Goal: Task Accomplishment & Management: Complete application form

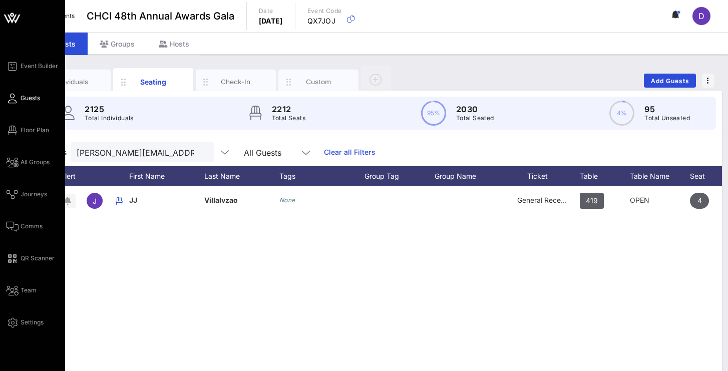
scroll to position [0, 103]
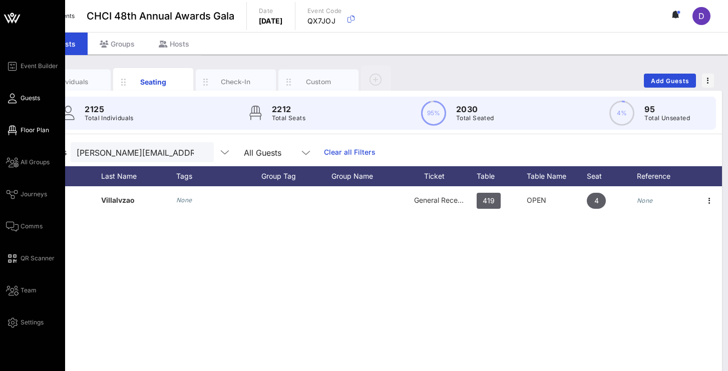
click at [21, 131] on span "Floor Plan" at bounding box center [35, 130] width 29 height 9
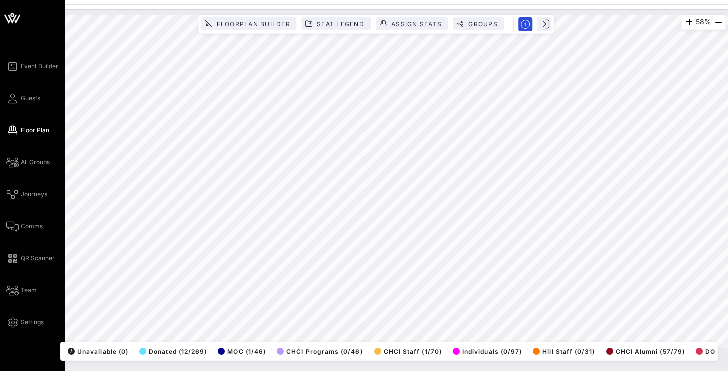
click at [5, 104] on div "Event Builder Guests Floor Plan All Groups Journeys Comms QR Scanner Team Setti…" at bounding box center [32, 185] width 65 height 371
click at [13, 99] on icon at bounding box center [12, 99] width 13 height 2
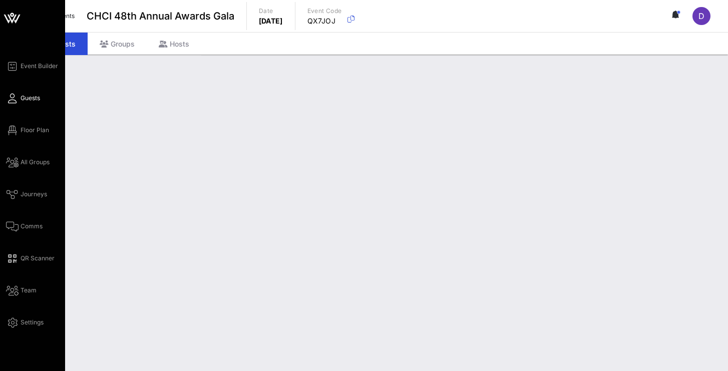
click at [15, 98] on icon at bounding box center [12, 99] width 13 height 2
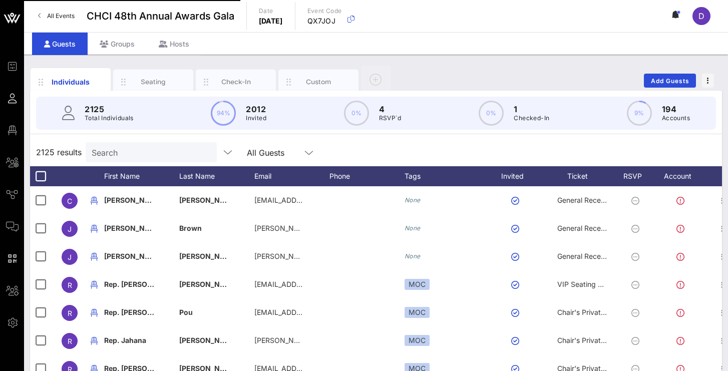
click at [134, 154] on input "Search" at bounding box center [150, 152] width 117 height 13
paste input "lia.parada@gmail.com"
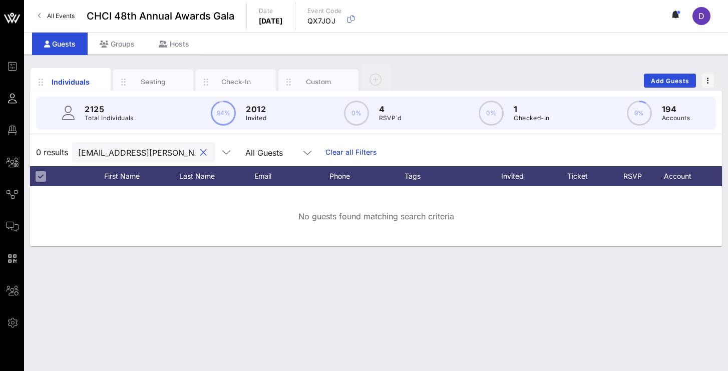
click at [163, 159] on div "lia.parada@gmail.com" at bounding box center [136, 152] width 117 height 20
click at [164, 151] on input "lia.parada@gmail.com" at bounding box center [136, 152] width 117 height 13
click at [167, 149] on input "lia.parada@" at bounding box center [136, 152] width 117 height 13
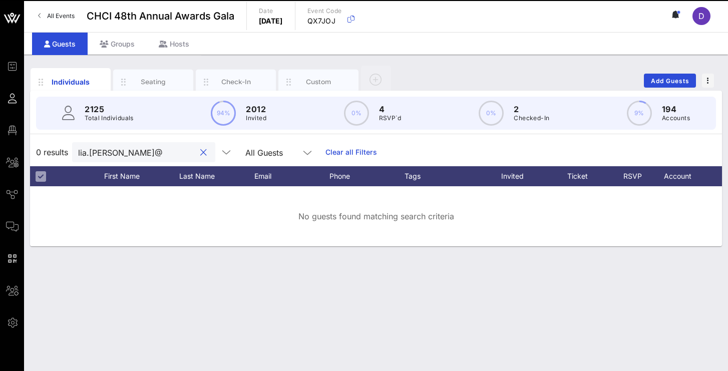
type input "lia.parada"
click at [167, 149] on input "lia.parada" at bounding box center [136, 152] width 117 height 13
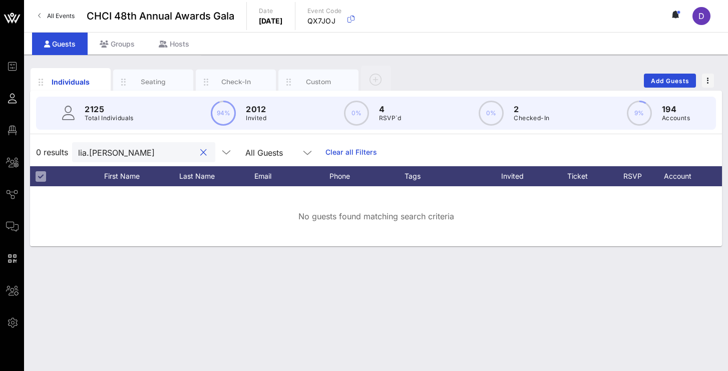
click at [144, 154] on input "lia.parada" at bounding box center [136, 152] width 117 height 13
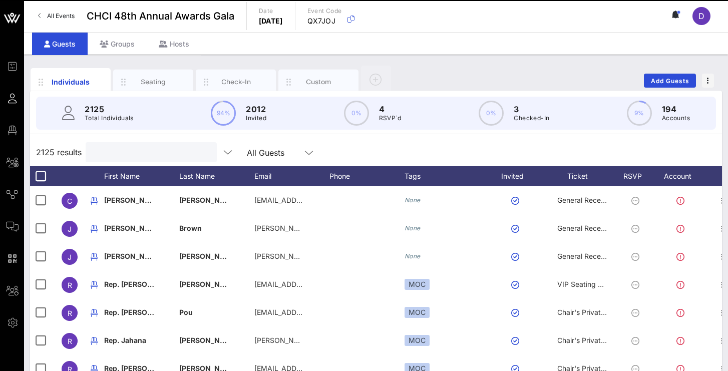
paste input "Andres Roa"
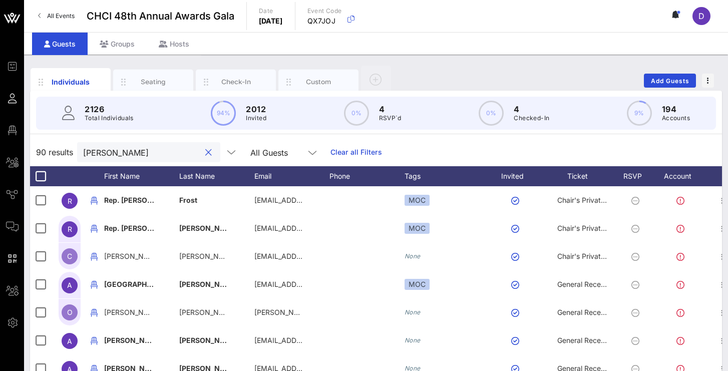
type input "[PERSON_NAME]"
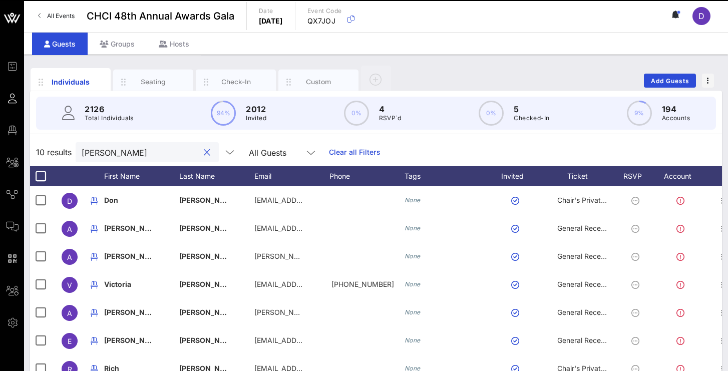
click at [194, 147] on input "[PERSON_NAME]" at bounding box center [140, 152] width 117 height 13
click at [175, 152] on input "[PERSON_NAME]" at bounding box center [140, 152] width 117 height 13
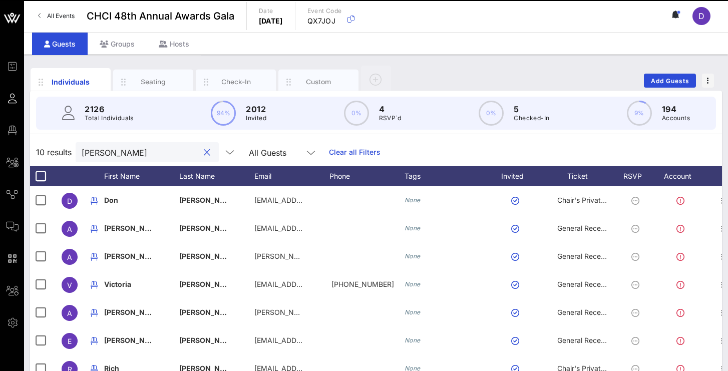
click at [175, 152] on input "[PERSON_NAME]" at bounding box center [140, 152] width 117 height 13
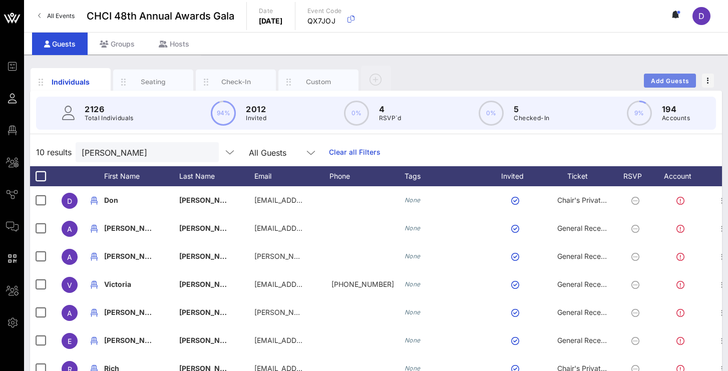
click at [679, 83] on span "Add Guests" at bounding box center [671, 81] width 40 height 8
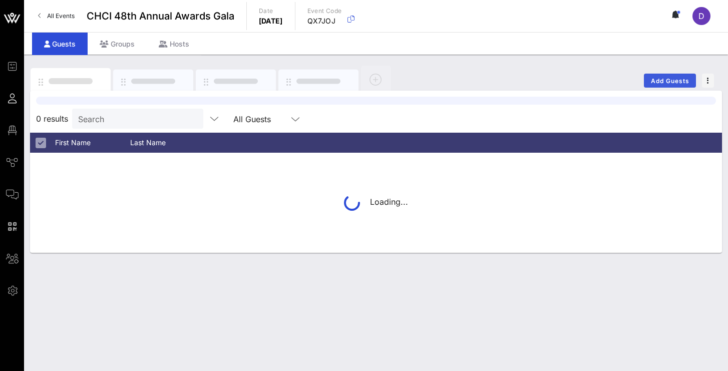
click at [660, 79] on span "Add Guests" at bounding box center [671, 81] width 40 height 8
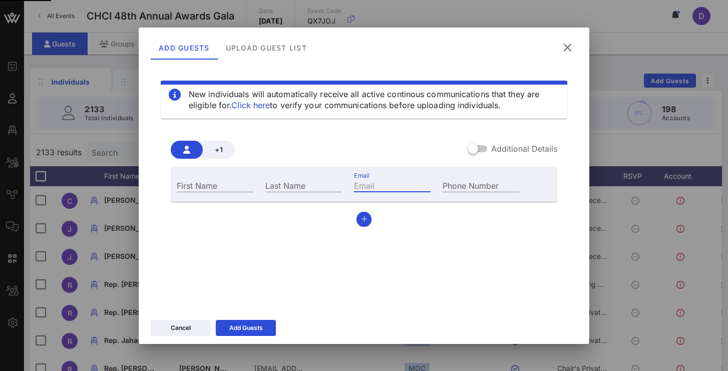
paste input "[PERSON_NAME][EMAIL_ADDRESS][PERSON_NAME][DOMAIN_NAME]"
type input "[PERSON_NAME][EMAIL_ADDRESS][PERSON_NAME][DOMAIN_NAME]"
type input "[PERSON_NAME]"
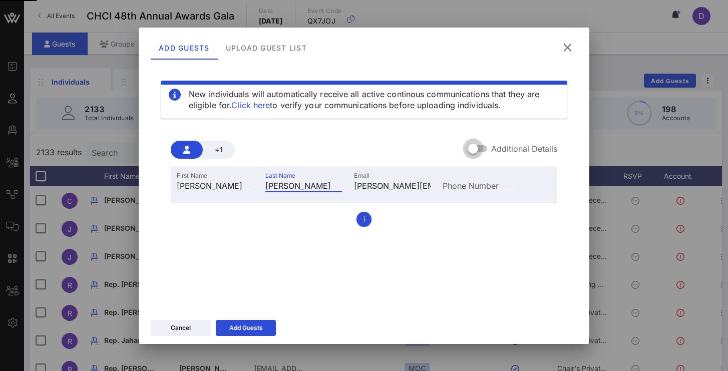
drag, startPoint x: 436, startPoint y: 200, endPoint x: 481, endPoint y: 149, distance: 68.5
click at [482, 148] on div at bounding box center [473, 148] width 17 height 17
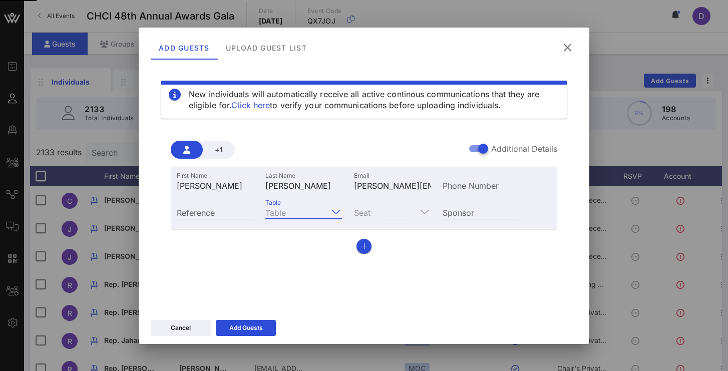
click at [320, 218] on input "Table" at bounding box center [296, 212] width 63 height 13
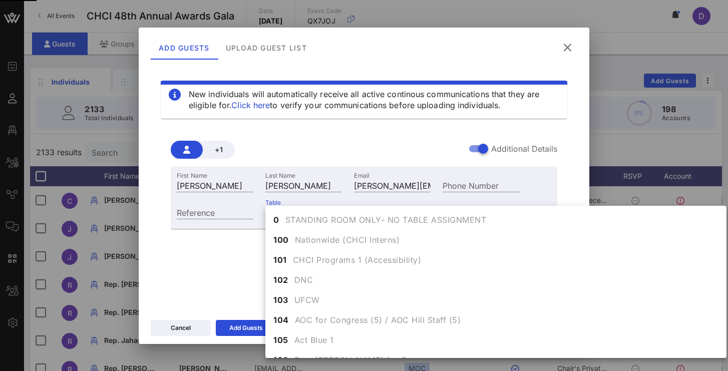
scroll to position [2797, 0]
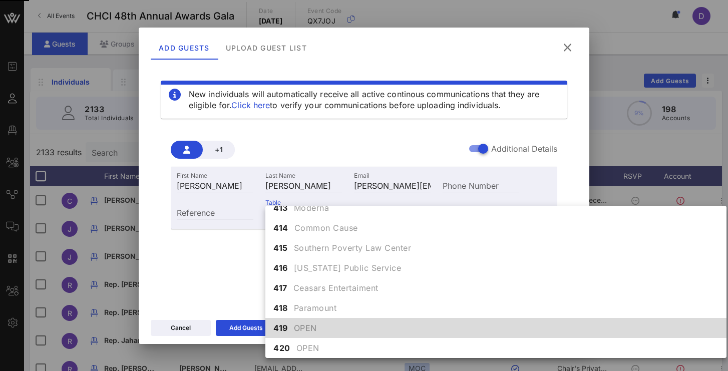
click at [323, 334] on div "419 OPEN" at bounding box center [495, 328] width 461 height 20
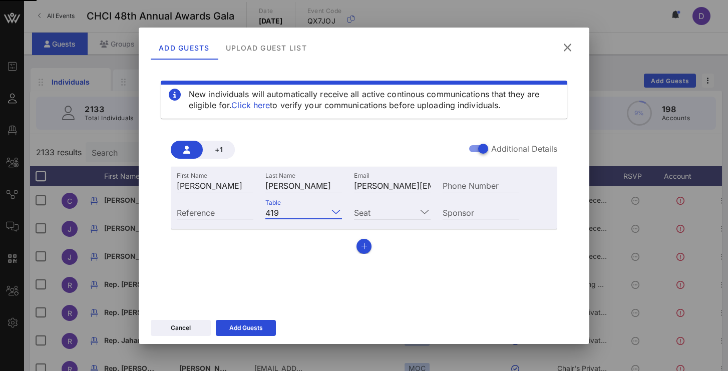
click at [387, 211] on input "Seat" at bounding box center [385, 212] width 63 height 13
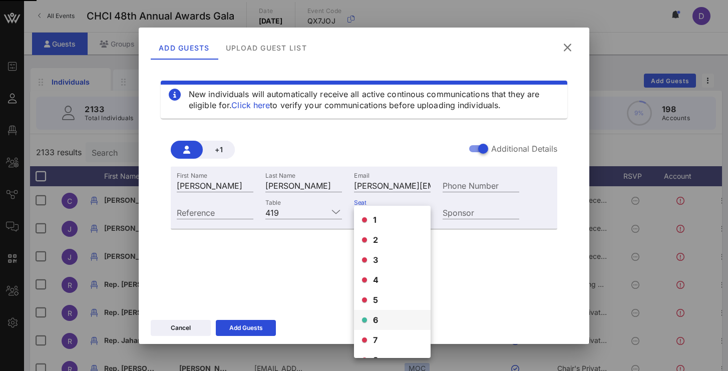
click at [386, 310] on div "6" at bounding box center [392, 320] width 77 height 20
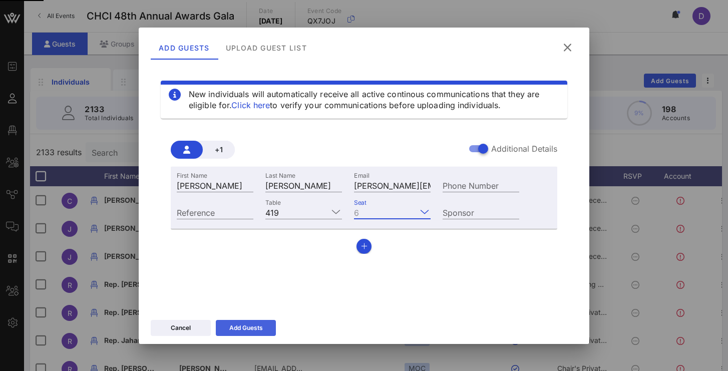
click at [249, 332] on div "Add Guests" at bounding box center [246, 328] width 34 height 10
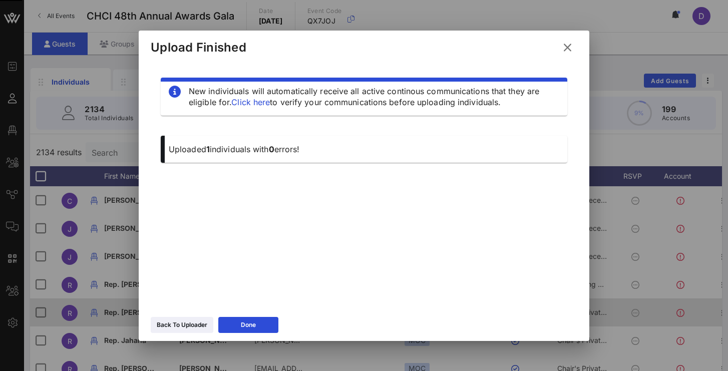
click at [266, 320] on button "Done" at bounding box center [248, 325] width 60 height 16
click at [254, 324] on div "Pou" at bounding box center [216, 319] width 75 height 40
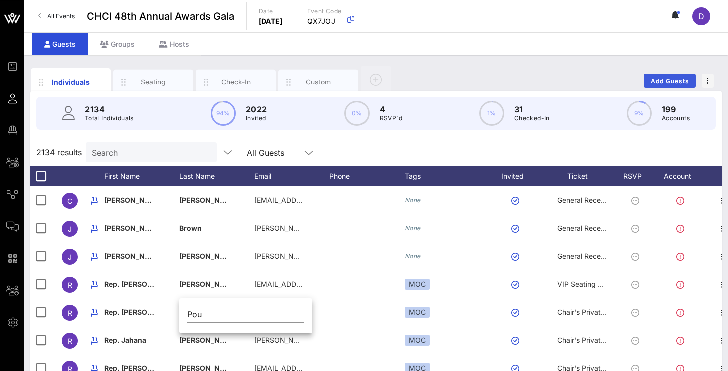
drag, startPoint x: 675, startPoint y: 87, endPoint x: 675, endPoint y: 81, distance: 6.0
click at [675, 87] on button "Add Guests" at bounding box center [670, 81] width 52 height 14
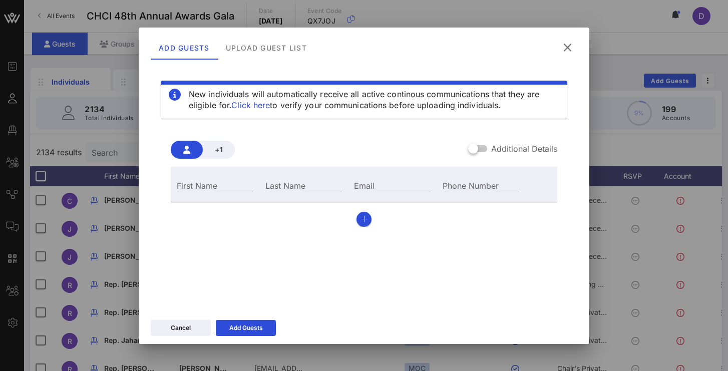
click at [492, 144] on label "Additional Details" at bounding box center [524, 149] width 66 height 10
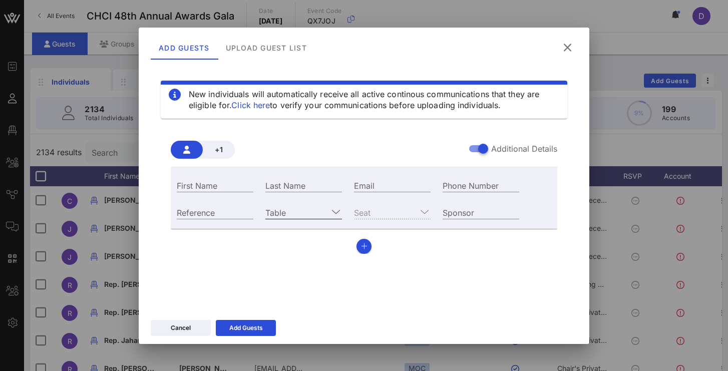
click at [299, 215] on input "Table" at bounding box center [296, 212] width 63 height 13
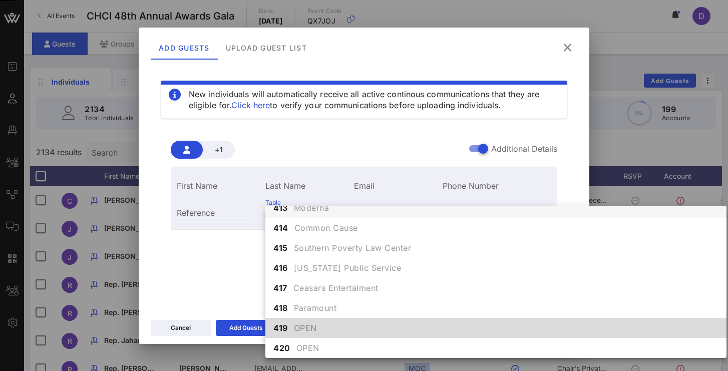
scroll to position [2797, 0]
click at [297, 328] on span "OPEN" at bounding box center [305, 328] width 23 height 12
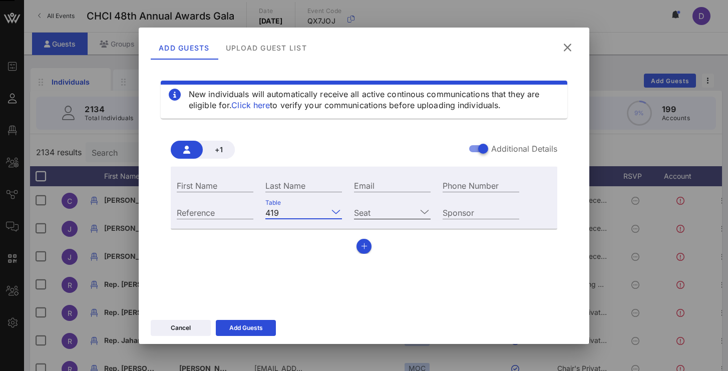
click at [380, 214] on input "Seat" at bounding box center [385, 212] width 63 height 13
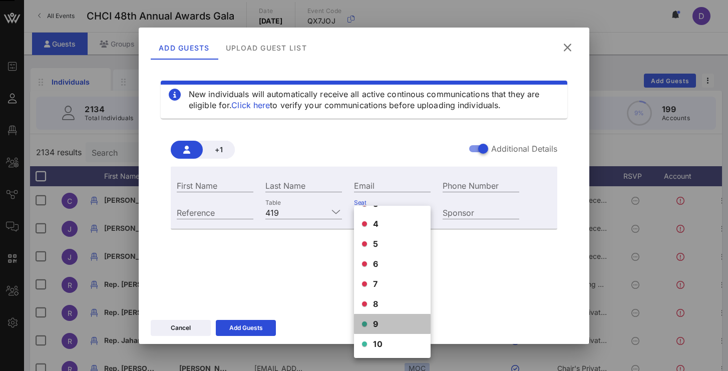
scroll to position [56, 0]
click at [381, 325] on div "9" at bounding box center [392, 324] width 77 height 20
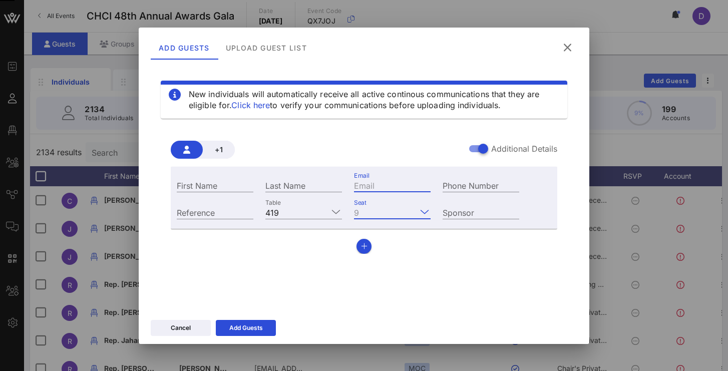
paste input "Sarah_Rae@Booker.senate.gov"
type input "Sarah_Rae@Booker.senate.gov"
paste input "Sarah Rae"
type input "Sarah Rae"
paste input "Sarah Rae"
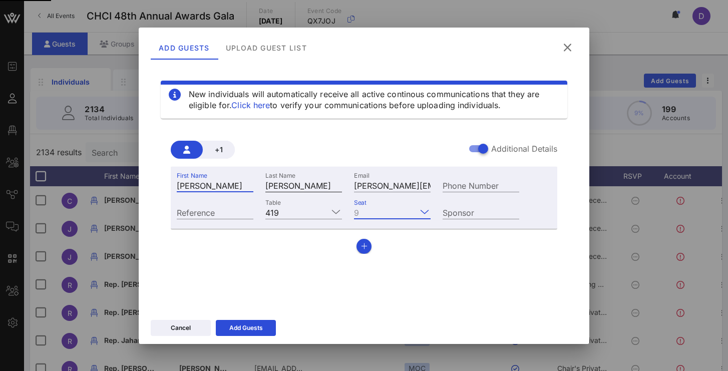
drag, startPoint x: 211, startPoint y: 191, endPoint x: 310, endPoint y: 189, distance: 98.2
click at [211, 191] on input "Sarah Rae" at bounding box center [215, 185] width 77 height 13
type input "Sarah Rae"
drag, startPoint x: 310, startPoint y: 189, endPoint x: 290, endPoint y: 189, distance: 20.0
click at [290, 189] on input "Sarah Rae" at bounding box center [303, 185] width 77 height 13
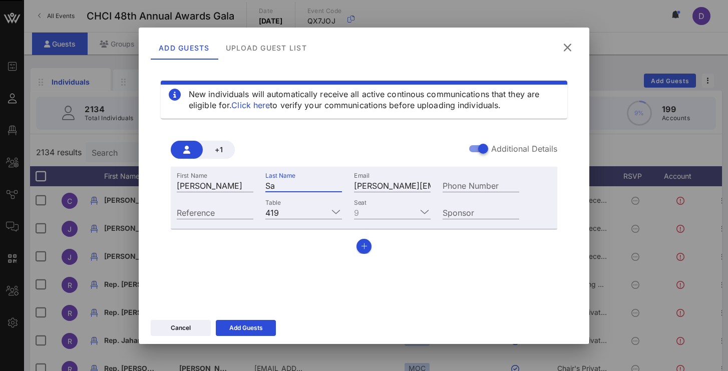
type input "S"
paste input "[PERSON_NAME]"
type input "[PERSON_NAME]"
click at [245, 183] on input "Sarah Rae" at bounding box center [215, 185] width 77 height 13
type input "[PERSON_NAME]"
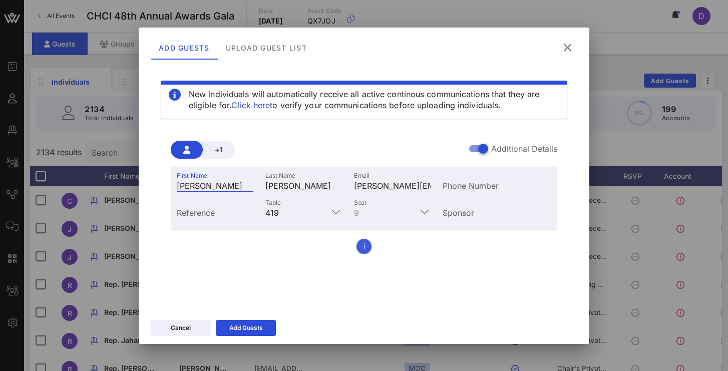
click at [365, 245] on icon "button" at bounding box center [364, 246] width 7 height 7
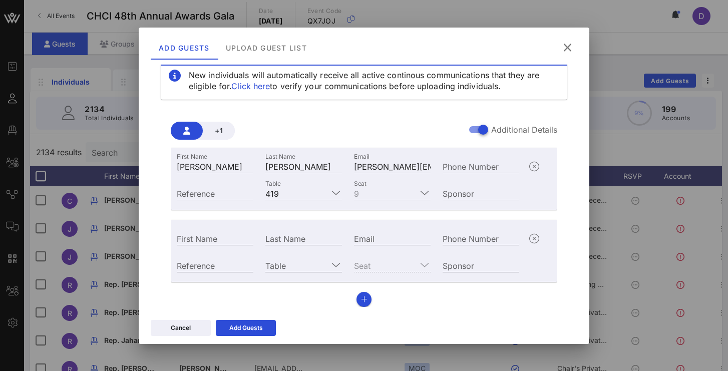
scroll to position [19, 0]
click at [534, 239] on icon "button" at bounding box center [534, 239] width 12 height 12
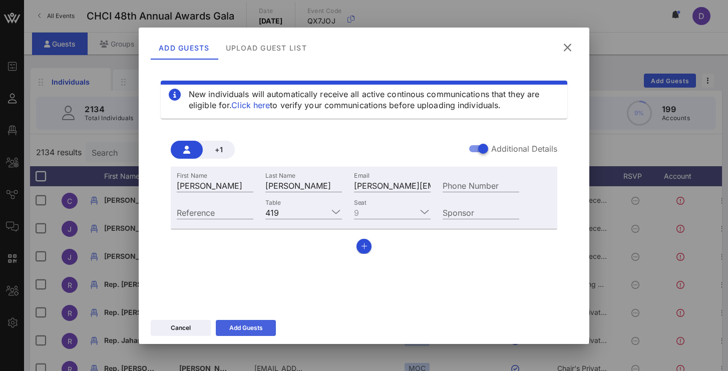
click at [246, 329] on icon at bounding box center [245, 328] width 7 height 6
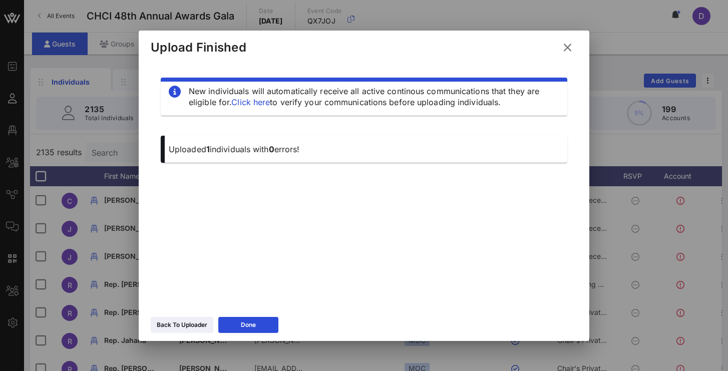
click at [565, 49] on icon at bounding box center [568, 47] width 14 height 13
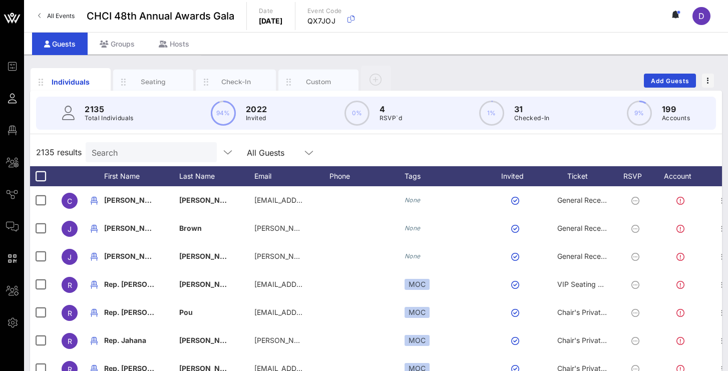
click at [565, 46] on div "Guests Groups Hosts" at bounding box center [376, 43] width 704 height 23
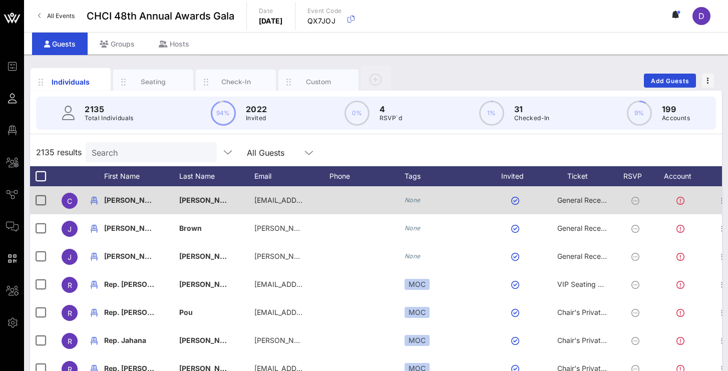
click at [334, 197] on div at bounding box center [367, 200] width 75 height 28
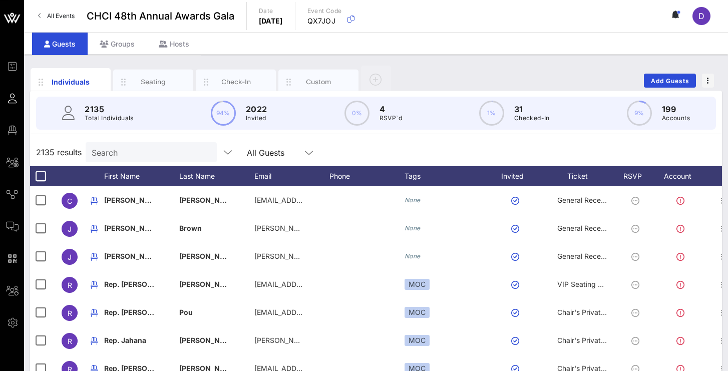
click at [150, 147] on input "Search" at bounding box center [150, 152] width 117 height 13
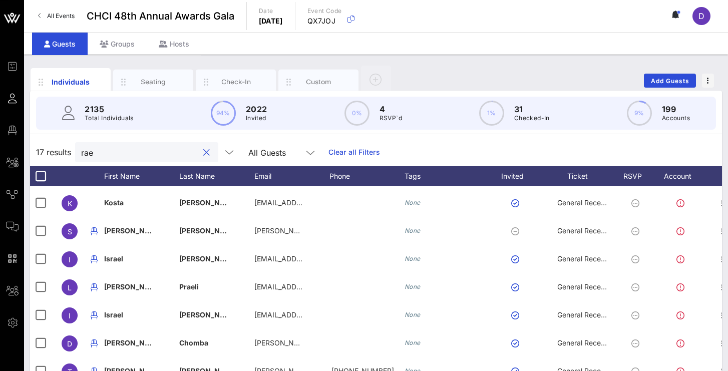
scroll to position [0, 1]
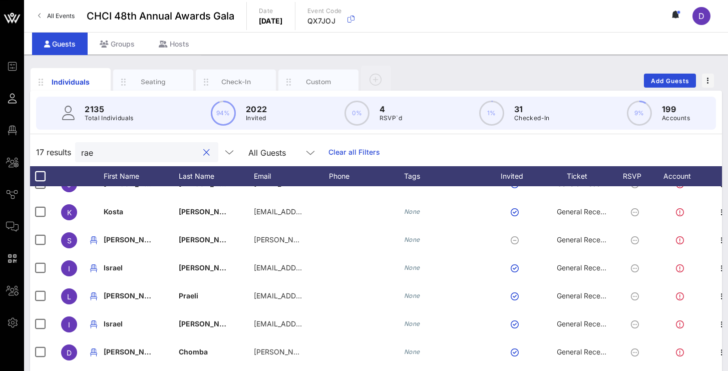
type input "rae"
drag, startPoint x: 180, startPoint y: 208, endPoint x: 660, endPoint y: 84, distance: 495.7
click at [188, 131] on div "2135 Total Individuals 94% 2022 Invited 0% 4 RSVP`d 1% 31 Checked-In 9% 199 Acc…" at bounding box center [376, 289] width 692 height 396
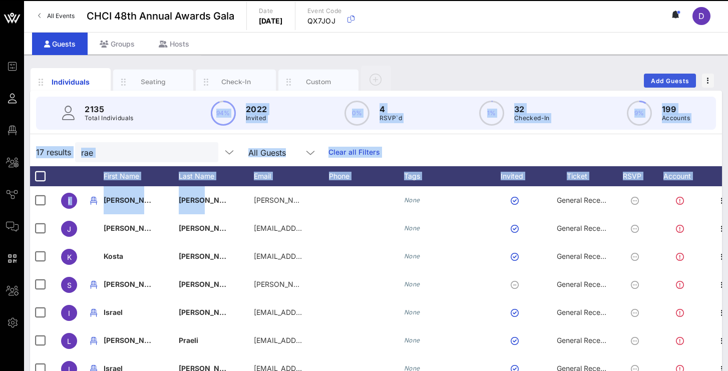
drag, startPoint x: 660, startPoint y: 84, endPoint x: 671, endPoint y: 79, distance: 12.1
click at [660, 84] on span "Add Guests" at bounding box center [671, 81] width 40 height 8
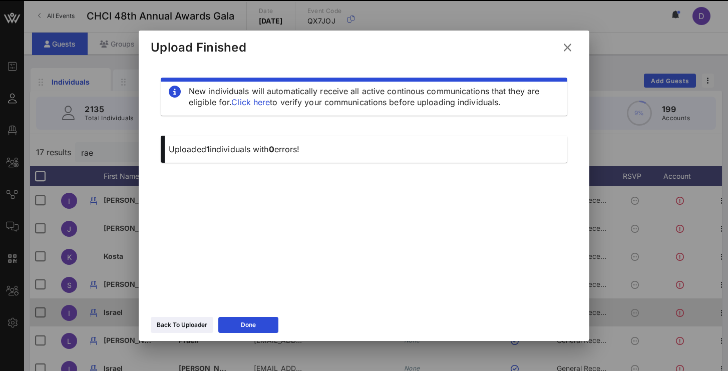
drag, startPoint x: 265, startPoint y: 328, endPoint x: 245, endPoint y: 326, distance: 20.1
click at [265, 328] on button "Done" at bounding box center [248, 325] width 60 height 16
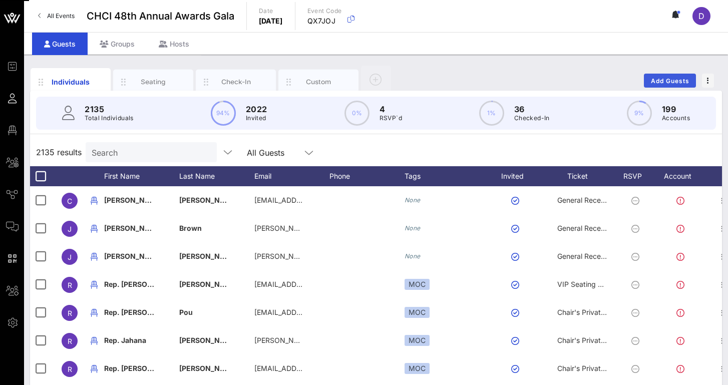
drag, startPoint x: 671, startPoint y: 84, endPoint x: 674, endPoint y: 78, distance: 6.5
click at [671, 84] on span "Add Guests" at bounding box center [671, 81] width 40 height 8
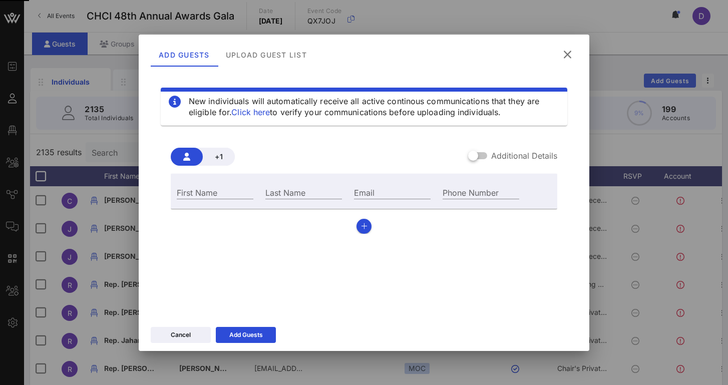
click at [674, 78] on div at bounding box center [364, 192] width 728 height 385
click at [488, 154] on div "Additional Details" at bounding box center [512, 156] width 89 height 12
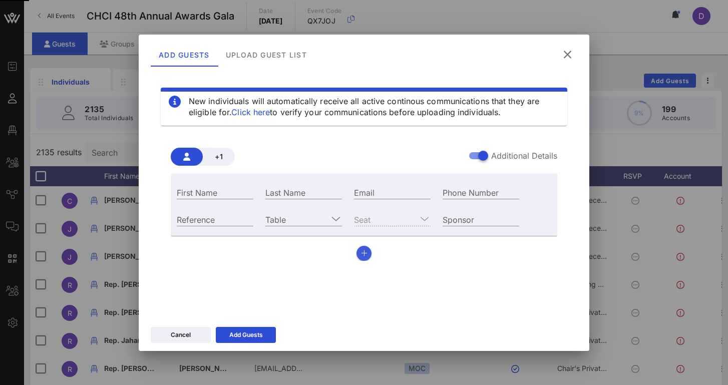
click at [363, 249] on button "button" at bounding box center [364, 253] width 15 height 15
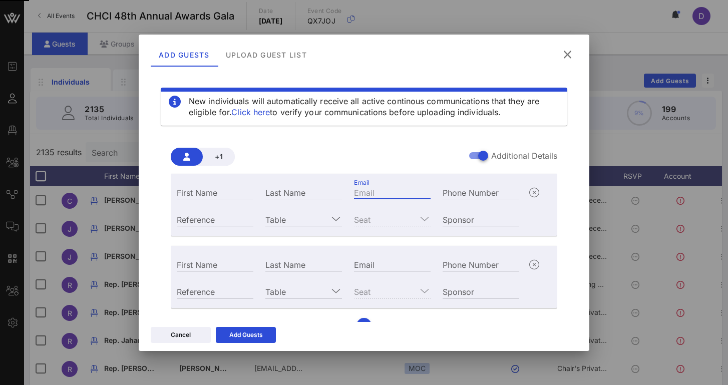
click at [367, 193] on input "Email" at bounding box center [392, 192] width 77 height 13
paste input "[EMAIL_ADDRESS][DOMAIN_NAME]"
type input "[EMAIL_ADDRESS][DOMAIN_NAME]"
click at [383, 202] on div "Email [EMAIL_ADDRESS][DOMAIN_NAME]" at bounding box center [392, 191] width 89 height 27
type input "[PERSON_NAME]"
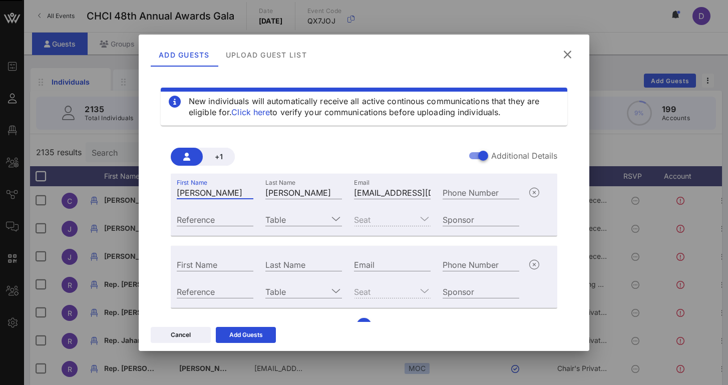
type input "[PERSON_NAME]"
click at [228, 214] on input "Reference" at bounding box center [215, 219] width 77 height 13
click at [334, 215] on icon at bounding box center [336, 219] width 9 height 12
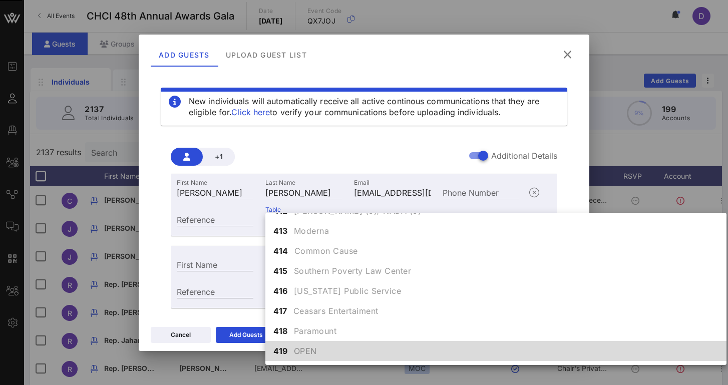
scroll to position [2797, 0]
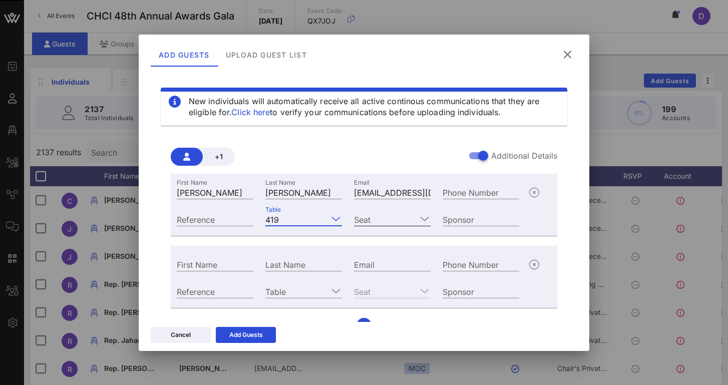
click at [371, 223] on input "Seat" at bounding box center [385, 219] width 63 height 13
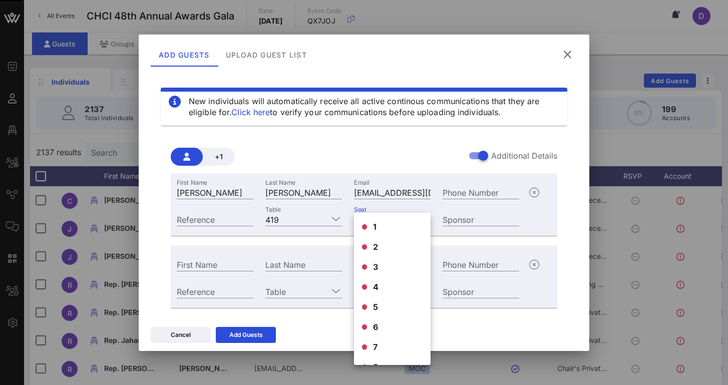
scroll to position [56, 0]
click at [373, 350] on span "10" at bounding box center [378, 351] width 10 height 12
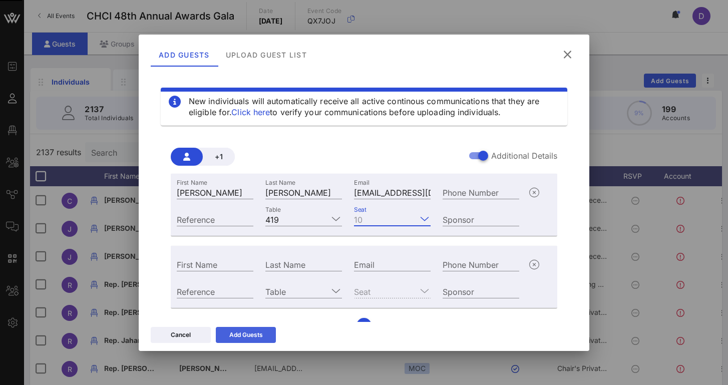
click at [253, 335] on div "Add Guests" at bounding box center [246, 335] width 34 height 10
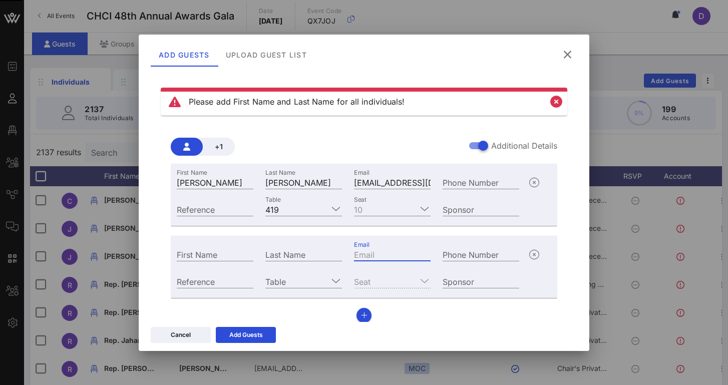
paste input "[EMAIL_ADDRESS][PERSON_NAME][DOMAIN_NAME]"
type input "[EMAIL_ADDRESS][PERSON_NAME][DOMAIN_NAME]"
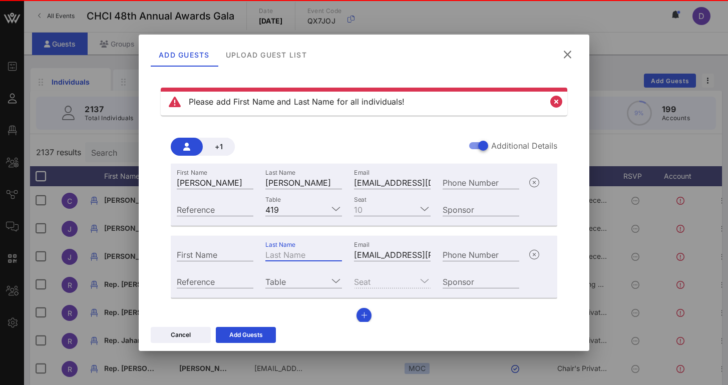
click at [310, 259] on input "Last Name" at bounding box center [303, 254] width 77 height 13
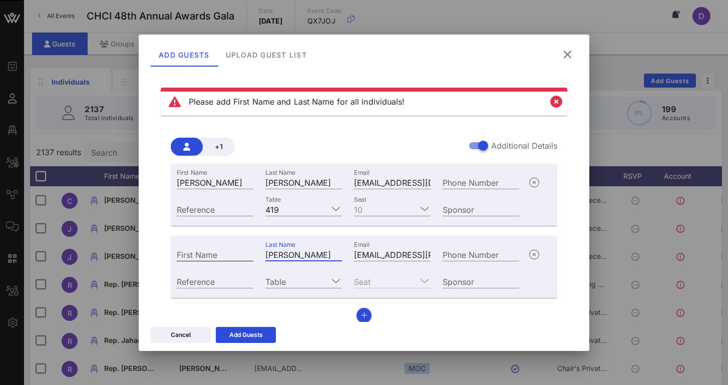
type input "[PERSON_NAME]"
click at [200, 255] on div "First Name" at bounding box center [215, 254] width 77 height 13
type input "g"
type input "[PERSON_NAME]"
click at [207, 280] on div "Reference" at bounding box center [215, 281] width 77 height 13
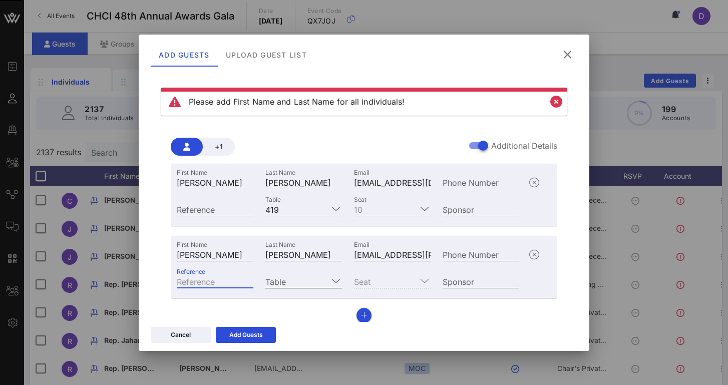
click at [302, 280] on input "Table" at bounding box center [296, 281] width 63 height 13
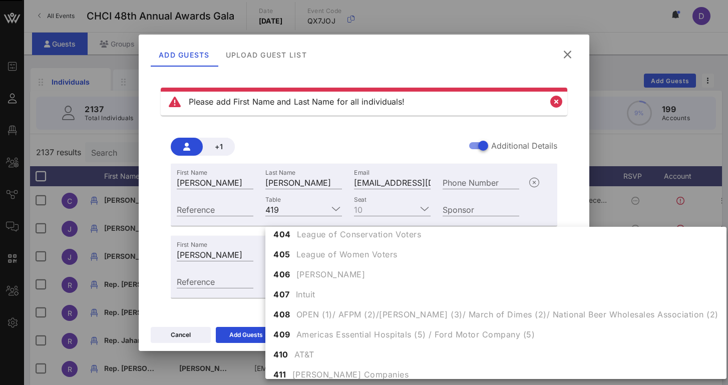
scroll to position [2817, 0]
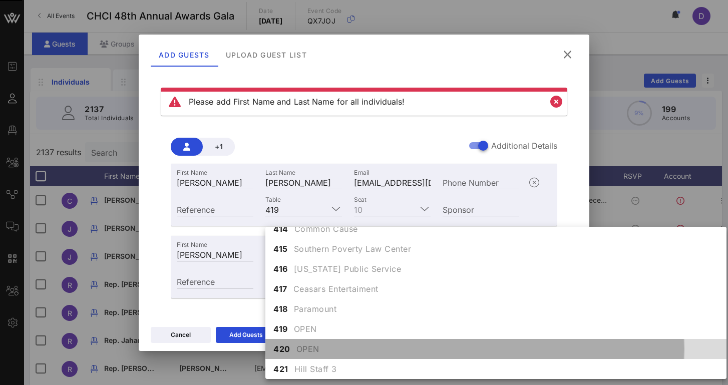
click at [304, 357] on div "420 OPEN" at bounding box center [495, 349] width 461 height 20
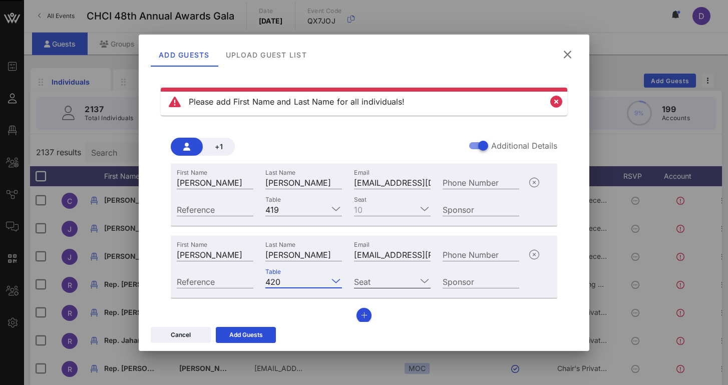
click at [409, 278] on input "Seat" at bounding box center [385, 281] width 63 height 13
click at [424, 269] on div "1 2 3 4 5 6 7 8 9 10" at bounding box center [392, 331] width 77 height 208
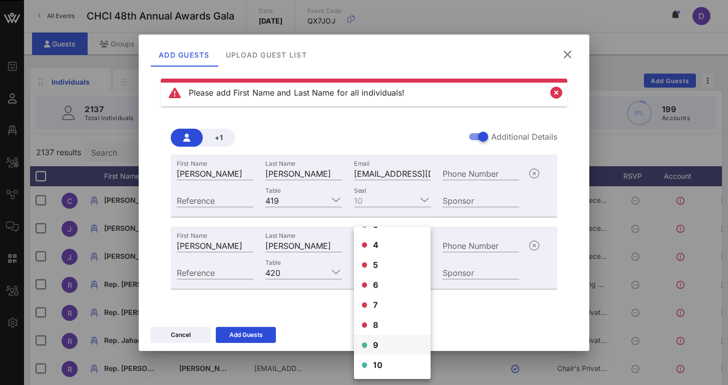
scroll to position [56, 0]
click at [383, 346] on div "9" at bounding box center [392, 345] width 77 height 20
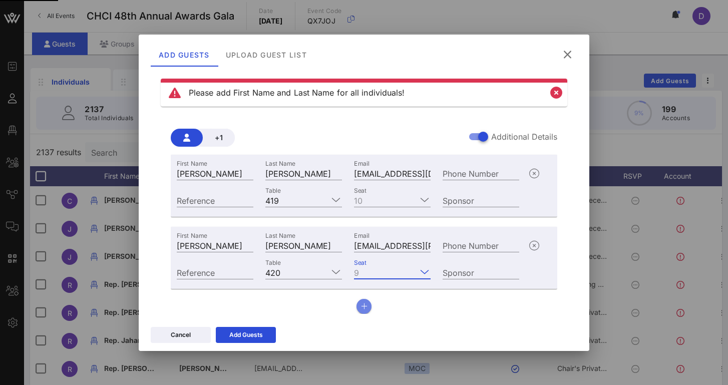
drag, startPoint x: 477, startPoint y: 214, endPoint x: 368, endPoint y: 306, distance: 142.6
click at [368, 306] on div "First Name [PERSON_NAME] Last Name [PERSON_NAME] Email [EMAIL_ADDRESS][DOMAIN_N…" at bounding box center [364, 234] width 387 height 159
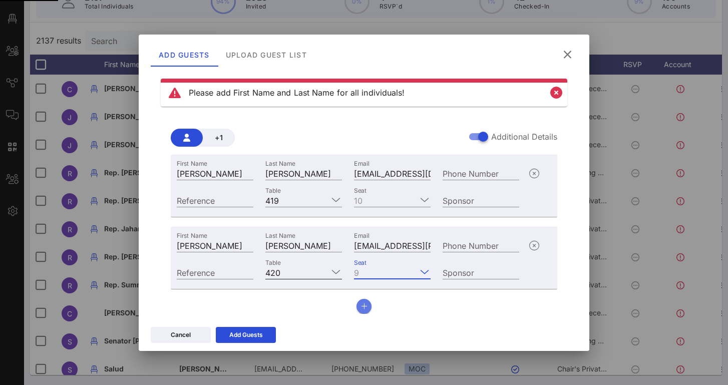
click at [423, 238] on div "First Name [PERSON_NAME] Last Name [PERSON_NAME] Email [EMAIL_ADDRESS][PERSON_N…" at bounding box center [364, 258] width 387 height 62
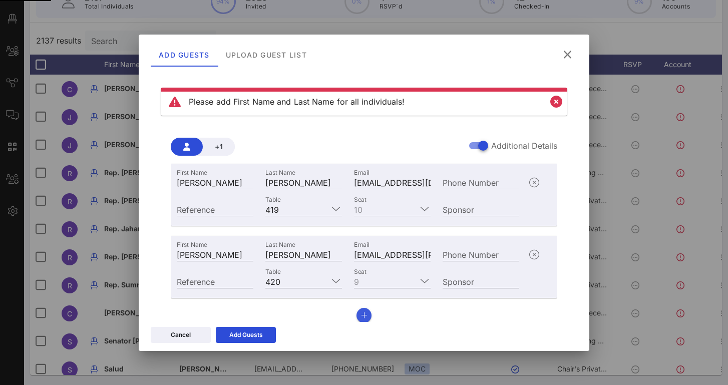
click at [367, 312] on icon "button" at bounding box center [364, 315] width 7 height 7
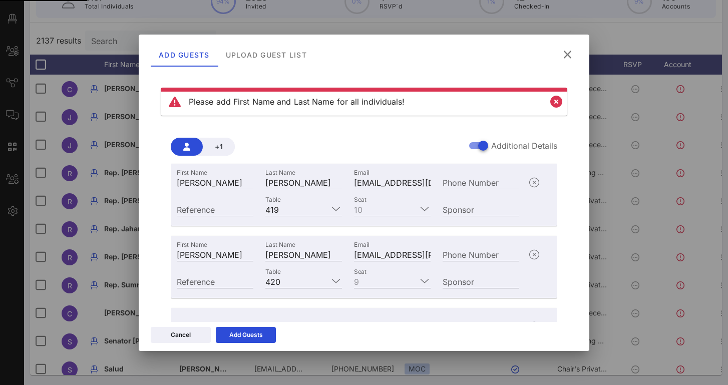
scroll to position [81, 0]
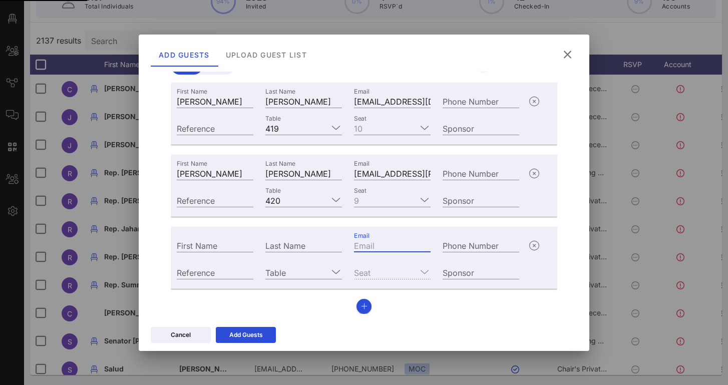
click at [374, 239] on input "Email" at bounding box center [392, 245] width 77 height 13
paste input "[PERSON_NAME][EMAIL_ADDRESS][PERSON_NAME][DOMAIN_NAME]"
type input "[PERSON_NAME][EMAIL_ADDRESS][PERSON_NAME][DOMAIN_NAME]"
click at [207, 245] on div "First Name" at bounding box center [215, 245] width 77 height 13
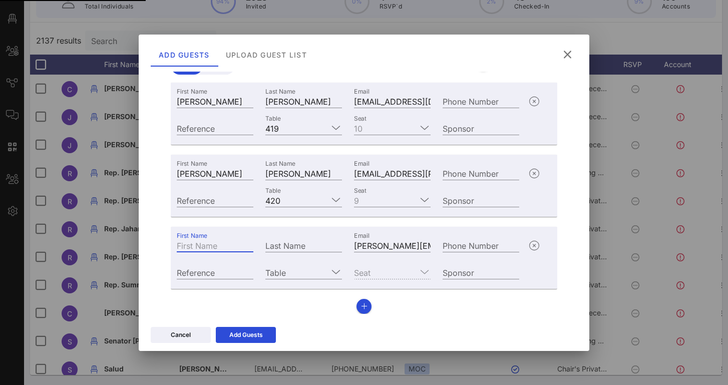
click at [207, 245] on input "First Name" at bounding box center [215, 245] width 77 height 13
type input "[PERSON_NAME]"
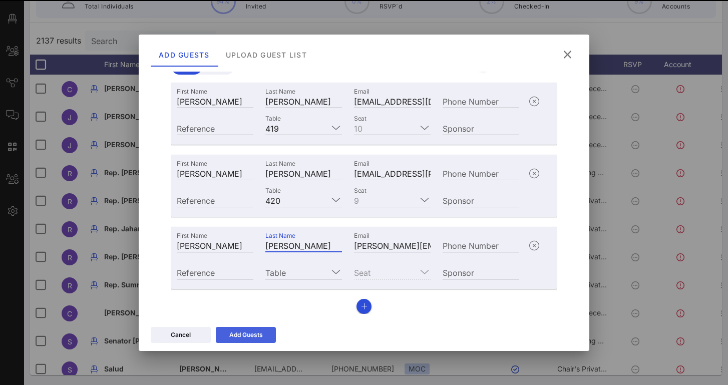
type input "[PERSON_NAME]"
click at [261, 333] on div "Add Guests" at bounding box center [246, 335] width 34 height 10
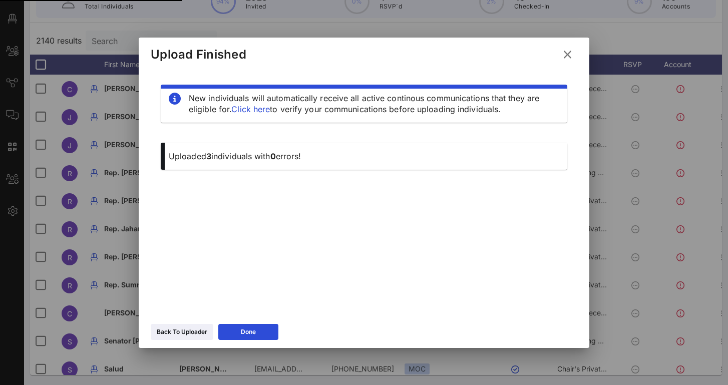
scroll to position [0, 0]
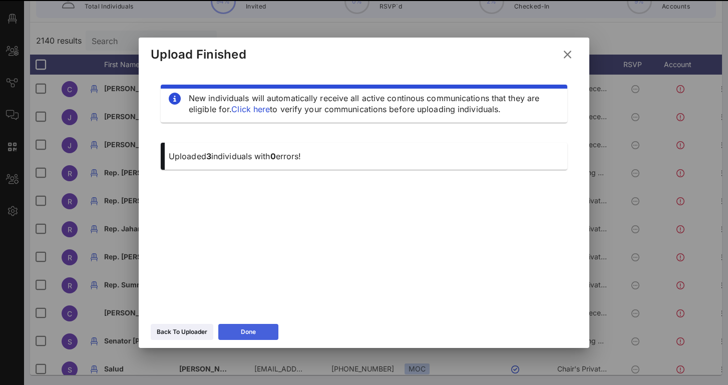
click at [265, 326] on button "Done" at bounding box center [248, 332] width 60 height 16
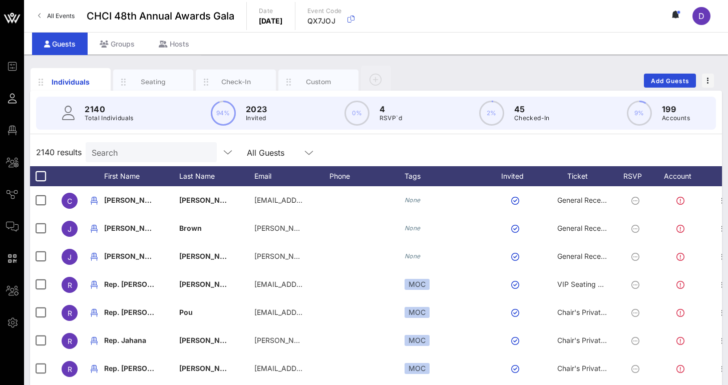
click at [167, 149] on input "Search" at bounding box center [150, 152] width 117 height 13
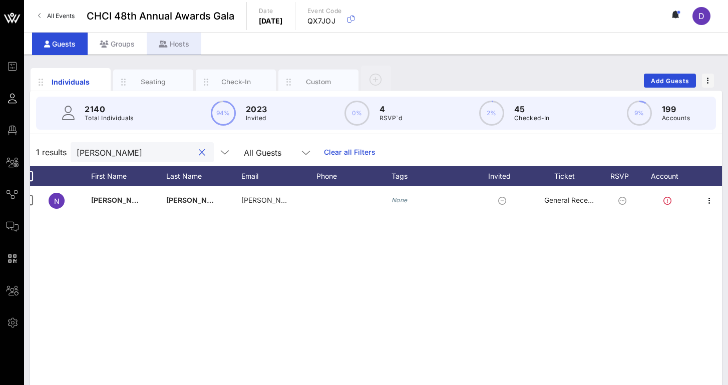
scroll to position [0, 13]
type input "[PERSON_NAME]"
click at [160, 78] on div "Seating" at bounding box center [153, 82] width 80 height 25
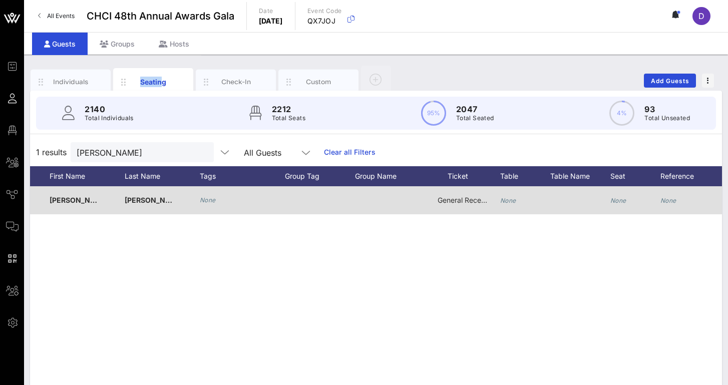
scroll to position [0, 80]
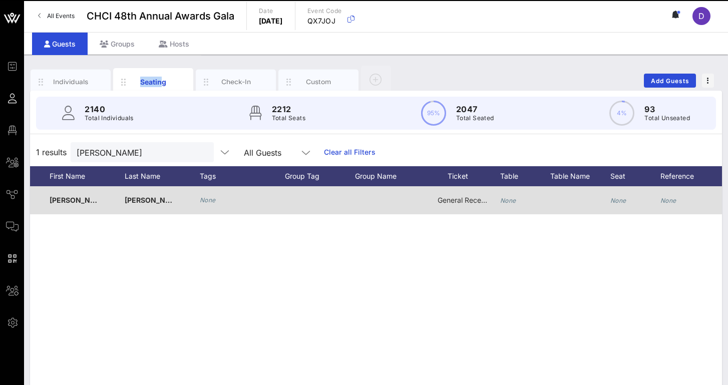
click at [517, 202] on div "None" at bounding box center [525, 206] width 50 height 40
click at [505, 200] on icon "None" at bounding box center [508, 201] width 16 height 8
click at [510, 200] on icon "None" at bounding box center [508, 201] width 16 height 8
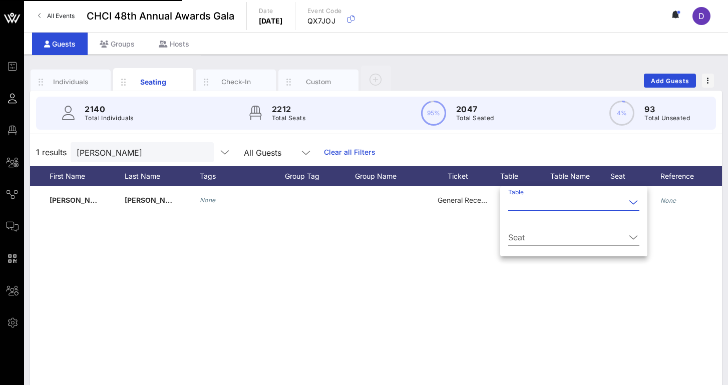
click at [518, 203] on input "Table" at bounding box center [566, 202] width 117 height 16
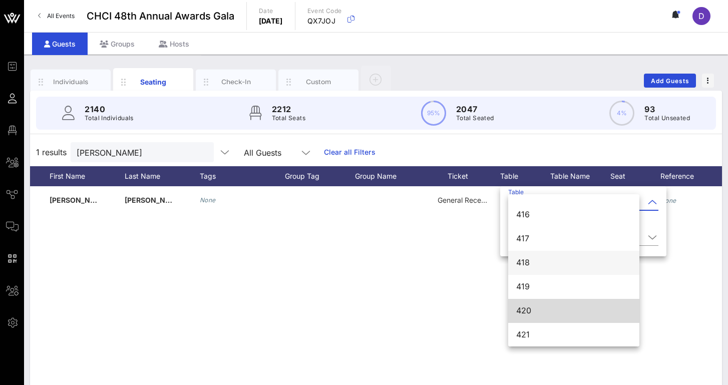
scroll to position [3410, 0]
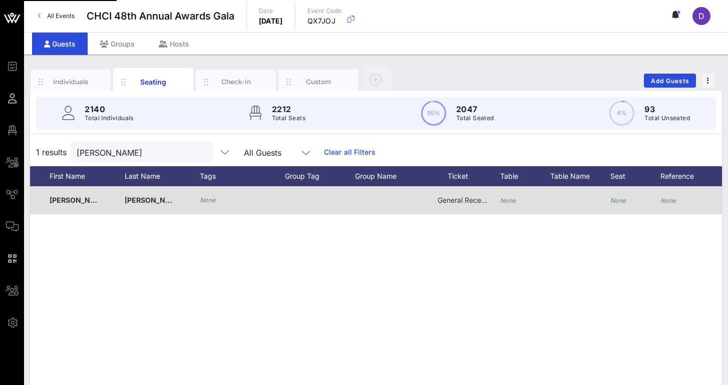
click at [512, 201] on icon "None" at bounding box center [508, 201] width 16 height 8
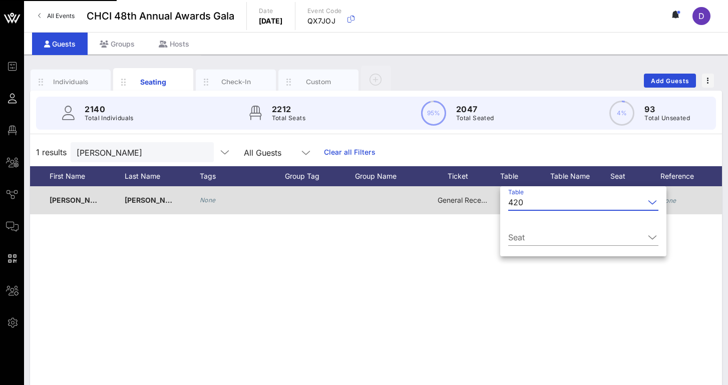
click at [512, 201] on div "420" at bounding box center [515, 202] width 15 height 9
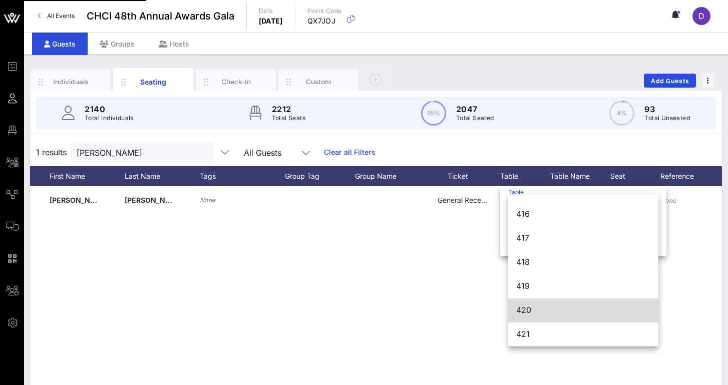
click at [528, 306] on div "420" at bounding box center [583, 311] width 134 height 10
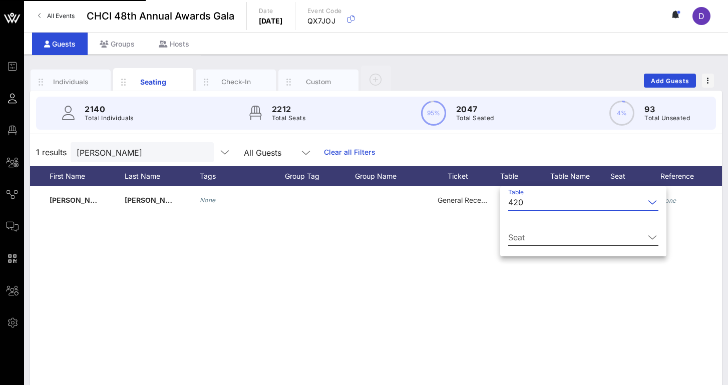
click at [537, 239] on input "Seat" at bounding box center [576, 237] width 136 height 16
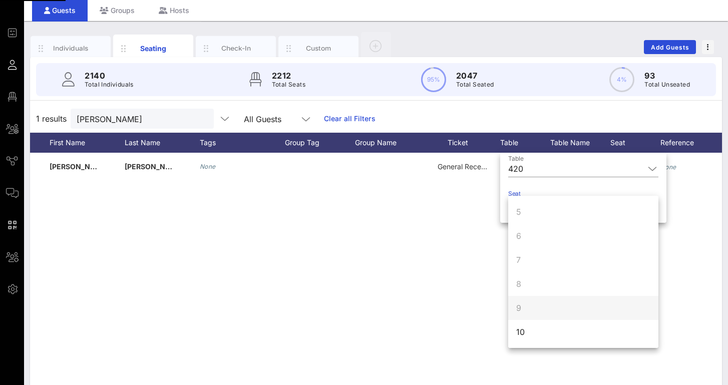
scroll to position [40, 0]
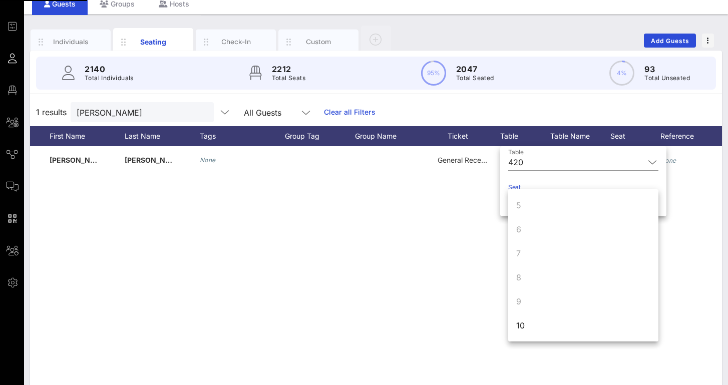
click at [523, 322] on div "10" at bounding box center [520, 326] width 9 height 12
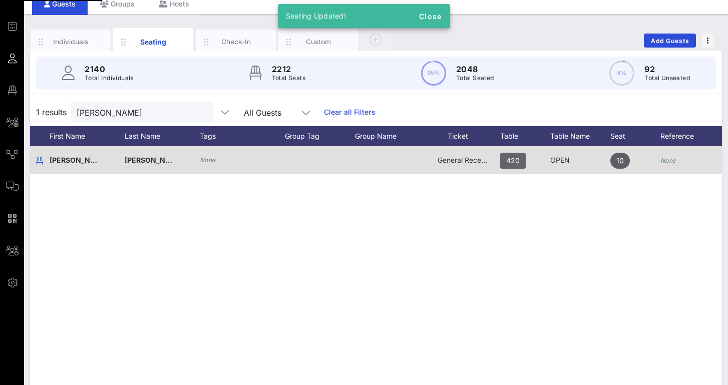
drag, startPoint x: 559, startPoint y: 160, endPoint x: 512, endPoint y: 164, distance: 46.7
click at [559, 160] on div "OPEN" at bounding box center [581, 160] width 60 height 28
click at [512, 164] on span "420" at bounding box center [513, 161] width 14 height 16
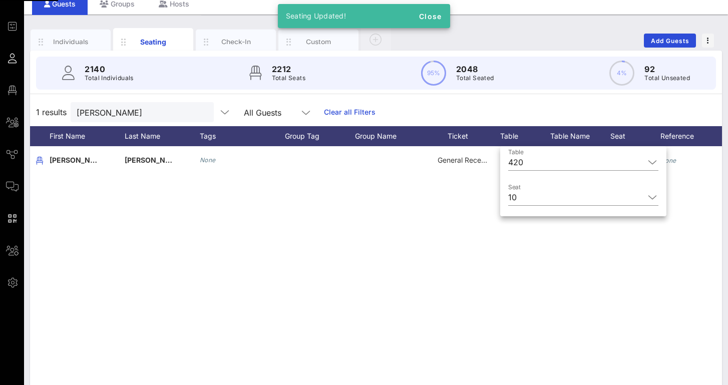
click at [516, 258] on div "N [PERSON_NAME] None General Reception 420 OPEN 10 None" at bounding box center [376, 296] width 692 height 301
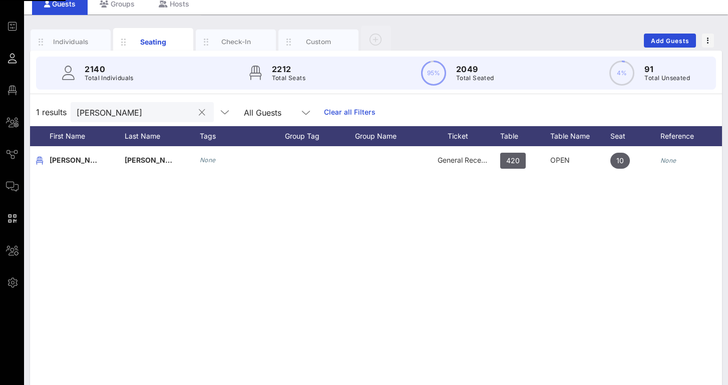
click at [187, 106] on input "[PERSON_NAME]" at bounding box center [135, 112] width 117 height 13
click at [176, 112] on input "[PERSON_NAME]" at bounding box center [135, 112] width 117 height 13
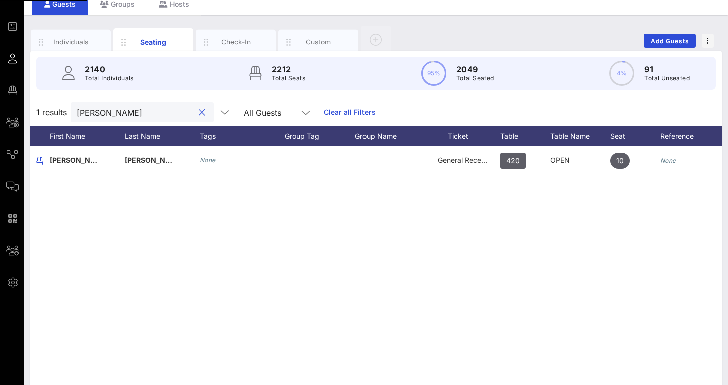
click at [176, 112] on input "[PERSON_NAME]" at bounding box center [135, 112] width 117 height 13
click at [203, 111] on button "clear icon" at bounding box center [202, 113] width 7 height 10
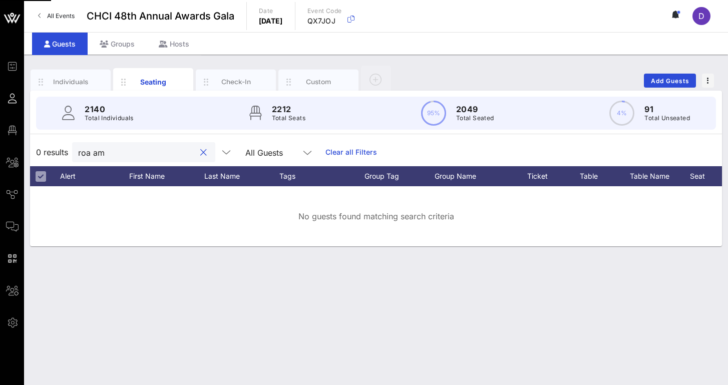
click at [119, 151] on input "roa amd" at bounding box center [136, 152] width 117 height 13
click at [119, 151] on input "roa amdr" at bounding box center [136, 152] width 117 height 13
click at [89, 152] on input "roa amdr" at bounding box center [136, 152] width 117 height 13
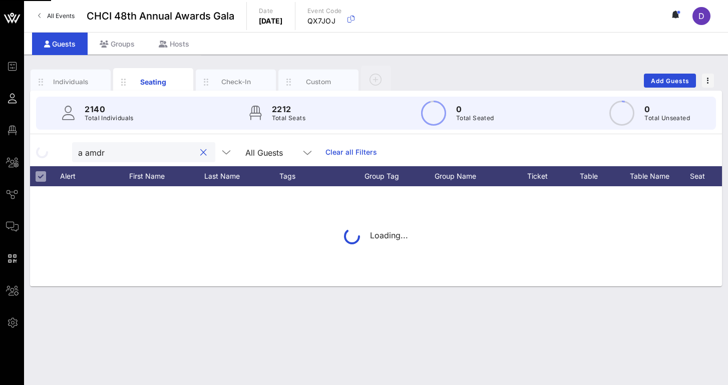
click at [89, 152] on input "n" at bounding box center [136, 152] width 117 height 13
click at [89, 152] on input "r" at bounding box center [136, 152] width 117 height 13
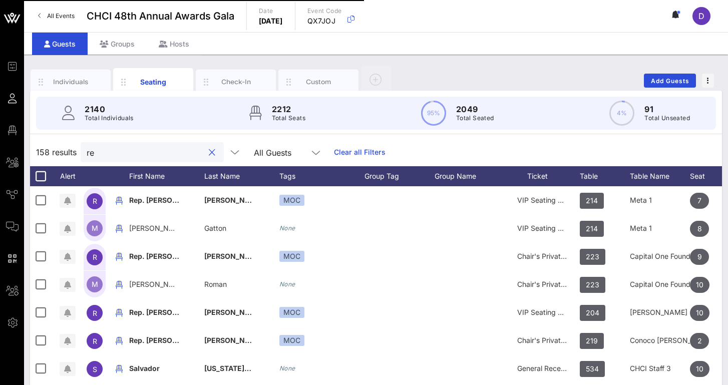
type input "r"
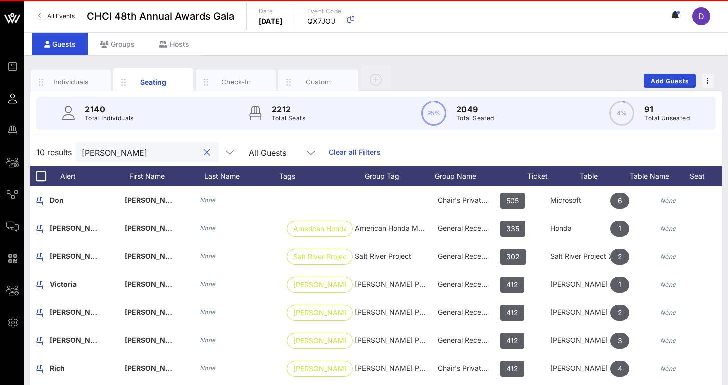
scroll to position [0, 80]
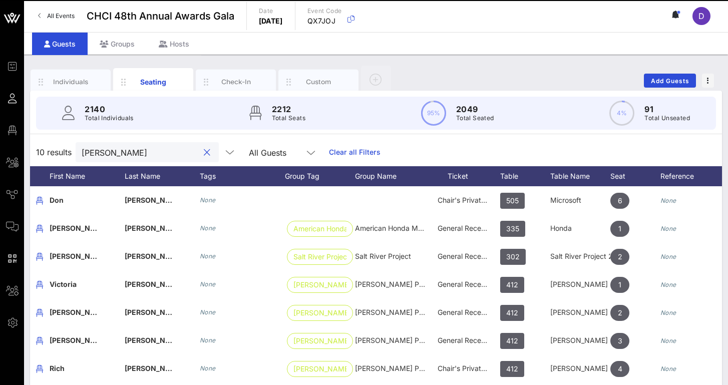
click at [465, 149] on div "10 results [PERSON_NAME] All Guests Clear all Filters" at bounding box center [376, 152] width 692 height 28
click at [174, 150] on input "[PERSON_NAME]" at bounding box center [140, 152] width 117 height 13
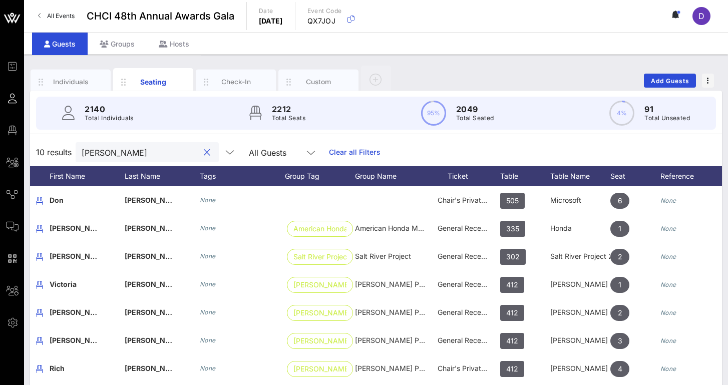
click at [174, 150] on input "[PERSON_NAME]" at bounding box center [140, 152] width 117 height 13
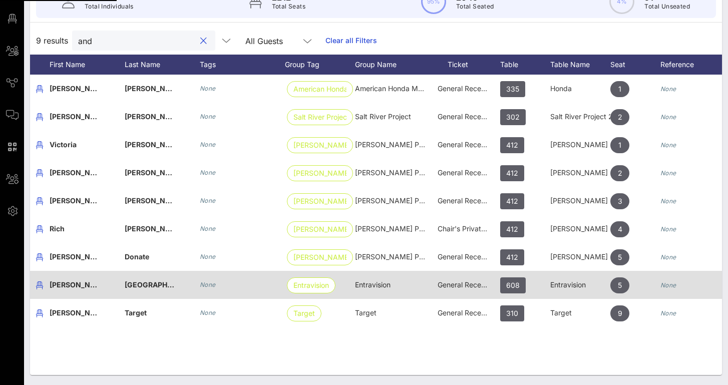
scroll to position [0, 0]
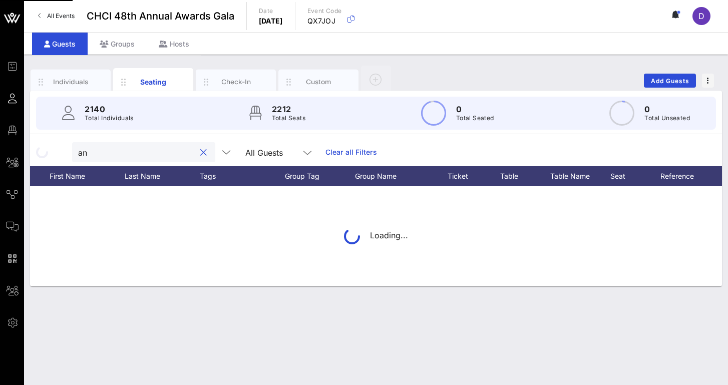
type input "a"
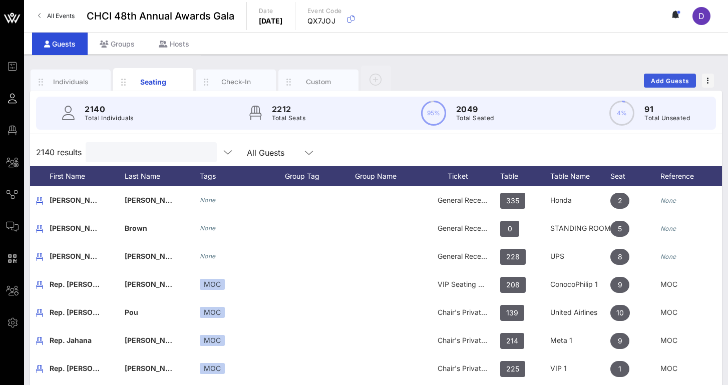
click at [675, 83] on span "Add Guests" at bounding box center [671, 81] width 40 height 8
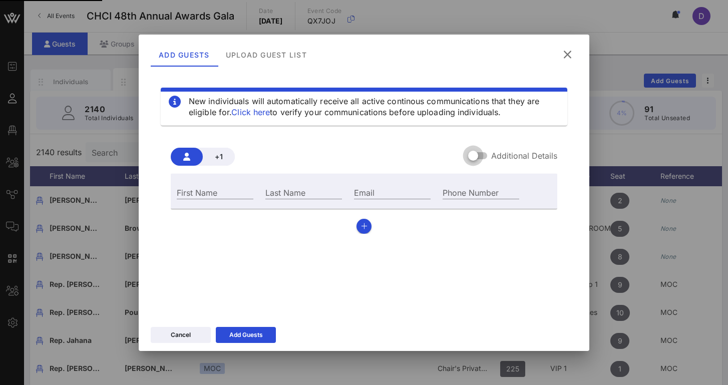
click at [479, 160] on div at bounding box center [473, 155] width 17 height 17
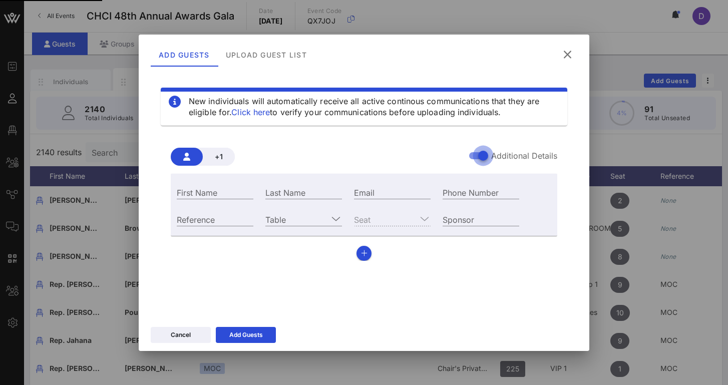
click at [480, 154] on div at bounding box center [483, 155] width 17 height 17
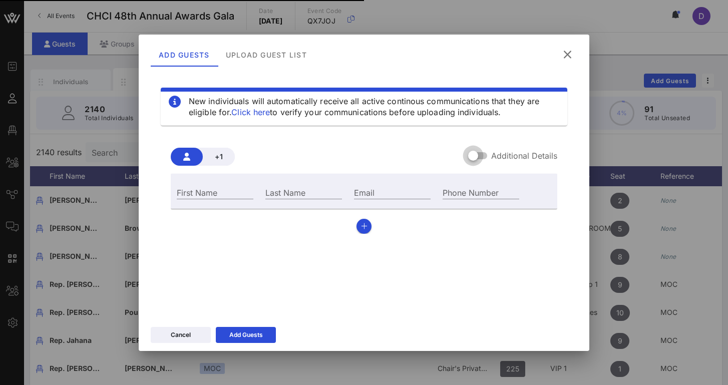
click at [480, 154] on div at bounding box center [473, 155] width 17 height 17
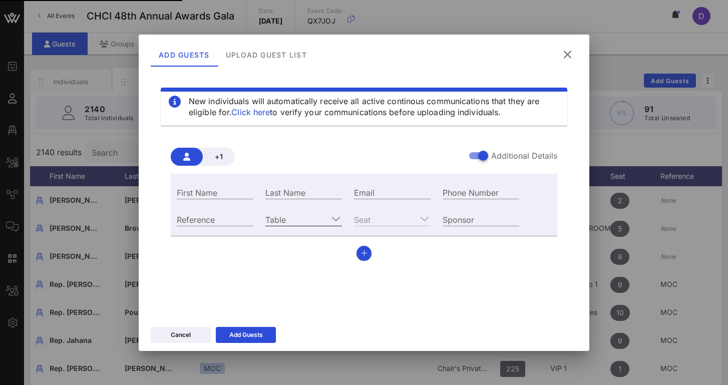
click at [309, 219] on input "Table" at bounding box center [296, 219] width 63 height 13
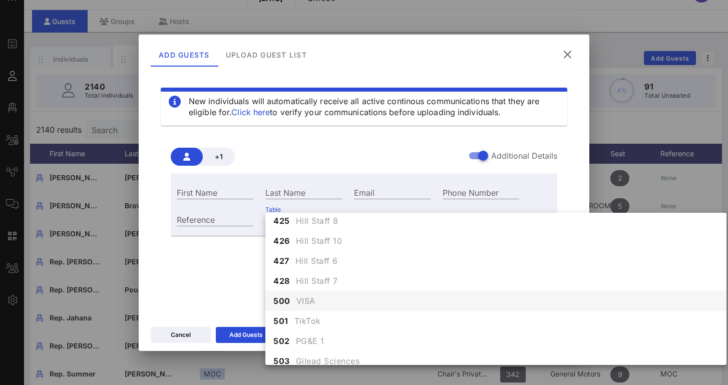
scroll to position [3034, 0]
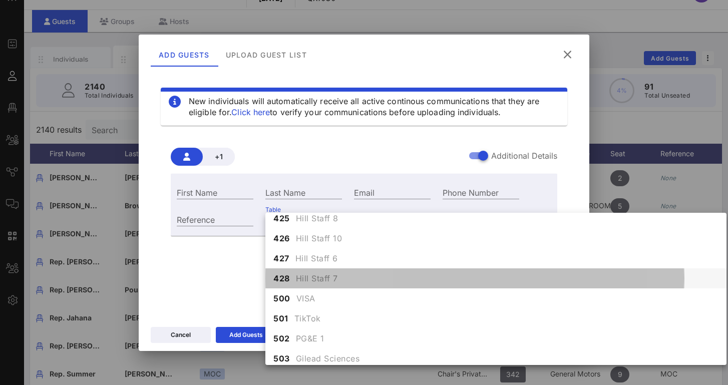
click at [328, 281] on span "Hill Staff 7" at bounding box center [317, 278] width 42 height 12
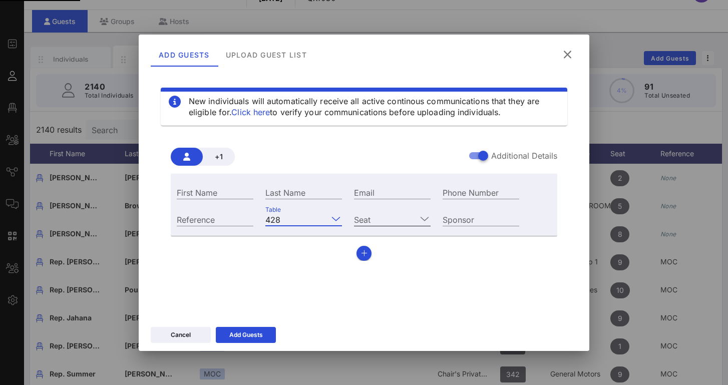
click at [389, 222] on input "Seat" at bounding box center [385, 219] width 63 height 13
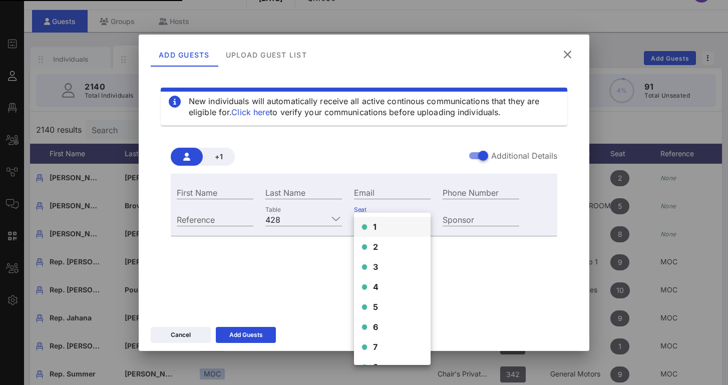
scroll to position [0, 0]
click at [380, 229] on div "1" at bounding box center [392, 227] width 77 height 20
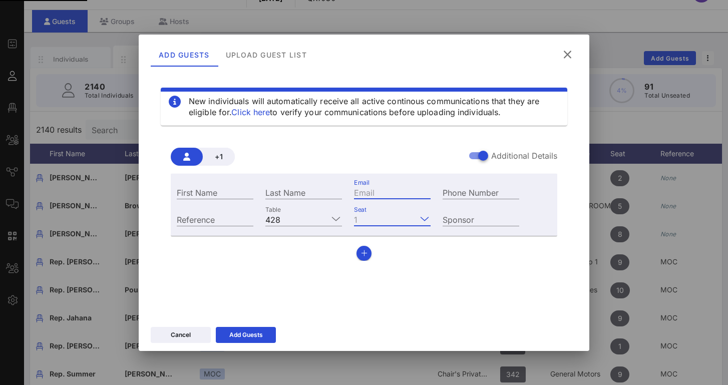
paste input "[PERSON_NAME][EMAIL_ADDRESS][PERSON_NAME][DOMAIN_NAME]"
type input "[PERSON_NAME][EMAIL_ADDRESS][PERSON_NAME][DOMAIN_NAME]"
type input "Roa"
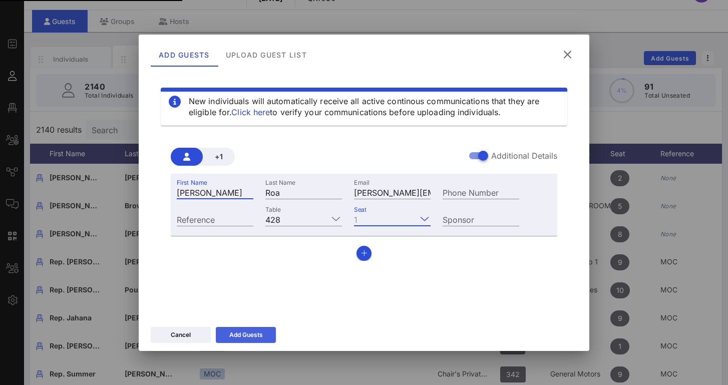
type input "[PERSON_NAME]"
click at [267, 336] on button "Add Guests" at bounding box center [246, 335] width 60 height 16
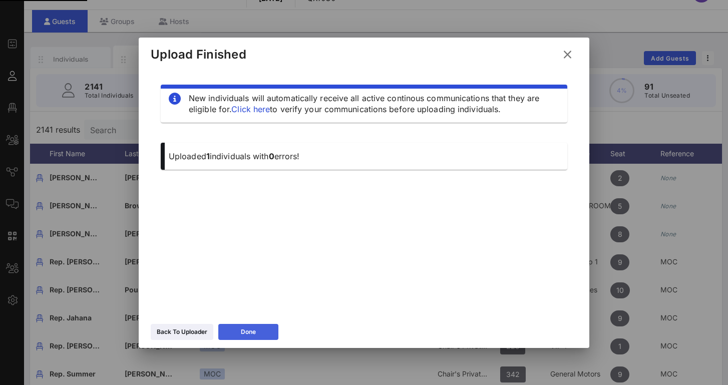
click at [244, 328] on div "Done" at bounding box center [248, 332] width 15 height 10
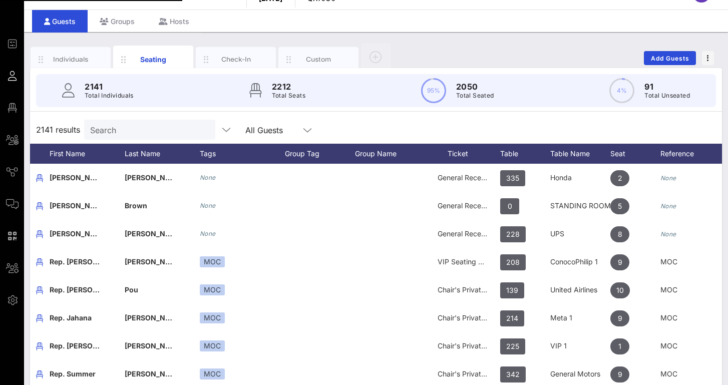
click at [326, 316] on div at bounding box center [320, 318] width 70 height 28
click at [192, 127] on input "Search" at bounding box center [148, 129] width 117 height 13
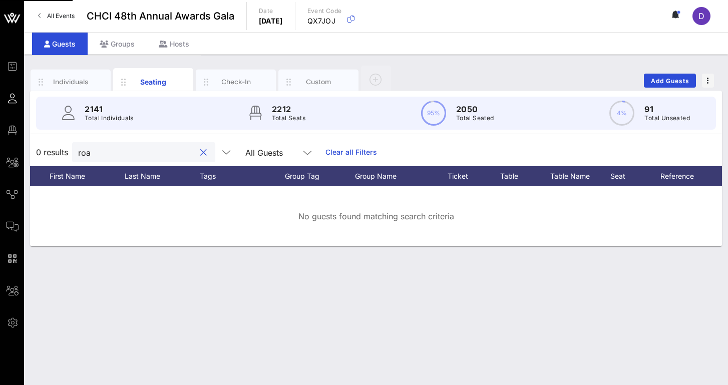
click at [115, 155] on input "roa" at bounding box center [136, 152] width 117 height 13
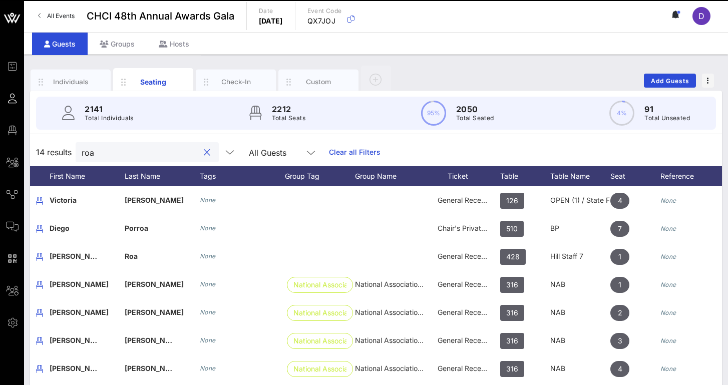
click at [115, 155] on input "roa" at bounding box center [140, 152] width 117 height 13
paste input "[PERSON_NAME][EMAIL_ADDRESS][PERSON_NAME][DOMAIN_NAME]"
click at [148, 155] on input "[PERSON_NAME][EMAIL_ADDRESS][PERSON_NAME][DOMAIN_NAME]" at bounding box center [140, 152] width 117 height 13
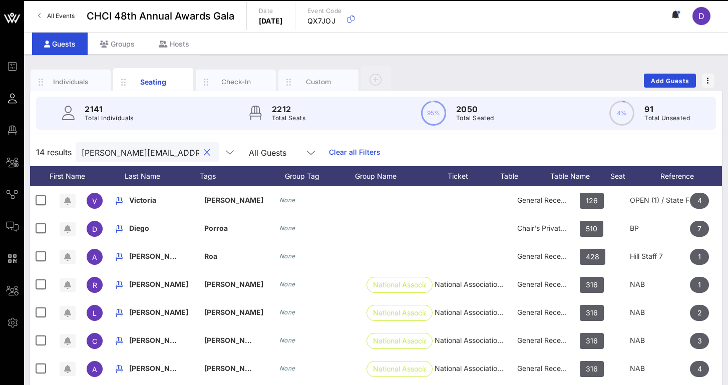
click at [148, 155] on input "[PERSON_NAME][EMAIL_ADDRESS][PERSON_NAME][DOMAIN_NAME]" at bounding box center [140, 152] width 117 height 13
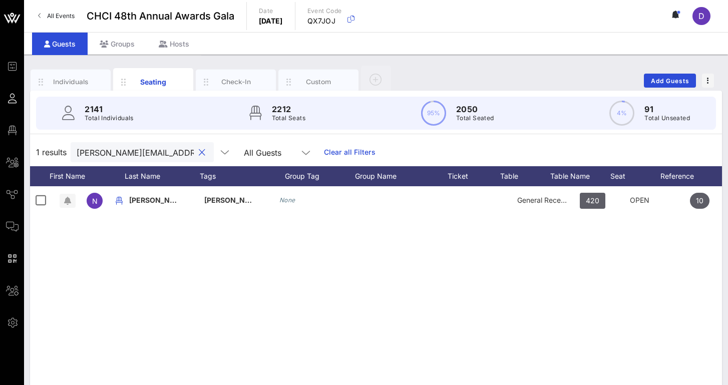
scroll to position [0, 80]
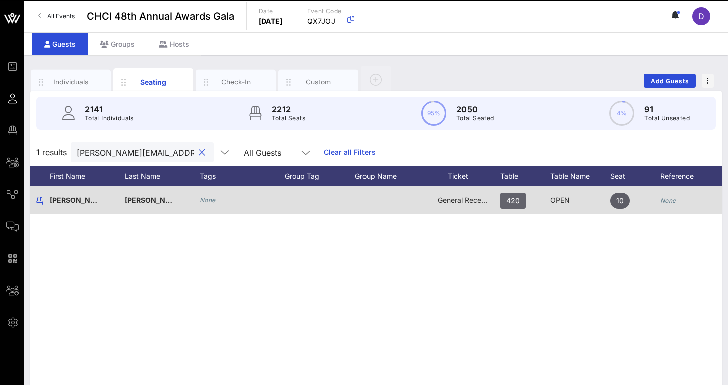
type input "[PERSON_NAME][EMAIL_ADDRESS][PERSON_NAME][DOMAIN_NAME]"
drag, startPoint x: 515, startPoint y: 200, endPoint x: 491, endPoint y: 199, distance: 23.5
click at [515, 200] on span "420" at bounding box center [513, 201] width 14 height 16
click at [518, 203] on span "420" at bounding box center [513, 201] width 14 height 16
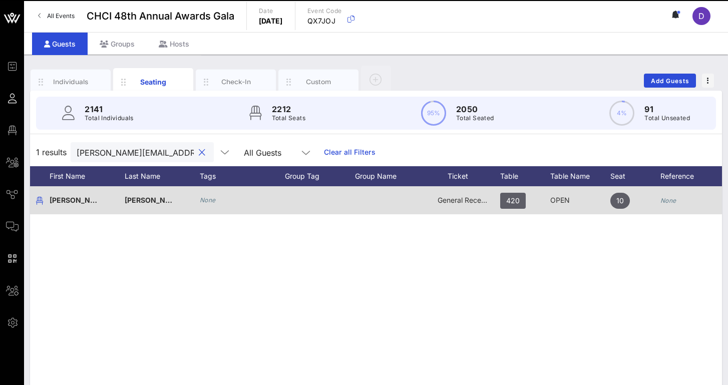
scroll to position [0, 80]
click at [491, 199] on div "General Reception" at bounding box center [462, 206] width 75 height 40
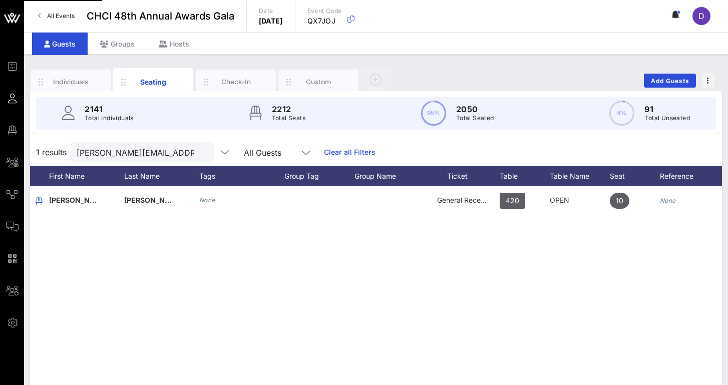
drag, startPoint x: 517, startPoint y: 203, endPoint x: 655, endPoint y: 201, distance: 137.8
click at [517, 203] on input "text" at bounding box center [498, 202] width 117 height 16
click at [566, 205] on icon at bounding box center [565, 202] width 9 height 12
click at [655, 201] on icon at bounding box center [659, 202] width 9 height 12
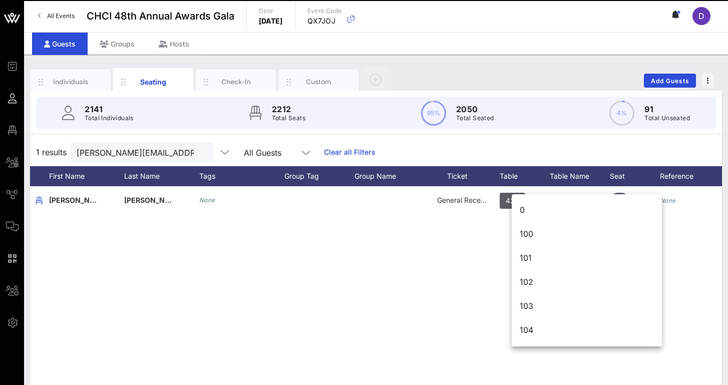
scroll to position [38, 0]
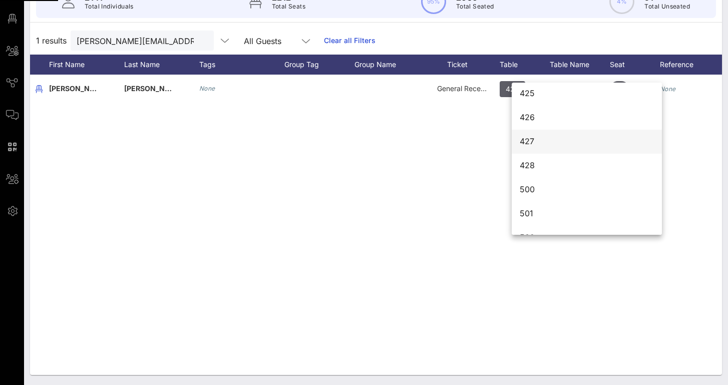
scroll to position [3636, 0]
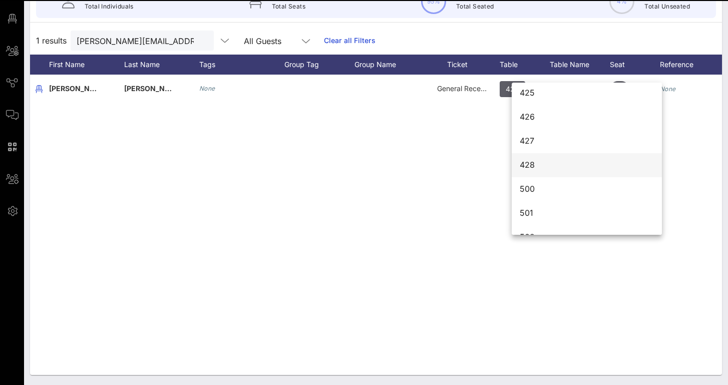
click at [524, 160] on div "428" at bounding box center [587, 165] width 134 height 10
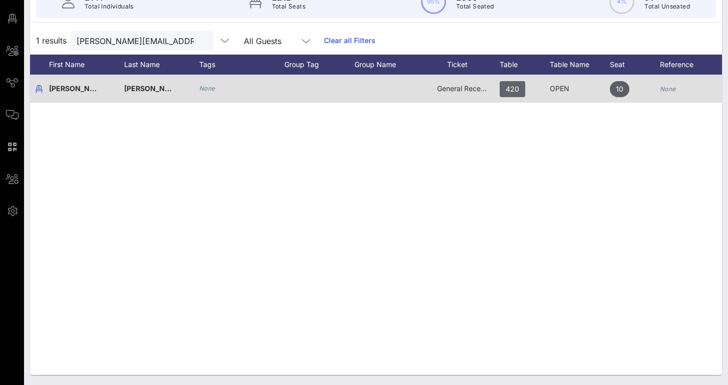
click at [518, 91] on span "420" at bounding box center [513, 89] width 14 height 16
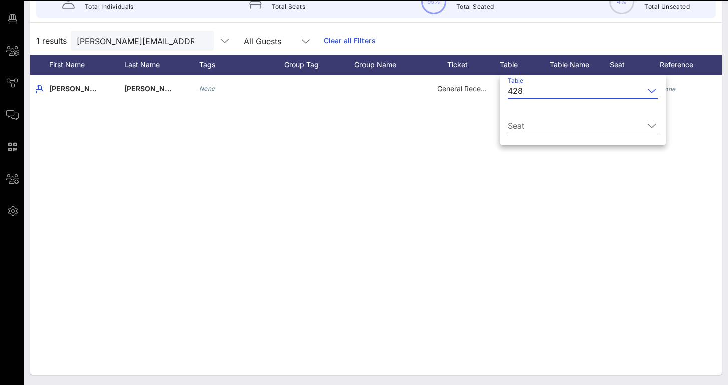
click at [650, 127] on icon at bounding box center [652, 126] width 9 height 12
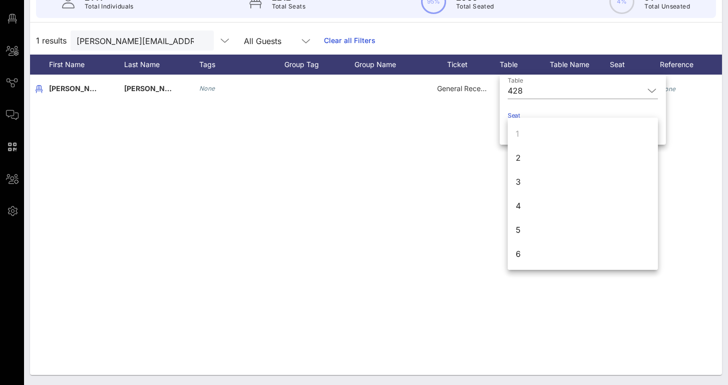
click at [568, 129] on div "1" at bounding box center [583, 134] width 150 height 24
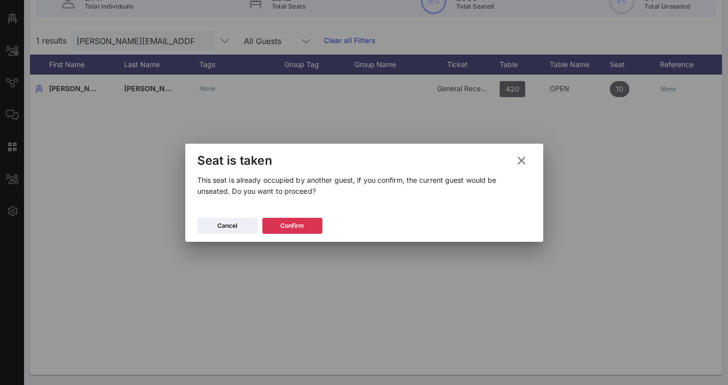
click at [299, 224] on div "Confirm" at bounding box center [293, 226] width 24 height 10
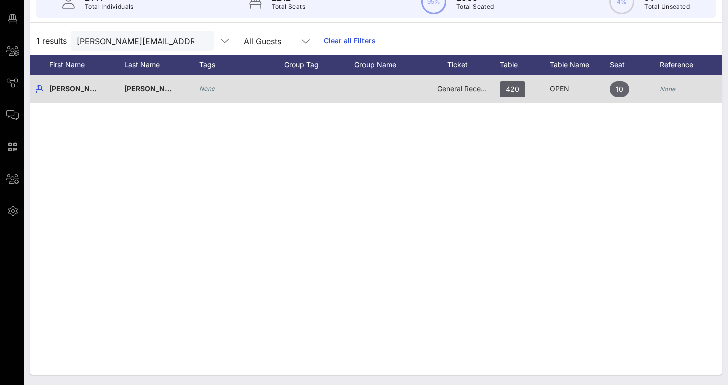
click at [617, 90] on span "10" at bounding box center [620, 89] width 8 height 16
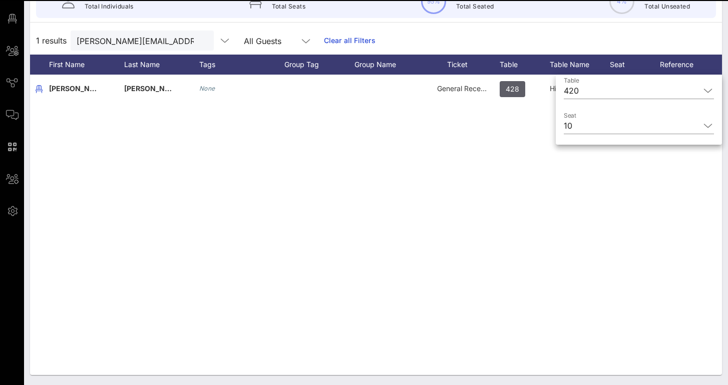
drag, startPoint x: 609, startPoint y: 131, endPoint x: 715, endPoint y: 93, distance: 112.3
click at [609, 131] on input "Seat" at bounding box center [639, 126] width 124 height 16
click at [628, 86] on input "Table" at bounding box center [641, 91] width 117 height 16
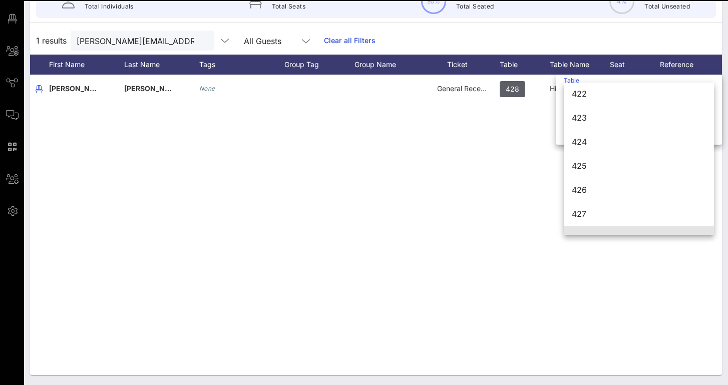
scroll to position [0, 0]
click at [599, 221] on div "N [PERSON_NAME] None General Reception 428 Hill Staff 7 1 None" at bounding box center [376, 225] width 692 height 301
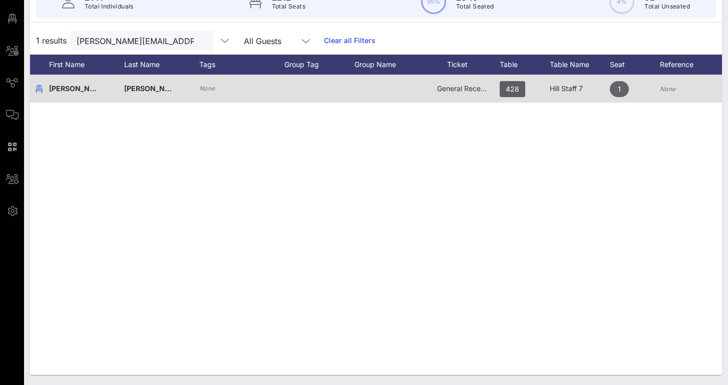
click at [616, 91] on span "1" at bounding box center [619, 89] width 19 height 16
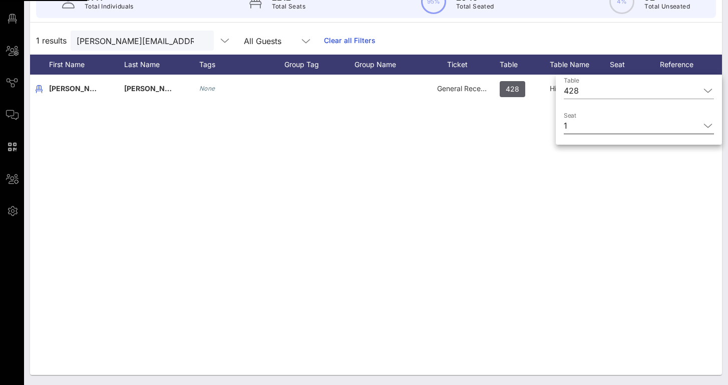
click at [623, 127] on input "Seat" at bounding box center [636, 126] width 129 height 16
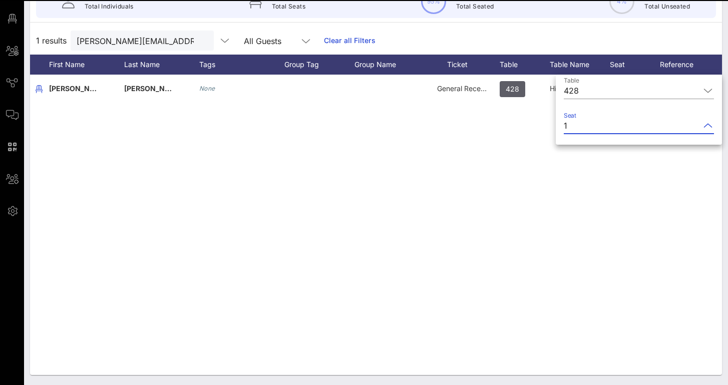
click at [715, 125] on div "Table 428 Seat 1" at bounding box center [639, 111] width 166 height 68
click at [709, 125] on icon at bounding box center [708, 126] width 9 height 12
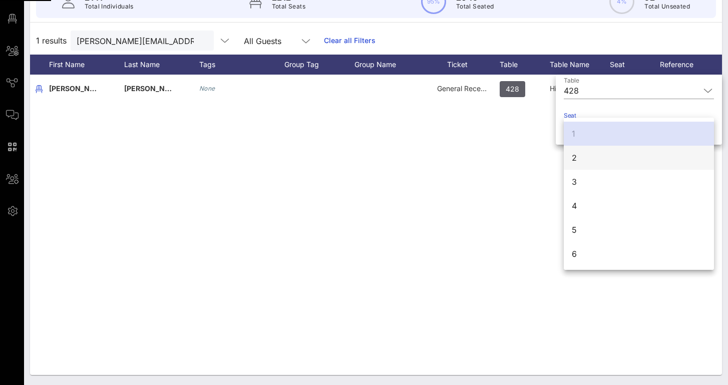
click at [619, 162] on div "2" at bounding box center [639, 158] width 150 height 24
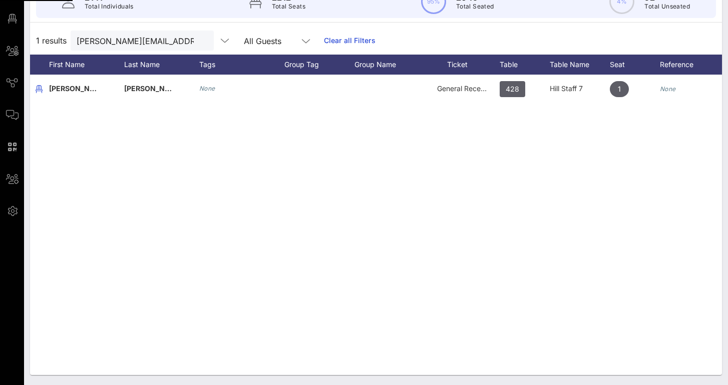
click at [597, 94] on input "Table" at bounding box center [630, 91] width 117 height 16
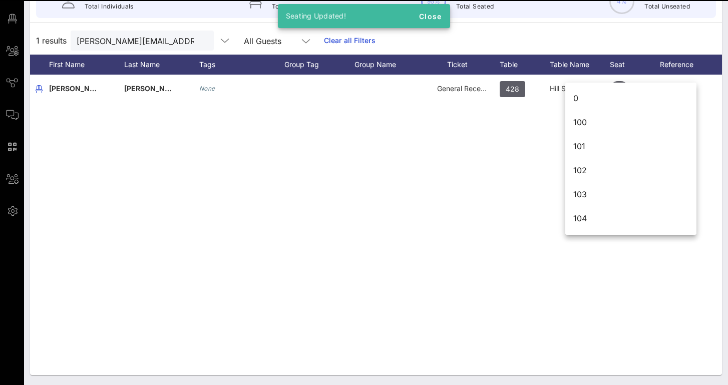
drag, startPoint x: 560, startPoint y: 131, endPoint x: 259, endPoint y: 228, distance: 315.5
click at [259, 228] on div "N [PERSON_NAME] None General Reception 428 Hill Staff 7 2 None" at bounding box center [376, 225] width 692 height 301
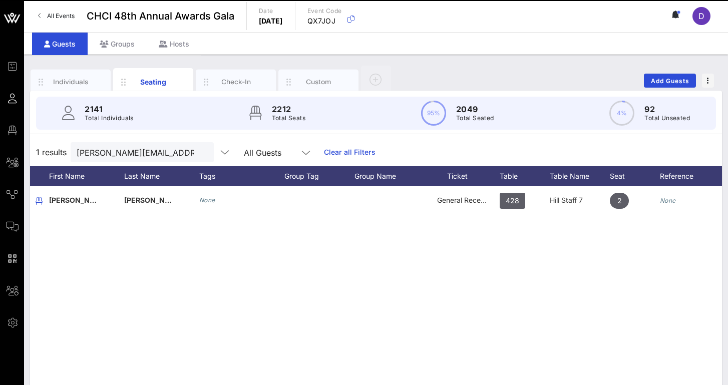
click at [417, 110] on div "2141 Total Individuals 2212 Total Seats 95% 2049 Total Seated 4% 92 Total Unsea…" at bounding box center [376, 113] width 680 height 33
click at [670, 82] on span "Add Guests" at bounding box center [671, 81] width 40 height 8
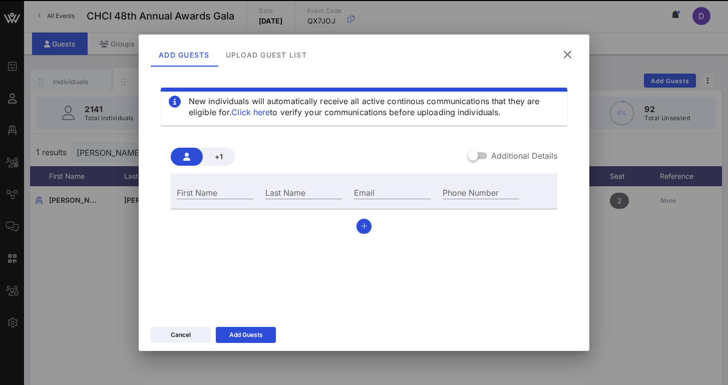
click at [568, 57] on icon at bounding box center [568, 55] width 18 height 18
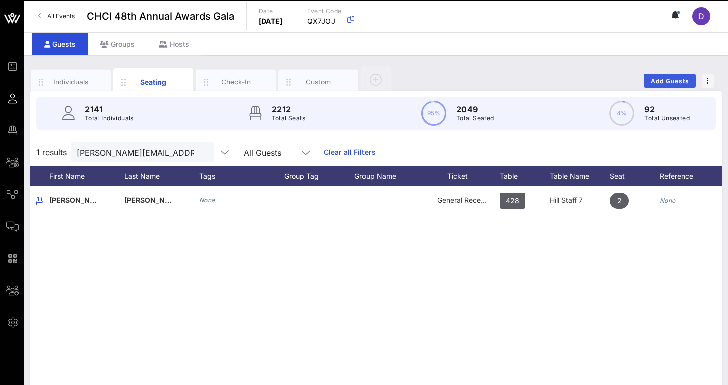
drag, startPoint x: 664, startPoint y: 87, endPoint x: 665, endPoint y: 80, distance: 7.2
click at [664, 87] on button "Add Guests" at bounding box center [670, 81] width 52 height 14
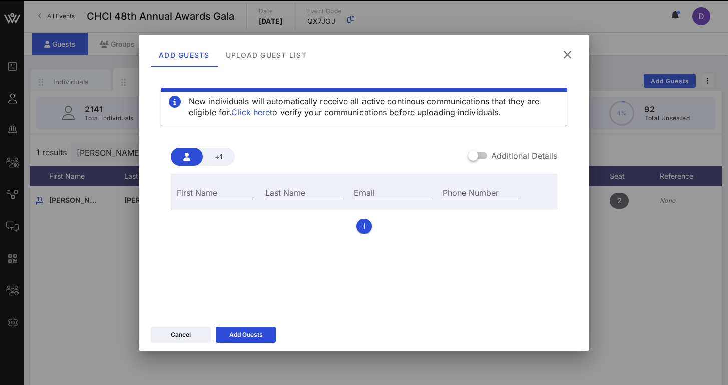
click at [481, 156] on div at bounding box center [473, 155] width 17 height 17
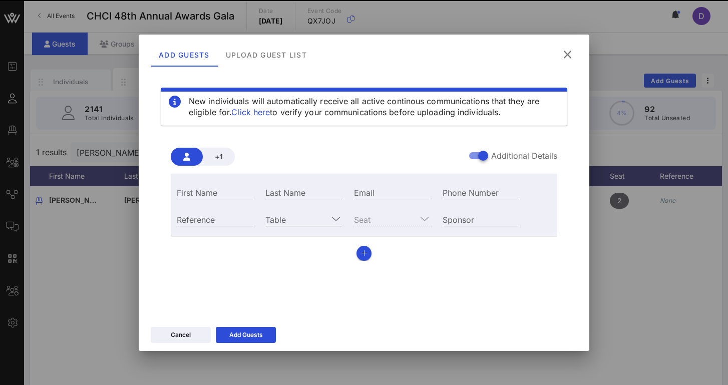
click at [322, 216] on input "Table" at bounding box center [296, 219] width 63 height 13
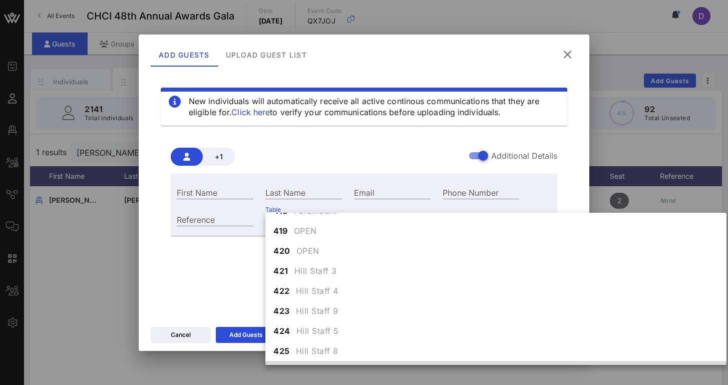
scroll to position [2937, 0]
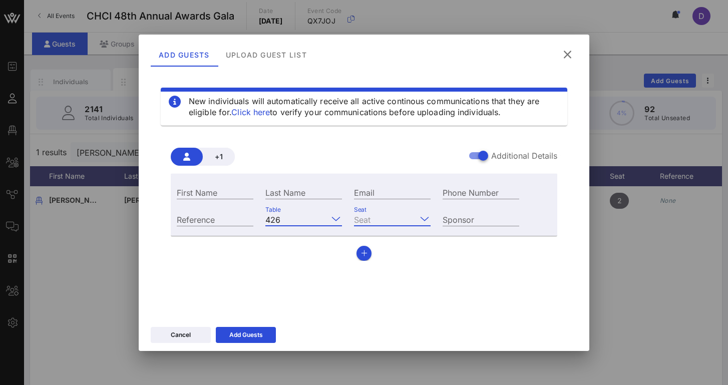
click at [377, 224] on input "Seat" at bounding box center [385, 219] width 63 height 13
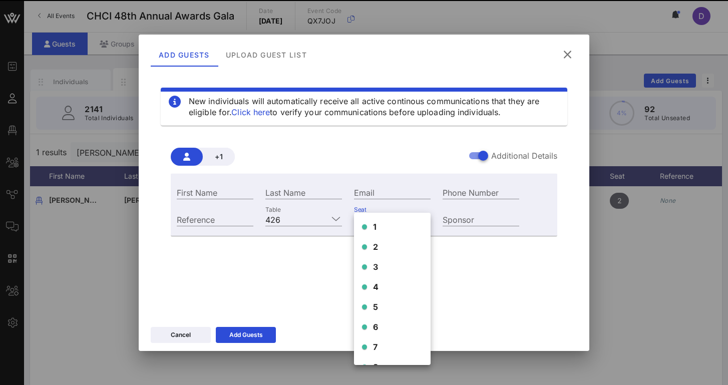
click at [377, 227] on span "1" at bounding box center [375, 227] width 4 height 12
click at [366, 227] on div "Seat" at bounding box center [392, 218] width 89 height 27
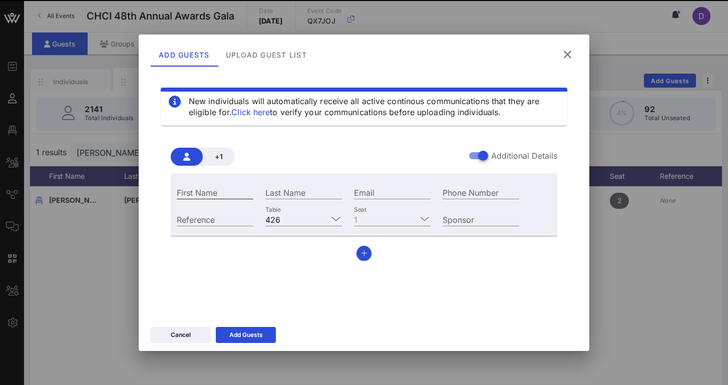
drag, startPoint x: 232, startPoint y: 194, endPoint x: 207, endPoint y: 188, distance: 25.6
click at [207, 188] on label "First Name" at bounding box center [197, 193] width 41 height 10
click at [207, 188] on input "First Name" at bounding box center [215, 192] width 77 height 13
type input "Pili"
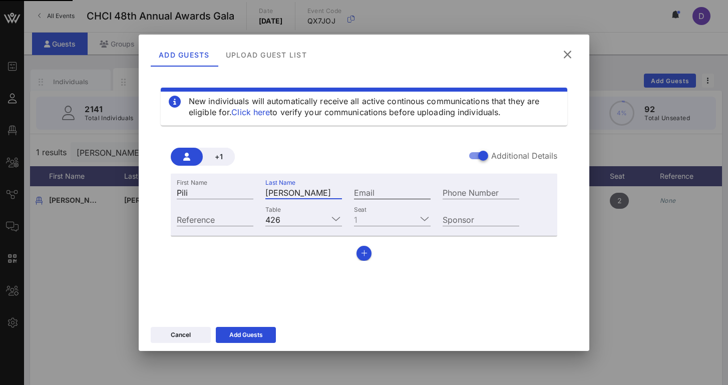
type input "[PERSON_NAME]"
click at [380, 191] on input "Email" at bounding box center [392, 192] width 77 height 13
type input "[PERSON_NAME][EMAIL_ADDRESS][DOMAIN_NAME]"
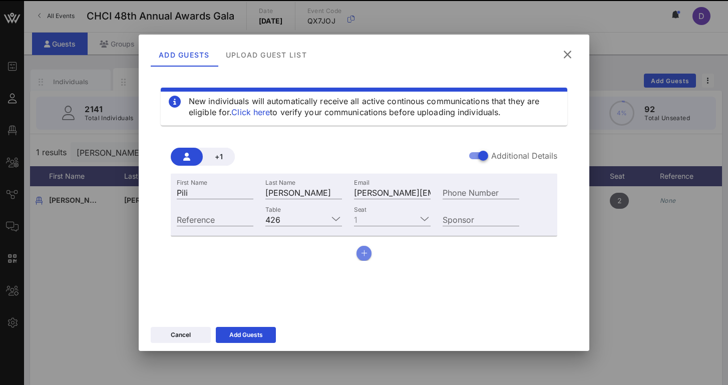
click at [364, 251] on icon "button" at bounding box center [364, 253] width 7 height 7
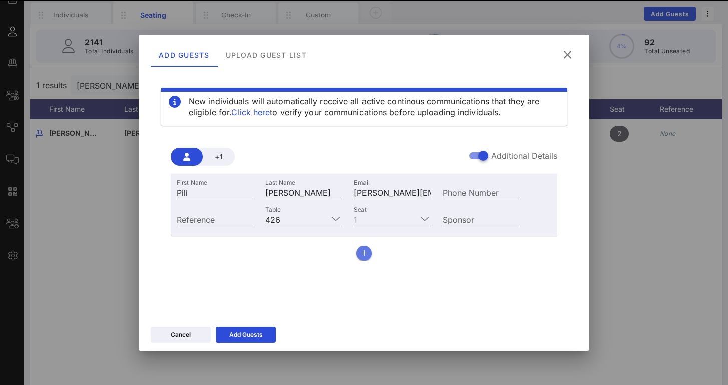
click at [260, 333] on div "Add Guests" at bounding box center [246, 335] width 34 height 10
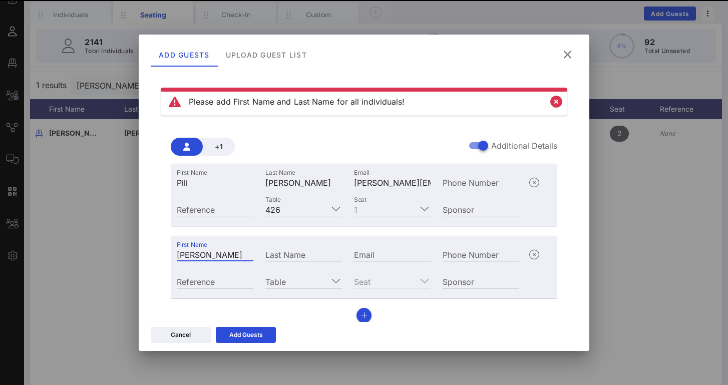
type input "[PERSON_NAME]"
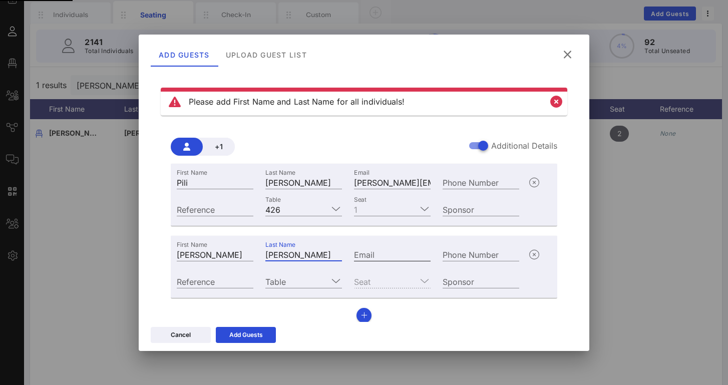
type input "[PERSON_NAME]"
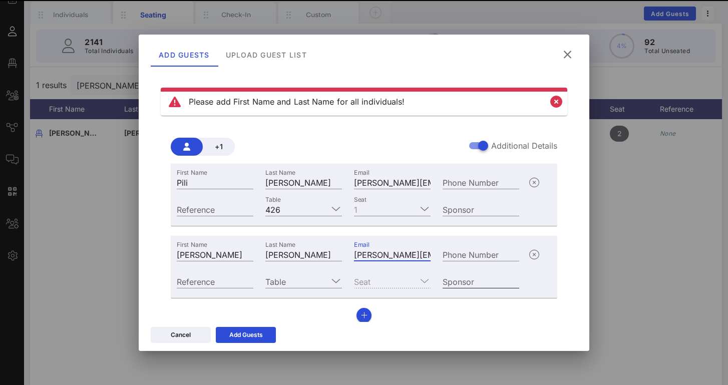
type input "[PERSON_NAME][EMAIL_ADDRESS][DOMAIN_NAME]"
click at [464, 275] on input "Sponsor" at bounding box center [481, 281] width 77 height 13
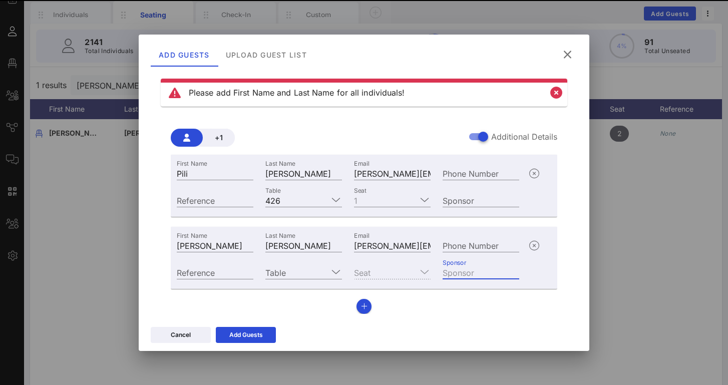
drag, startPoint x: 319, startPoint y: 269, endPoint x: 434, endPoint y: 160, distance: 158.4
click at [319, 269] on input "Table" at bounding box center [296, 272] width 63 height 13
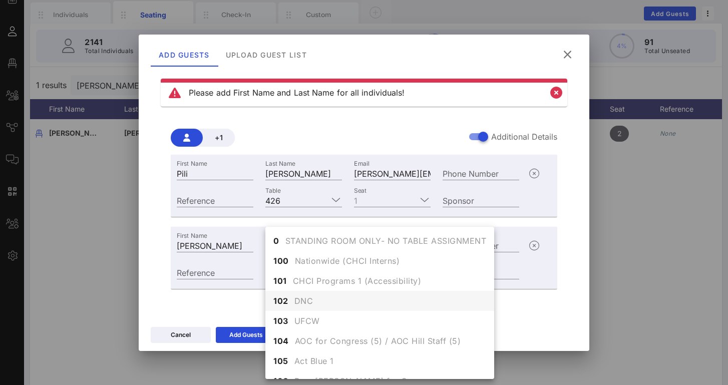
scroll to position [35, 0]
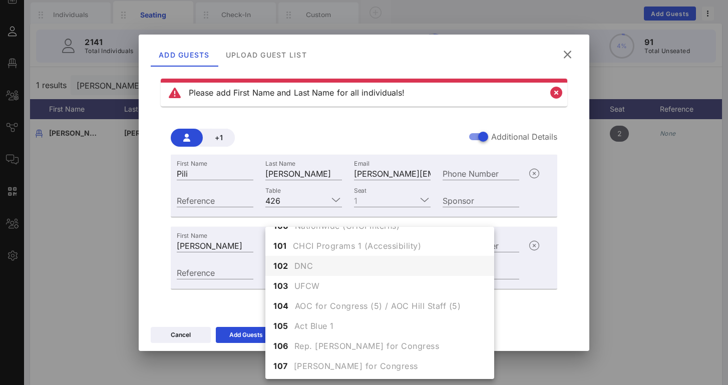
click at [334, 267] on div "102 DNC" at bounding box center [379, 266] width 229 height 20
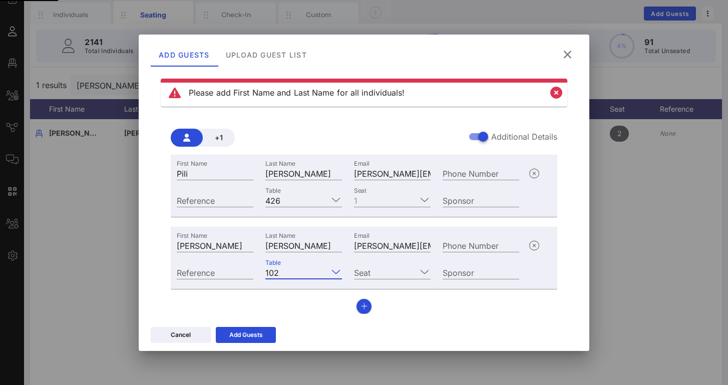
click at [338, 274] on icon at bounding box center [336, 272] width 9 height 12
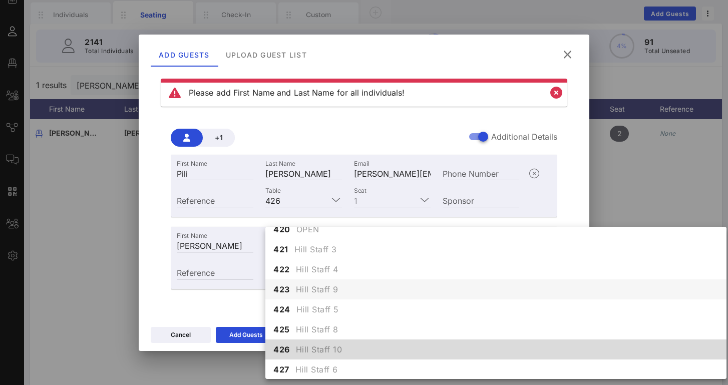
scroll to position [2937, 0]
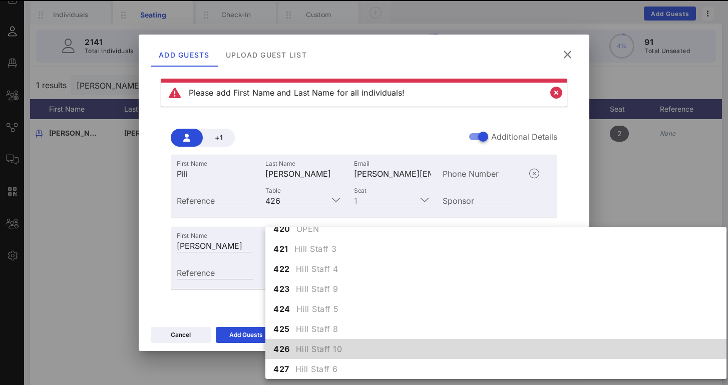
click at [324, 352] on span "Hill Staff 10" at bounding box center [319, 349] width 47 height 12
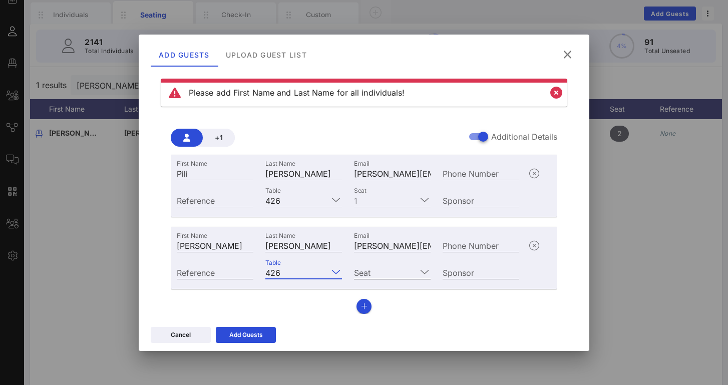
drag, startPoint x: 376, startPoint y: 267, endPoint x: 391, endPoint y: 272, distance: 15.8
click at [376, 267] on input "Seat" at bounding box center [385, 272] width 63 height 13
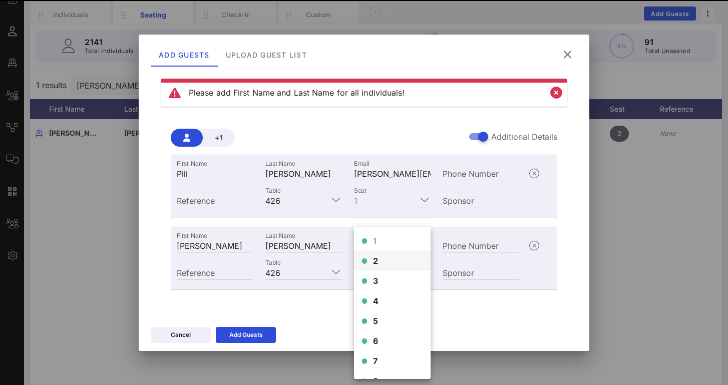
click at [396, 261] on div "2" at bounding box center [392, 261] width 77 height 20
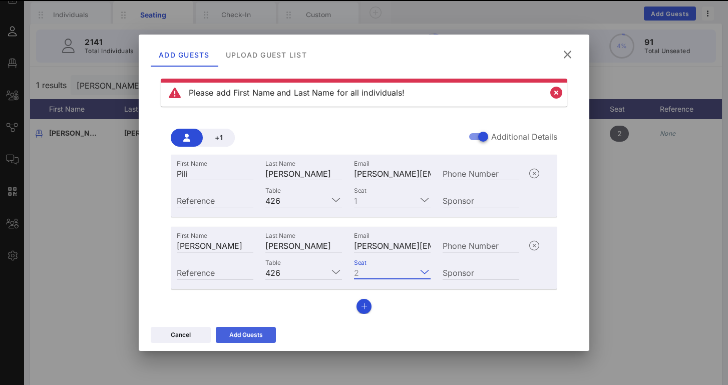
click at [260, 332] on div "Add Guests" at bounding box center [246, 335] width 34 height 10
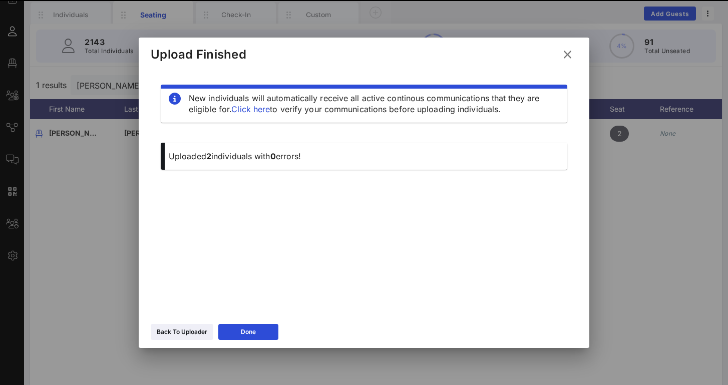
scroll to position [0, 0]
click at [272, 331] on button "Done" at bounding box center [248, 332] width 60 height 16
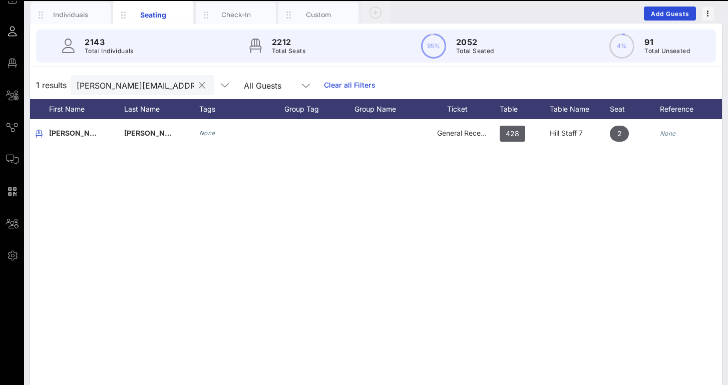
click at [191, 90] on input "[PERSON_NAME][EMAIL_ADDRESS][PERSON_NAME][DOMAIN_NAME]" at bounding box center [135, 85] width 117 height 13
click at [187, 89] on input "[PERSON_NAME][EMAIL_ADDRESS][PERSON_NAME][DOMAIN_NAME]" at bounding box center [135, 85] width 117 height 13
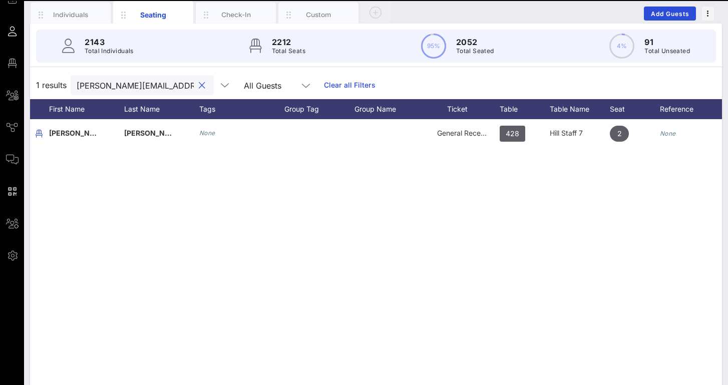
click at [187, 89] on input "[PERSON_NAME][EMAIL_ADDRESS][PERSON_NAME][DOMAIN_NAME]" at bounding box center [135, 85] width 117 height 13
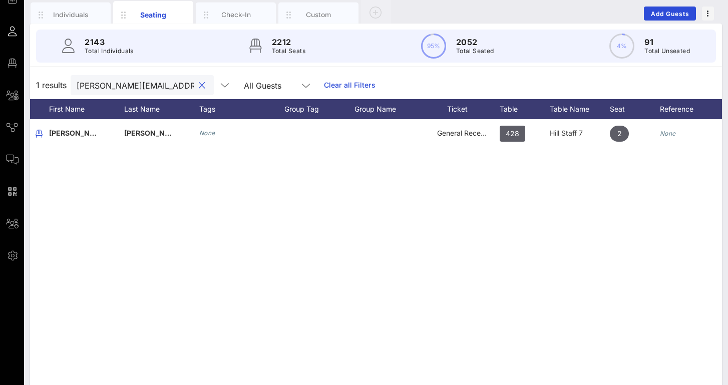
click at [187, 89] on input "[PERSON_NAME][EMAIL_ADDRESS][PERSON_NAME][DOMAIN_NAME]" at bounding box center [135, 85] width 117 height 13
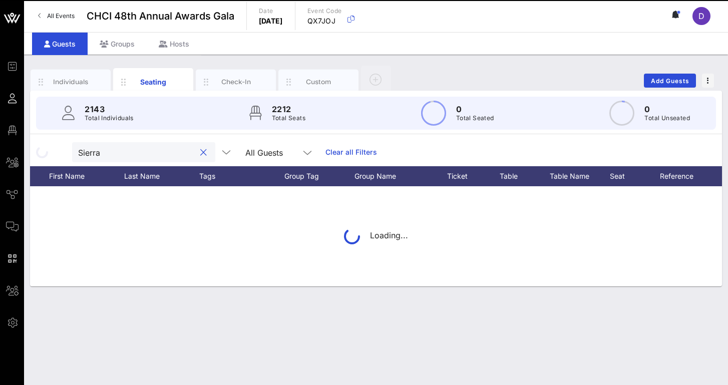
drag, startPoint x: 187, startPoint y: 89, endPoint x: 164, endPoint y: 217, distance: 129.9
click at [158, 150] on input "Sierra" at bounding box center [136, 152] width 117 height 13
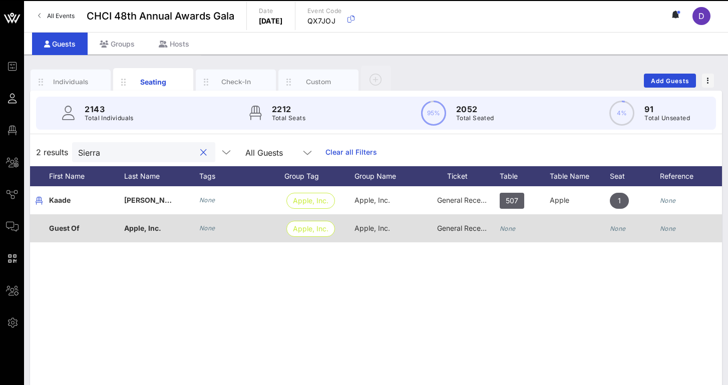
scroll to position [0, 80]
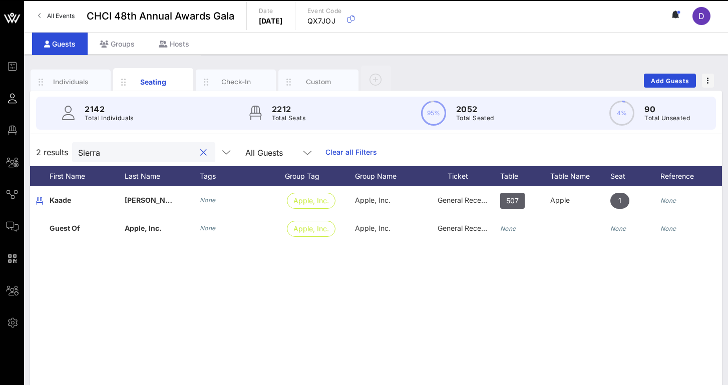
click at [118, 146] on input "Sierra" at bounding box center [136, 152] width 117 height 13
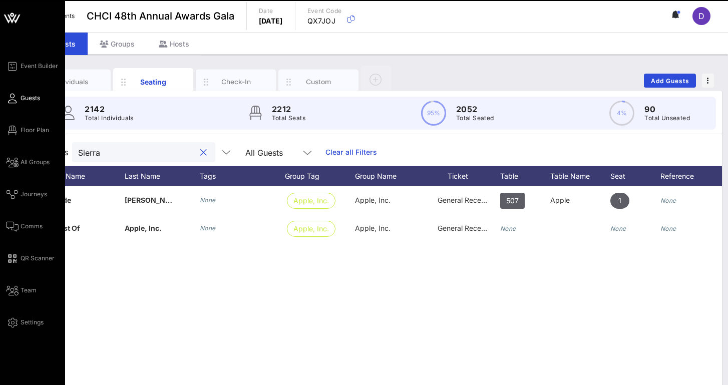
click at [113, 157] on input "Sierra" at bounding box center [136, 152] width 117 height 13
type input "Sierra"
click at [9, 131] on icon at bounding box center [12, 131] width 13 height 2
click at [14, 98] on icon at bounding box center [12, 99] width 13 height 2
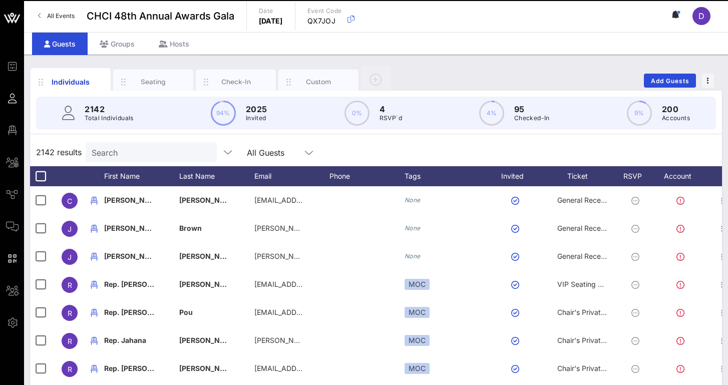
click at [174, 152] on input "Search" at bounding box center [150, 152] width 117 height 13
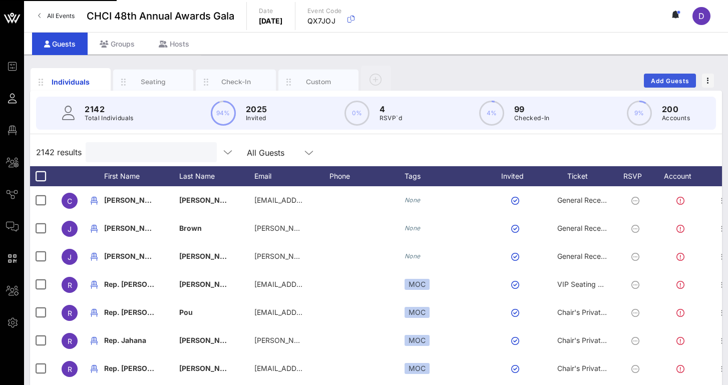
click at [672, 82] on span "Add Guests" at bounding box center [671, 81] width 40 height 8
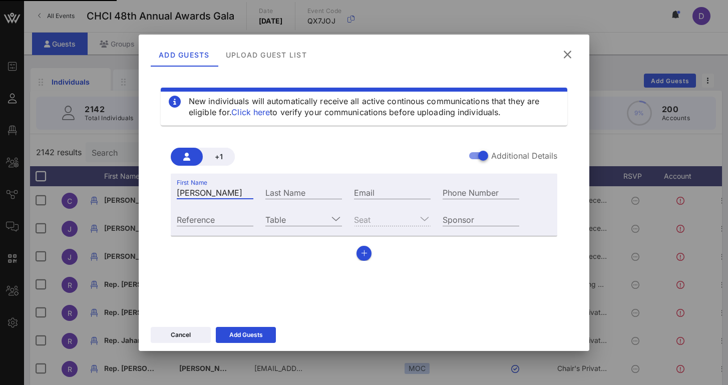
type input "[PERSON_NAME]"
type input "d"
type input "[PERSON_NAME][EMAIL_ADDRESS][DOMAIN_NAME]"
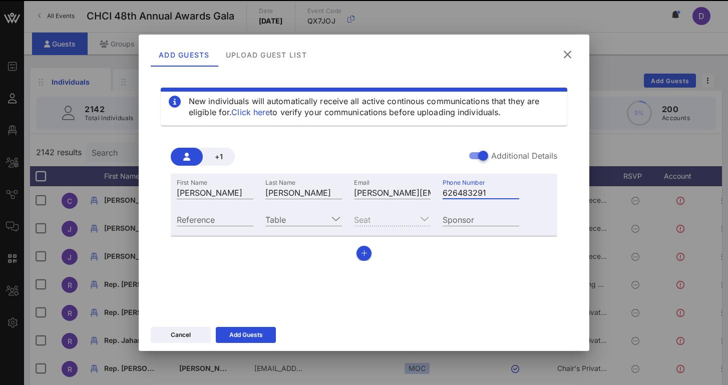
type input "[PHONE_NUMBER]"
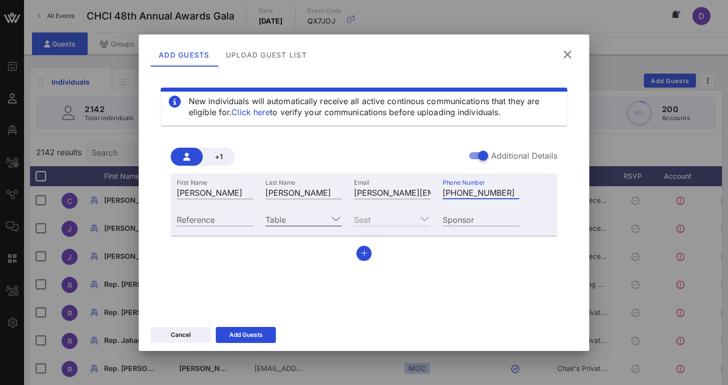
click at [335, 218] on icon at bounding box center [336, 219] width 9 height 12
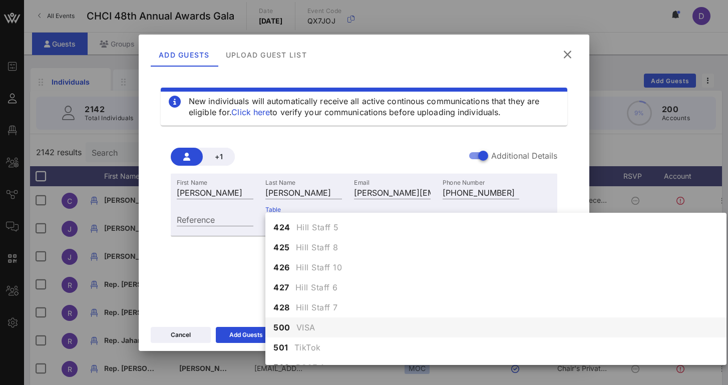
scroll to position [3003, 0]
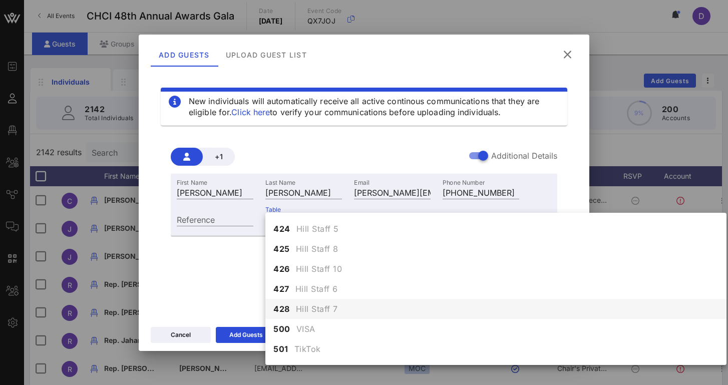
click at [326, 307] on span "Hill Staff 7" at bounding box center [317, 309] width 42 height 12
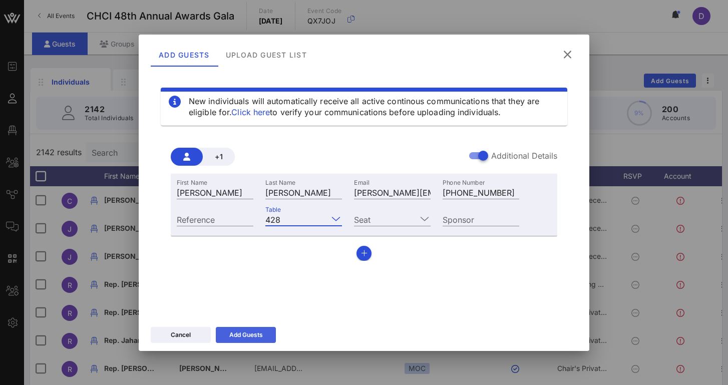
click at [237, 335] on div "Add Guests" at bounding box center [246, 335] width 34 height 10
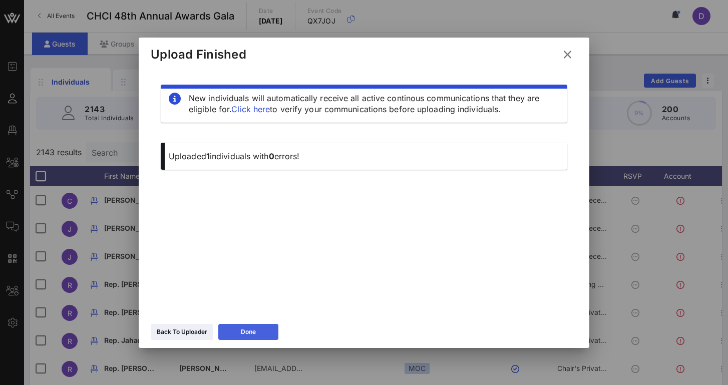
click at [256, 334] on div "Done" at bounding box center [248, 332] width 15 height 10
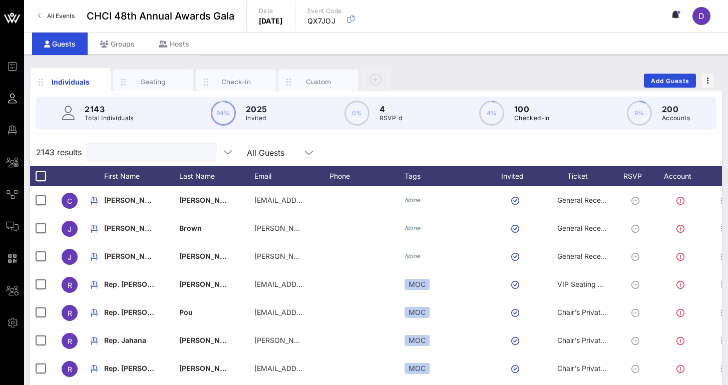
click at [190, 150] on input "text" at bounding box center [150, 152] width 117 height 13
paste input "[PERSON_NAME][EMAIL_ADDRESS][PERSON_NAME][DOMAIN_NAME]"
type input "[PERSON_NAME][EMAIL_ADDRESS][PERSON_NAME][DOMAIN_NAME]"
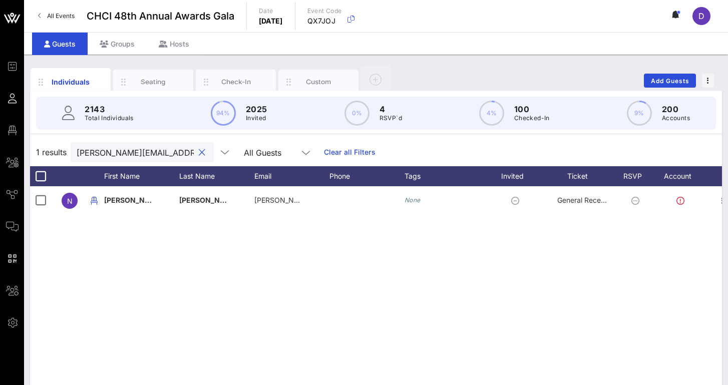
click at [190, 150] on input "[PERSON_NAME][EMAIL_ADDRESS][PERSON_NAME][DOMAIN_NAME]" at bounding box center [135, 152] width 117 height 13
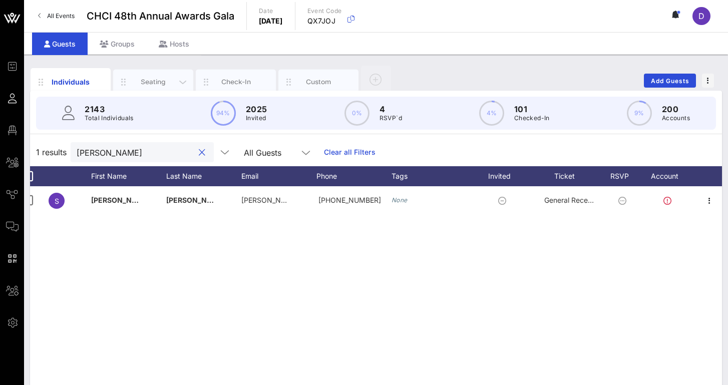
type input "[PERSON_NAME]"
click at [153, 79] on div "Seating" at bounding box center [153, 82] width 45 height 10
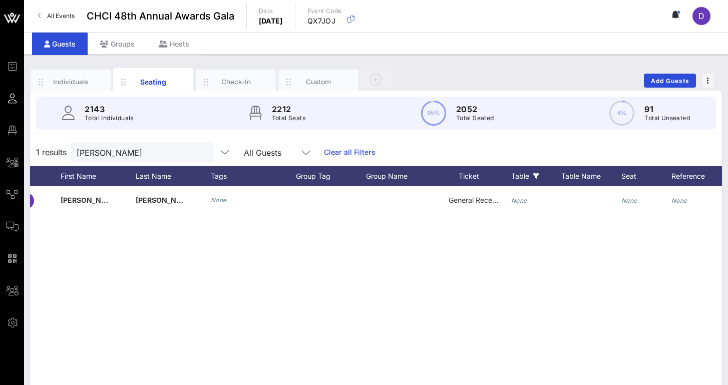
scroll to position [0, 96]
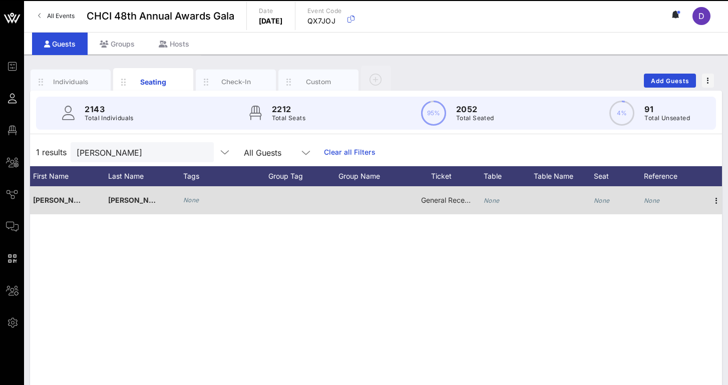
click at [479, 197] on div "General Reception" at bounding box center [446, 206] width 75 height 40
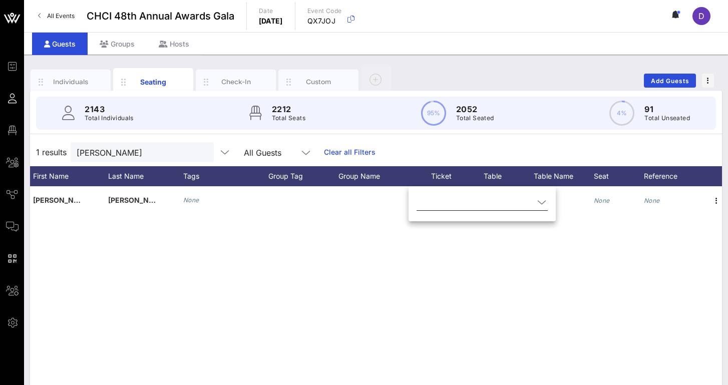
click at [546, 205] on icon at bounding box center [541, 202] width 9 height 12
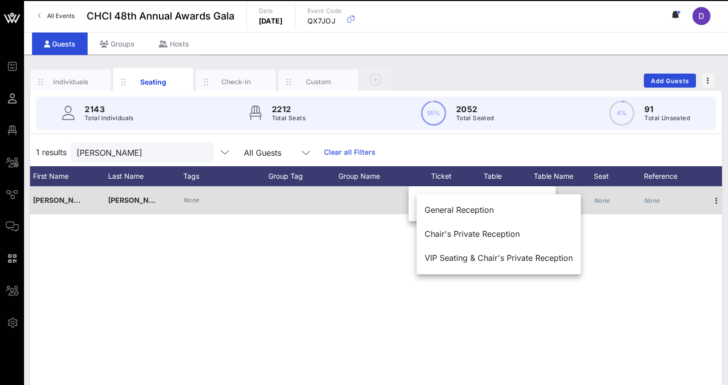
click at [648, 207] on div "None" at bounding box center [652, 200] width 16 height 28
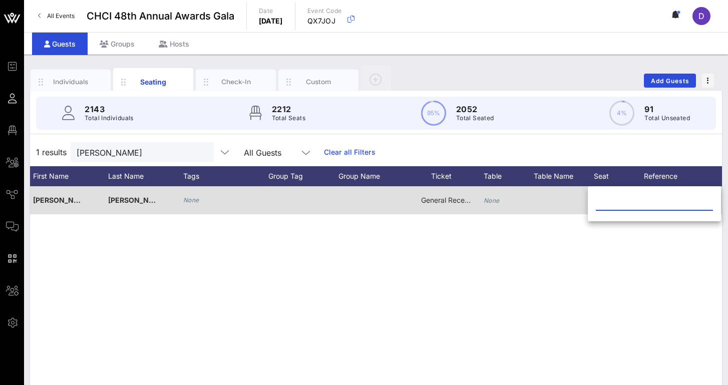
click at [517, 204] on div "None" at bounding box center [509, 206] width 50 height 40
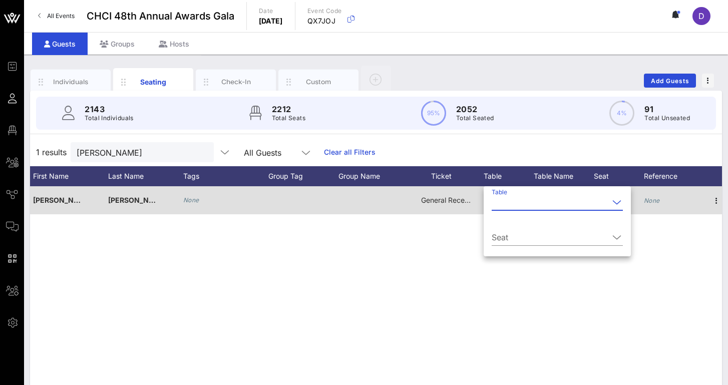
click at [517, 204] on input "Table" at bounding box center [550, 202] width 117 height 16
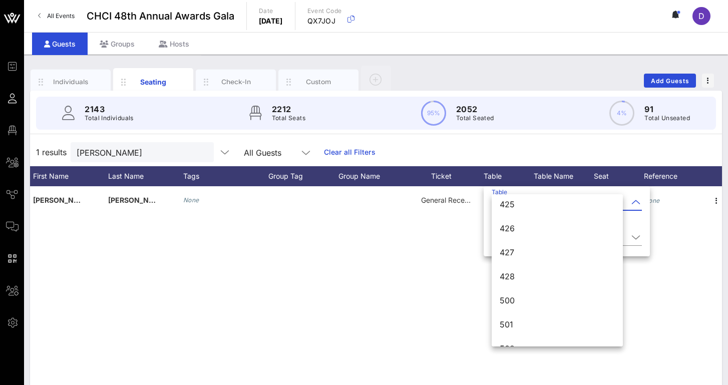
scroll to position [3639, 0]
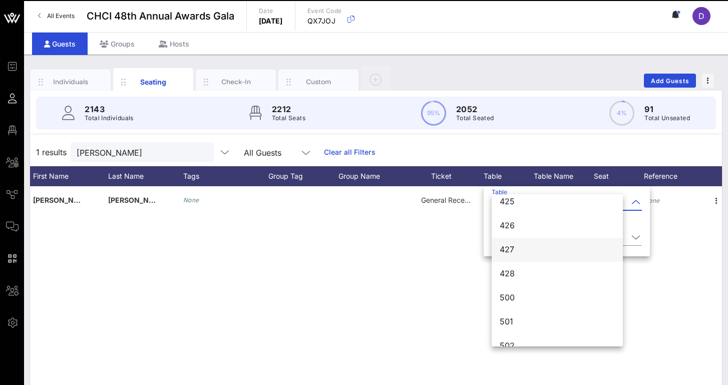
click at [540, 253] on div "427" at bounding box center [557, 250] width 115 height 10
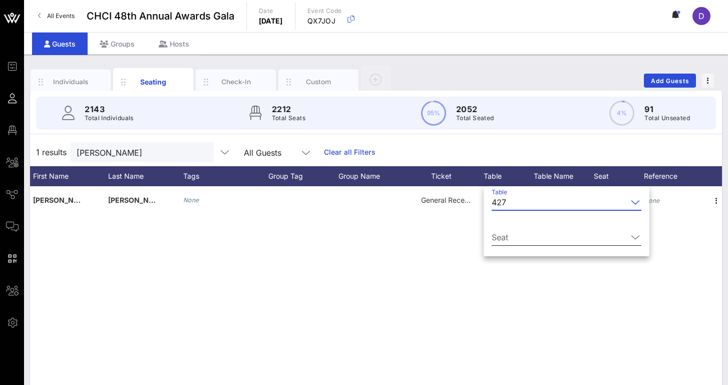
click at [552, 235] on input "Seat" at bounding box center [560, 237] width 136 height 16
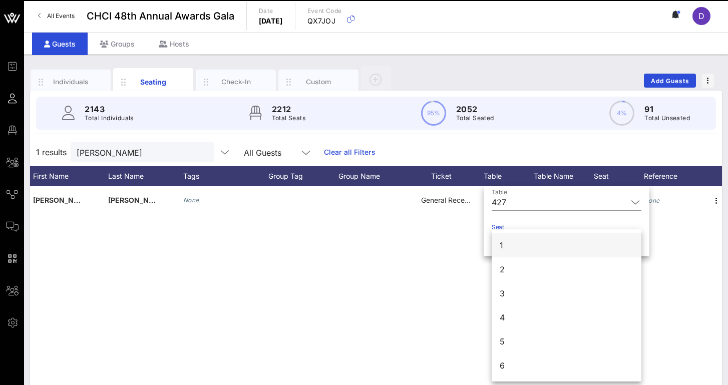
scroll to position [0, 0]
click at [527, 243] on div "1" at bounding box center [567, 245] width 150 height 24
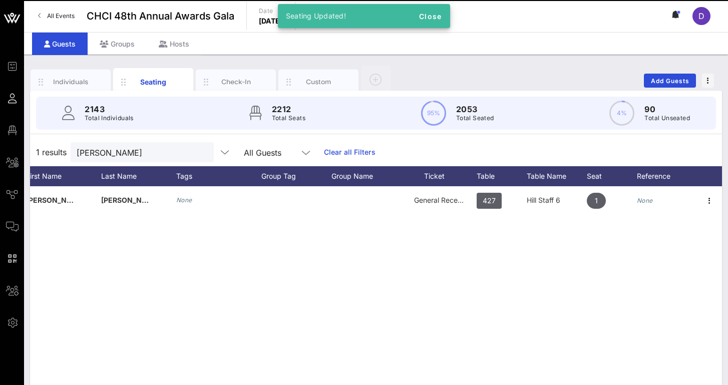
scroll to position [0, 90]
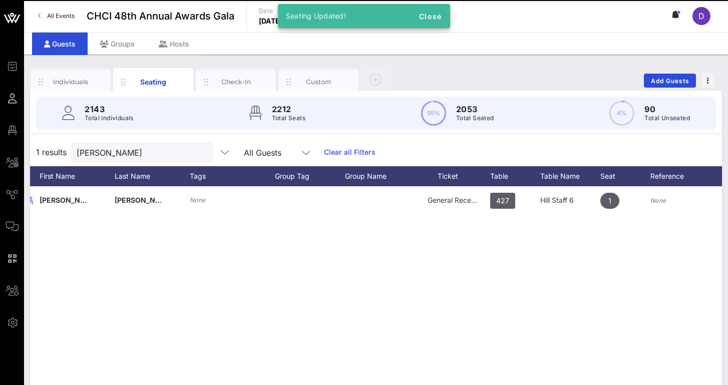
click at [277, 242] on div "S [PERSON_NAME] None General Reception 427 Hill Staff 6 1 None" at bounding box center [376, 336] width 692 height 301
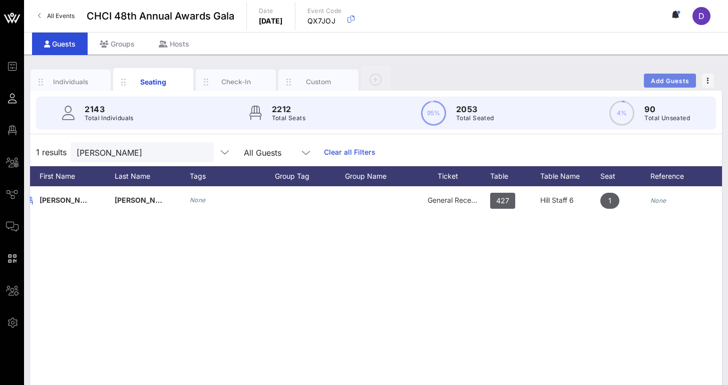
click at [682, 77] on span "Add Guests" at bounding box center [671, 81] width 40 height 8
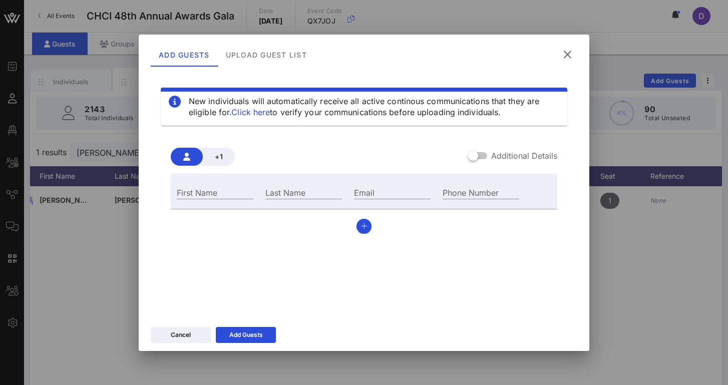
click at [490, 153] on div "Additional Details" at bounding box center [512, 156] width 89 height 12
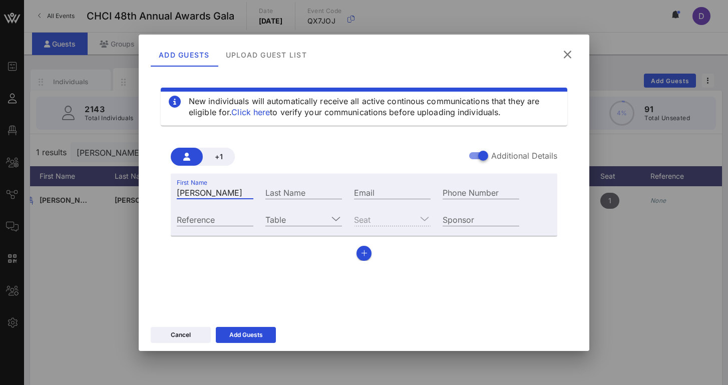
type input "[PERSON_NAME]"
type input "[GEOGRAPHIC_DATA]"
type input "[DOMAIN_NAME][EMAIL_ADDRESS][DOMAIN_NAME]"
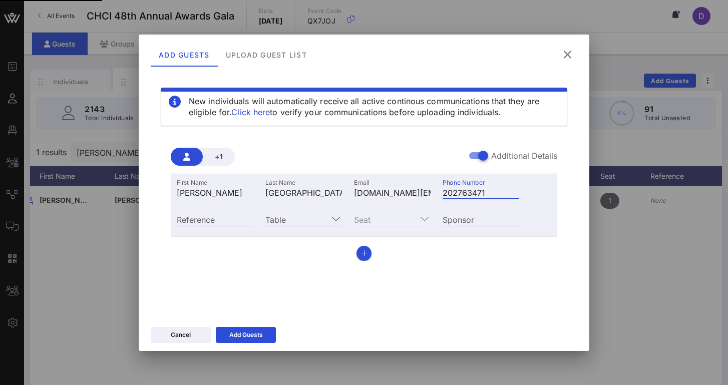
type input "[PHONE_NUMBER]"
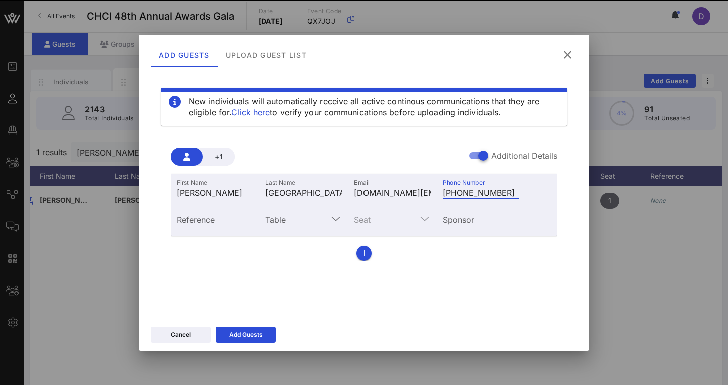
drag, startPoint x: 317, startPoint y: 221, endPoint x: 337, endPoint y: 217, distance: 20.4
click at [317, 221] on input "Table" at bounding box center [296, 219] width 63 height 13
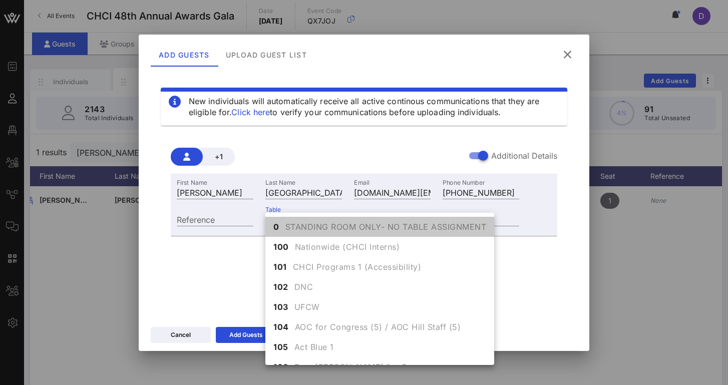
click at [336, 218] on div "0 STANDING ROOM ONLY- NO TABLE ASSIGNMENT" at bounding box center [379, 227] width 229 height 20
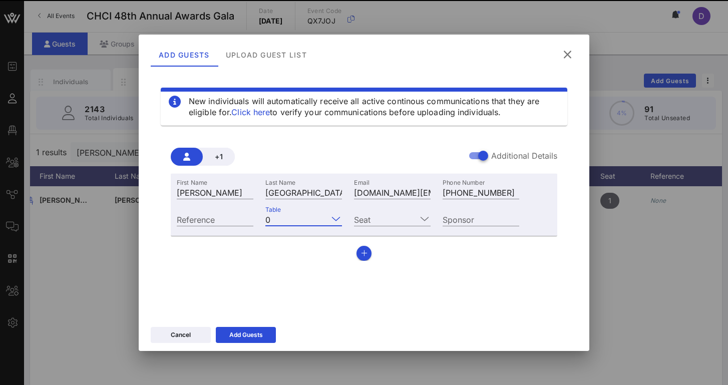
click at [336, 218] on icon at bounding box center [336, 219] width 9 height 12
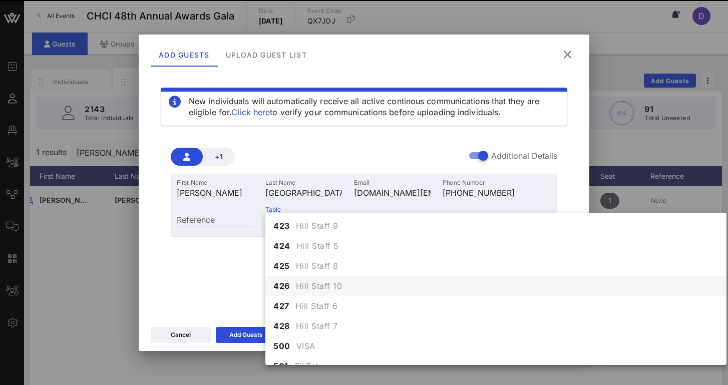
scroll to position [2886, 0]
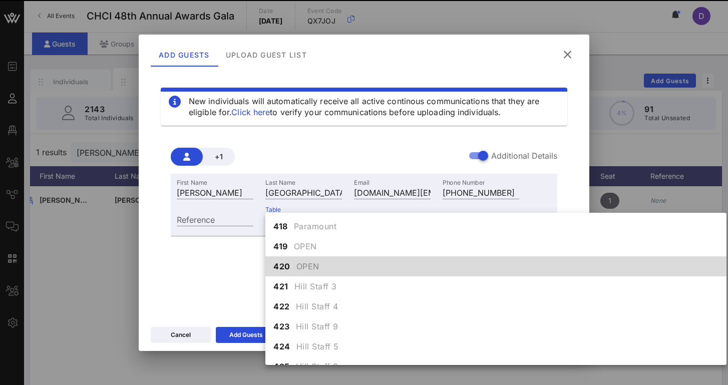
click at [387, 132] on div "+1 Additional Details First Name [PERSON_NAME] Last Name [GEOGRAPHIC_DATA] Emai…" at bounding box center [364, 200] width 407 height 137
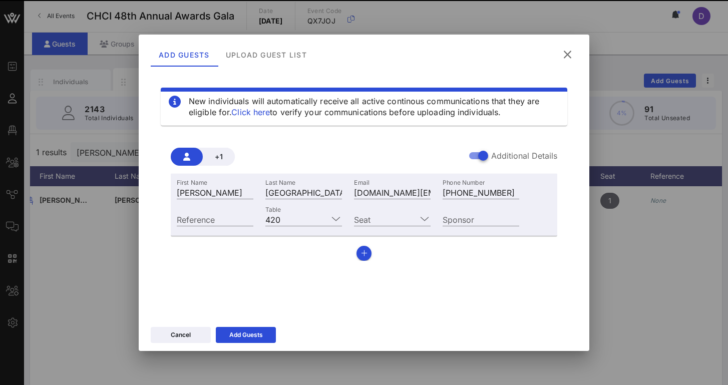
scroll to position [61, 0]
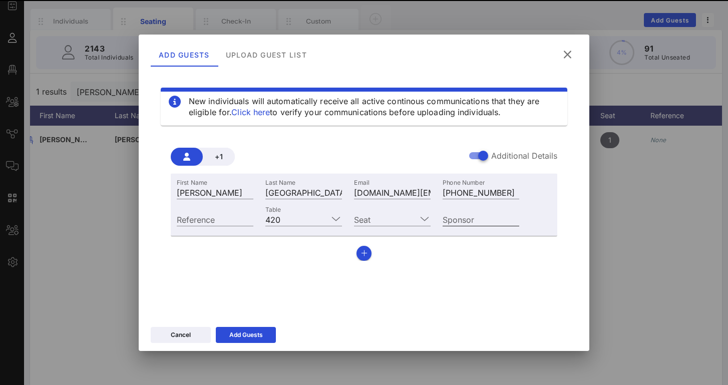
click at [462, 222] on div "Sponsor" at bounding box center [481, 219] width 77 height 13
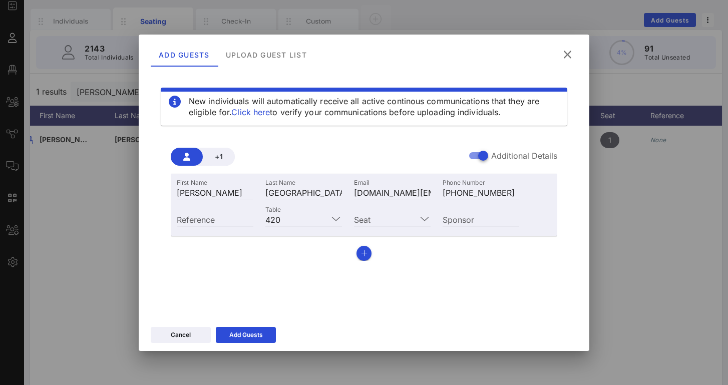
click at [510, 287] on div "New individuals will automatically receive all active continous communications …" at bounding box center [364, 192] width 427 height 240
click at [185, 335] on div "Cancel" at bounding box center [181, 335] width 20 height 10
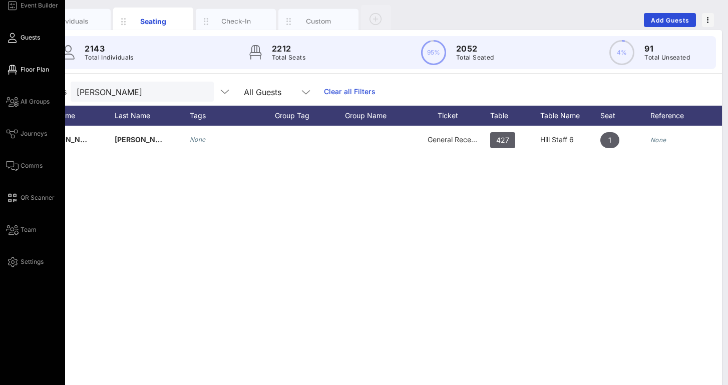
click at [21, 69] on span "Floor Plan" at bounding box center [35, 69] width 29 height 9
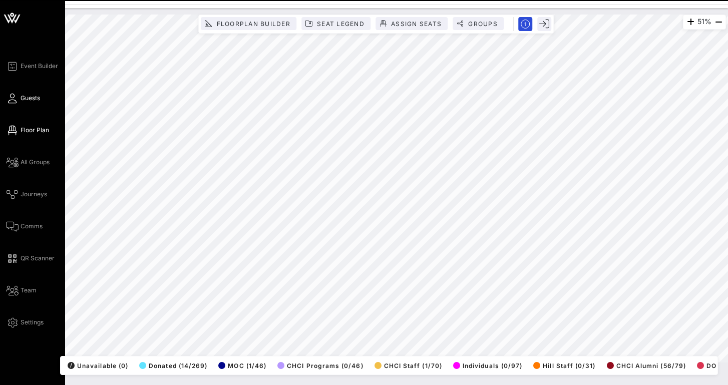
click at [16, 99] on icon at bounding box center [12, 99] width 13 height 2
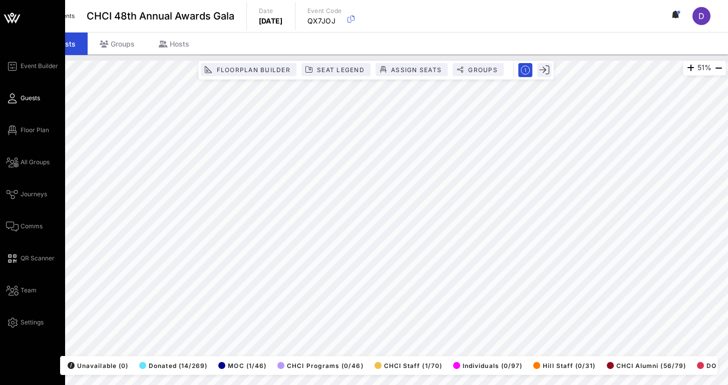
click at [5, 99] on div "Event Builder Guests Floor Plan All Groups Journeys Comms QR Scanner Team Setti…" at bounding box center [32, 207] width 65 height 415
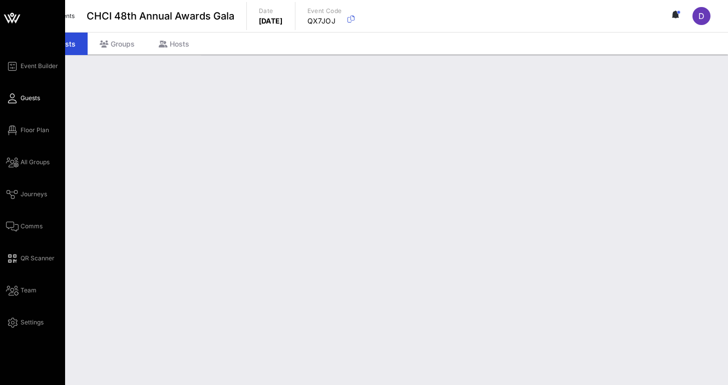
click at [13, 98] on icon at bounding box center [12, 99] width 13 height 2
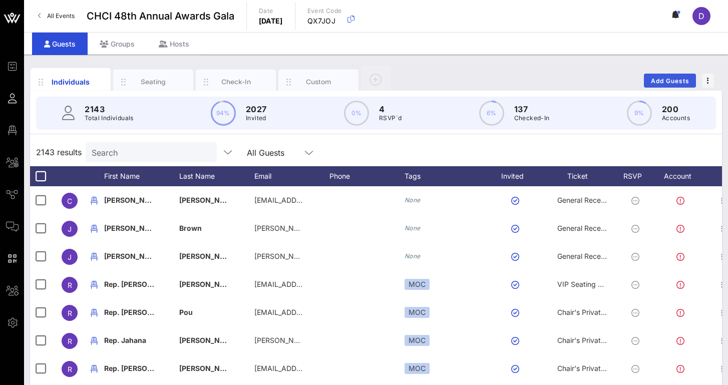
click at [676, 82] on span "Add Guests" at bounding box center [671, 81] width 40 height 8
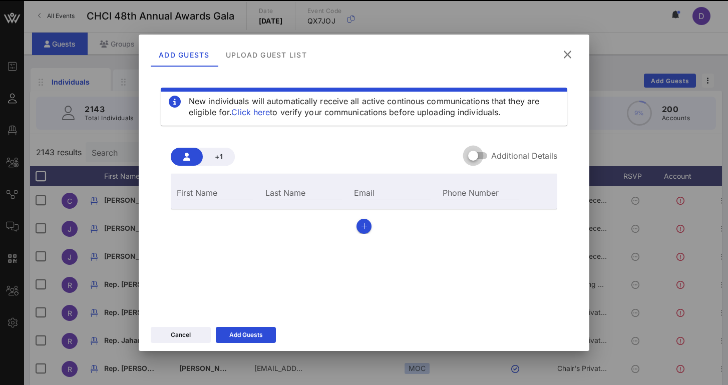
drag, startPoint x: 489, startPoint y: 146, endPoint x: 483, endPoint y: 154, distance: 10.3
click at [482, 154] on div at bounding box center [473, 155] width 17 height 17
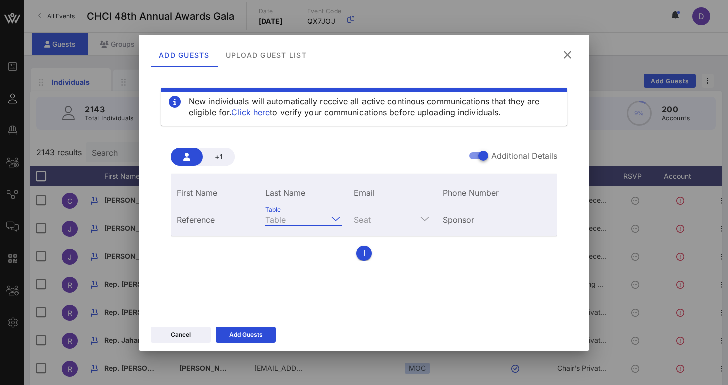
click at [319, 220] on input "Table" at bounding box center [296, 219] width 63 height 13
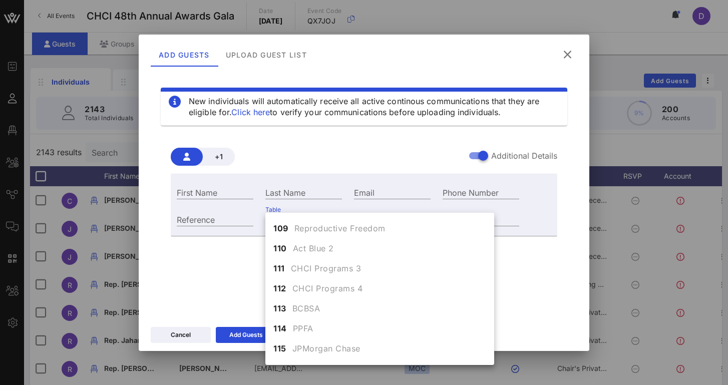
scroll to position [252, 0]
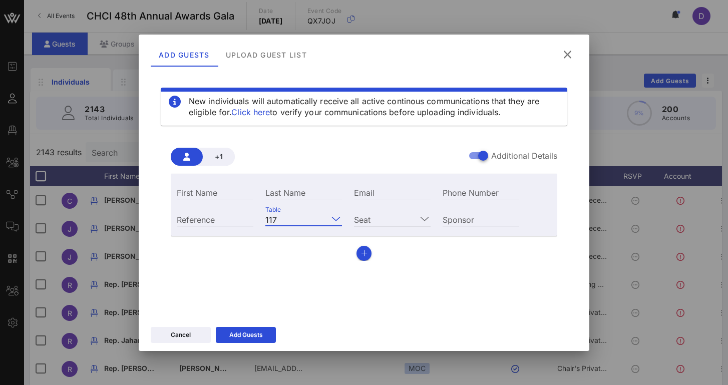
click at [380, 220] on input "Seat" at bounding box center [385, 219] width 63 height 13
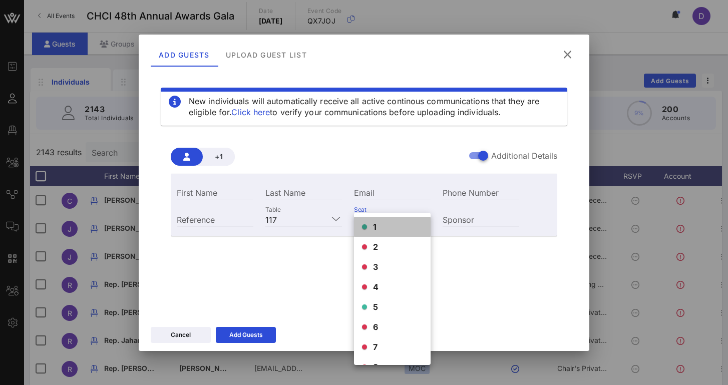
click at [384, 228] on div "1" at bounding box center [392, 227] width 77 height 20
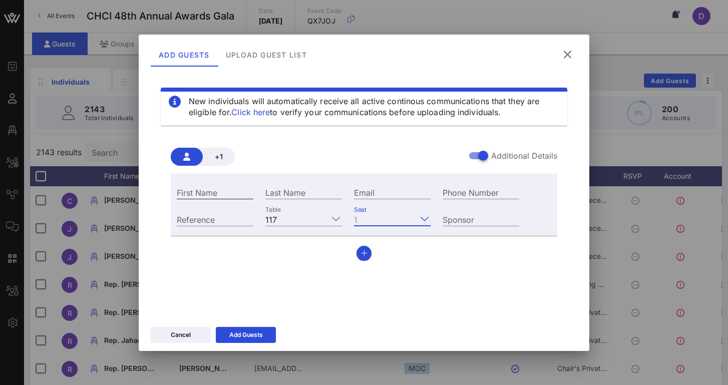
click at [226, 197] on input "First Name" at bounding box center [215, 192] width 77 height 13
type input "[PERSON_NAME]"
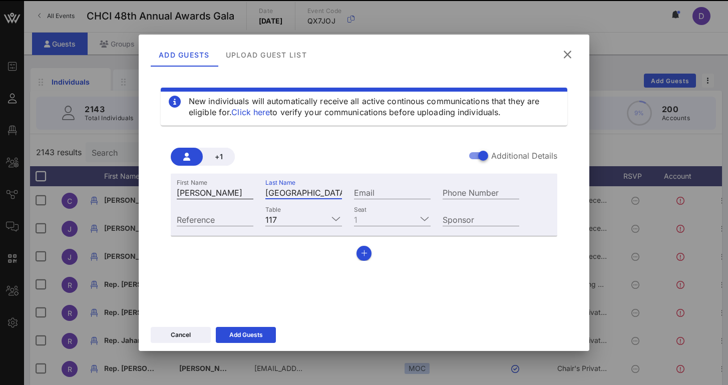
type input "[GEOGRAPHIC_DATA]"
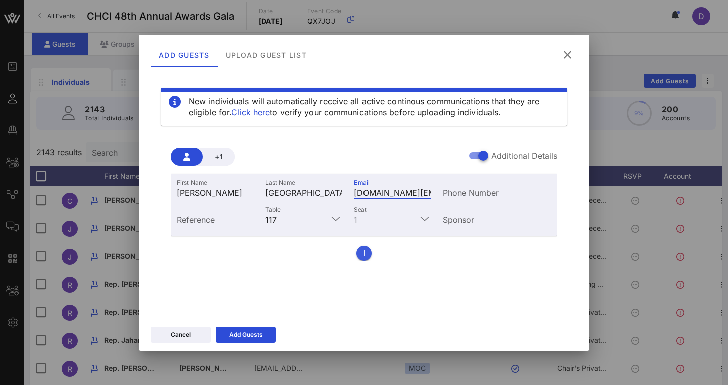
type input "[DOMAIN_NAME][EMAIL_ADDRESS][DOMAIN_NAME]"
click at [358, 254] on button "button" at bounding box center [364, 253] width 15 height 15
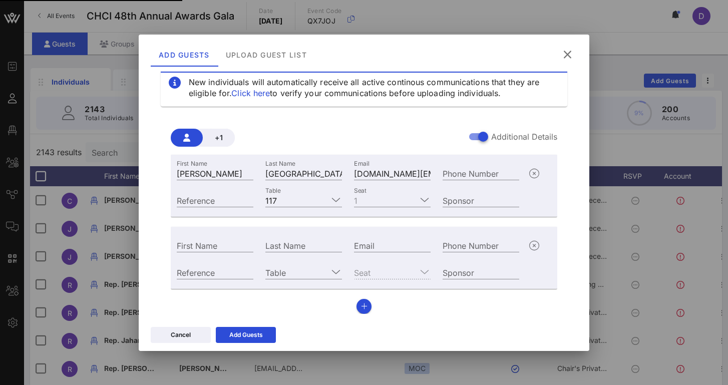
scroll to position [19, 0]
click at [473, 176] on input "Phone Number" at bounding box center [481, 173] width 77 height 13
type input "[PHONE_NUMBER]"
type input "[PERSON_NAME]"
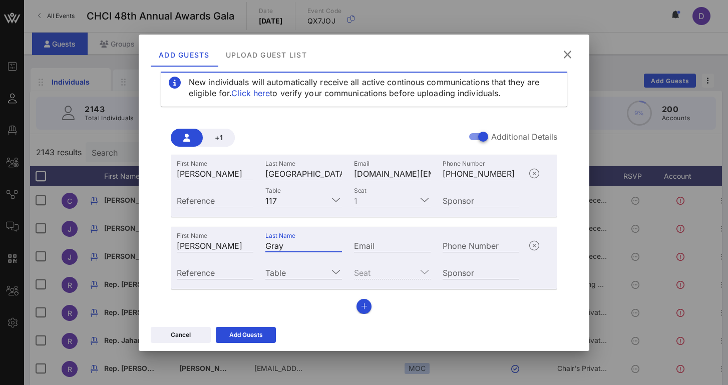
type input "Gray"
type input "[PERSON_NAME][EMAIL_ADDRESS][PERSON_NAME][DOMAIN_NAME]"
click at [334, 275] on icon at bounding box center [336, 272] width 9 height 12
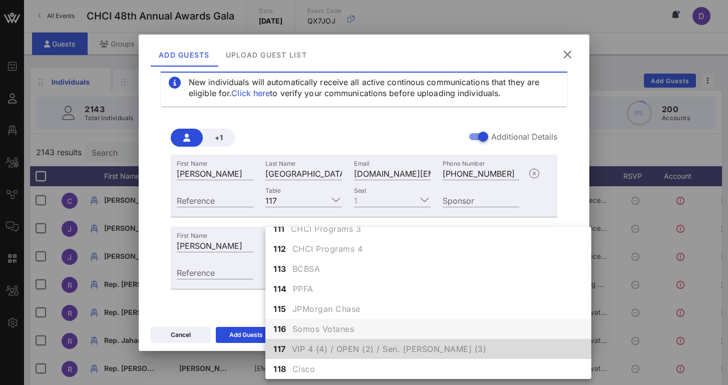
scroll to position [264, 0]
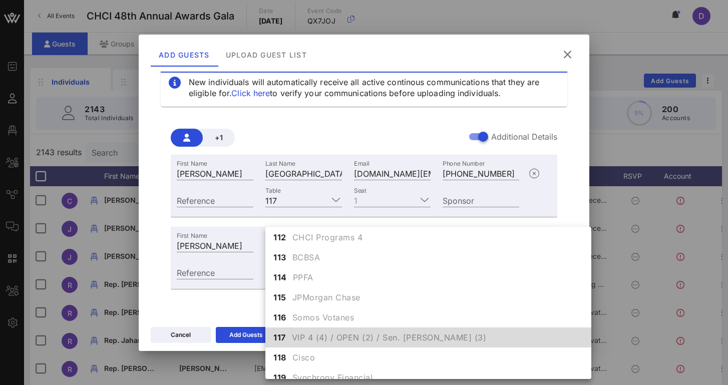
click at [321, 335] on span "VIP 4 (4) / OPEN (2) / Sen. [PERSON_NAME] (3)" at bounding box center [389, 338] width 195 height 12
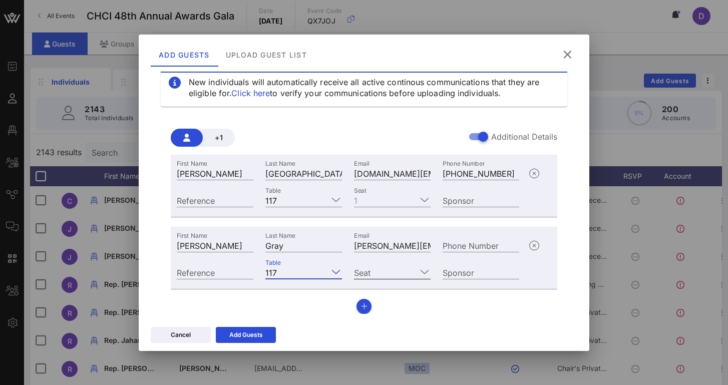
click at [407, 273] on input "Seat" at bounding box center [385, 272] width 63 height 13
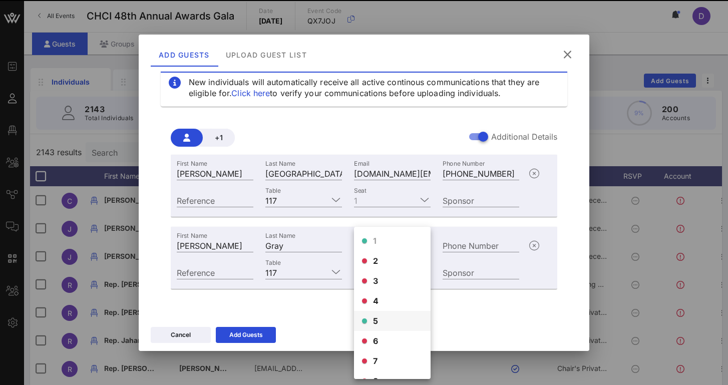
click at [393, 322] on div "5" at bounding box center [392, 321] width 77 height 20
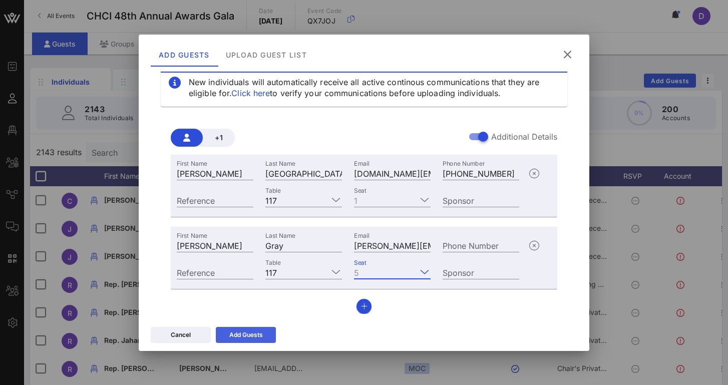
click at [259, 334] on div "Add Guests" at bounding box center [246, 335] width 34 height 10
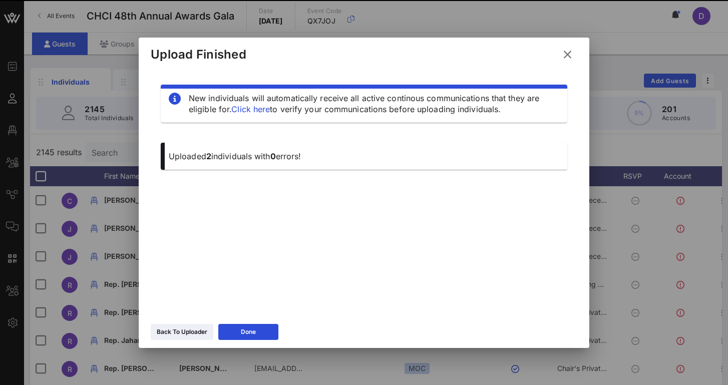
scroll to position [0, 0]
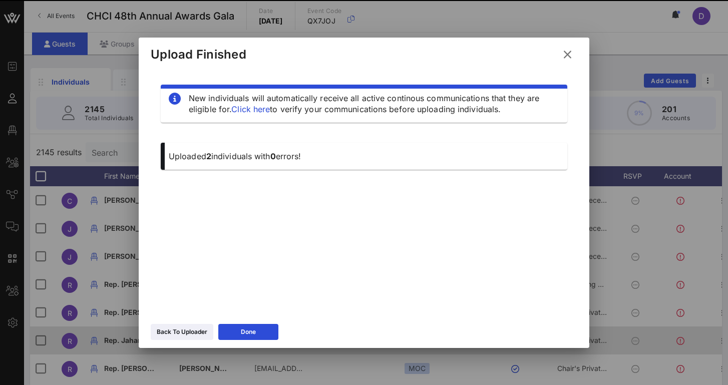
click at [260, 324] on button "Done" at bounding box center [248, 332] width 60 height 16
click at [257, 332] on div "[PERSON_NAME][EMAIL_ADDRESS][DOMAIN_NAME]" at bounding box center [279, 341] width 50 height 28
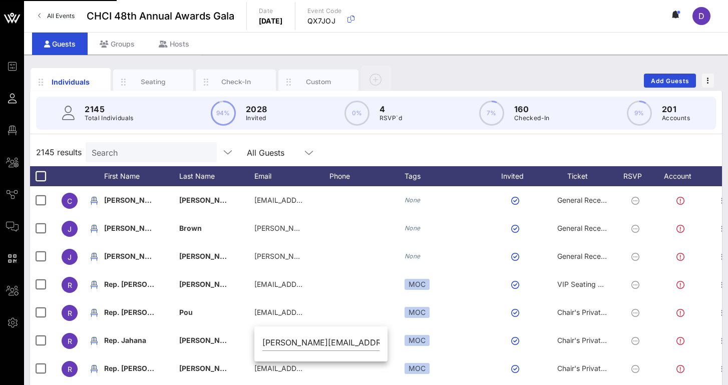
drag, startPoint x: 185, startPoint y: 144, endPoint x: 515, endPoint y: 109, distance: 332.5
click at [185, 144] on div "Search" at bounding box center [150, 152] width 117 height 20
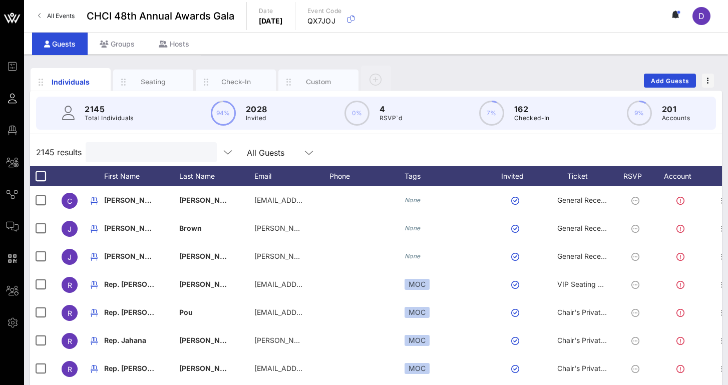
click at [149, 150] on input "text" at bounding box center [150, 152] width 117 height 13
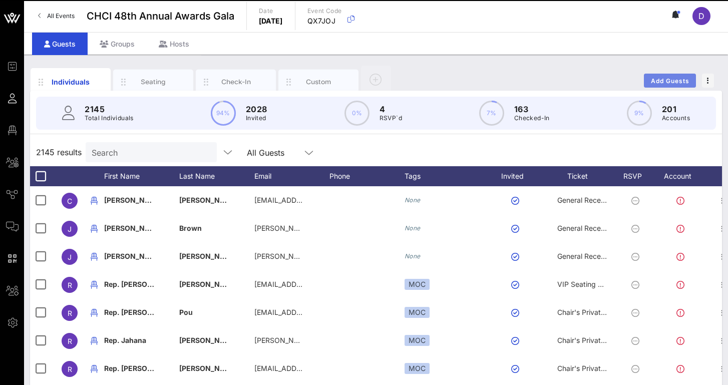
click at [670, 78] on span "Add Guests" at bounding box center [671, 81] width 40 height 8
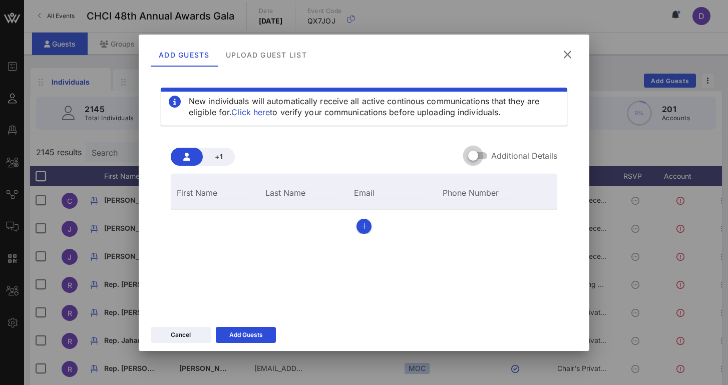
click at [482, 154] on div at bounding box center [473, 155] width 17 height 17
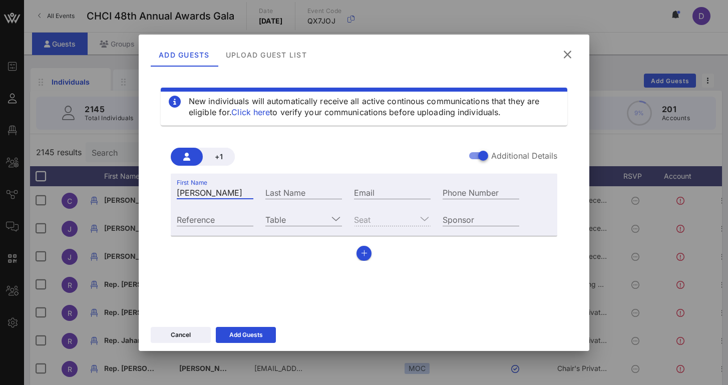
type input "[PERSON_NAME]"
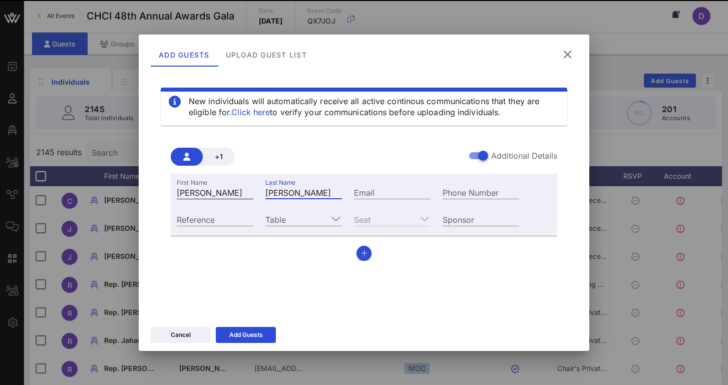
type input "[PERSON_NAME]"
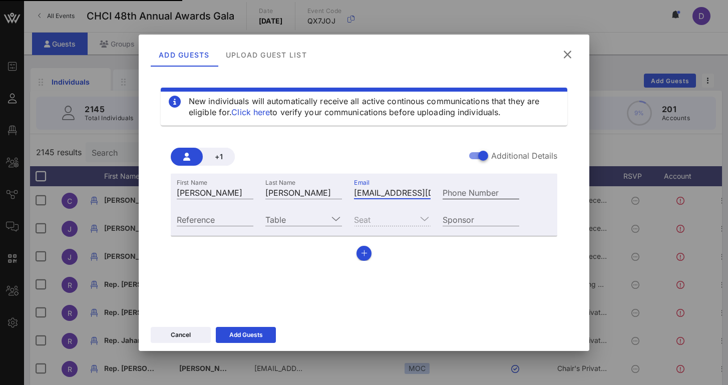
type input "[EMAIL_ADDRESS][DOMAIN_NAME]"
click at [284, 221] on input "Table" at bounding box center [296, 219] width 63 height 13
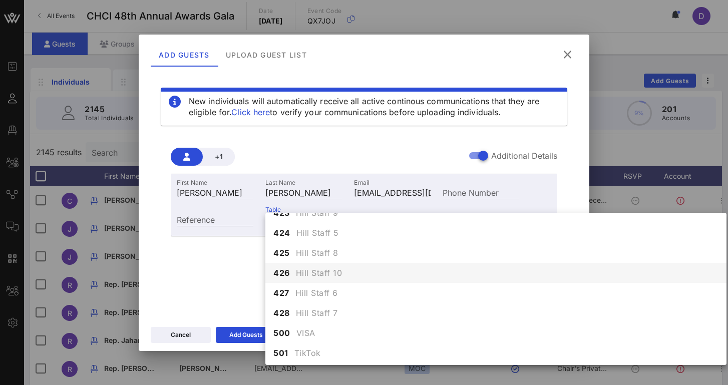
scroll to position [3011, 0]
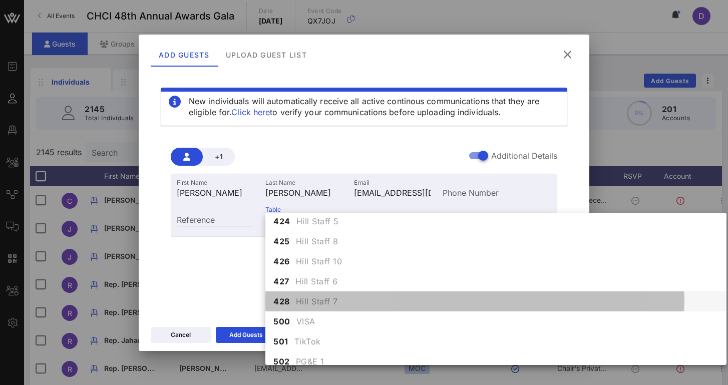
click at [317, 295] on div "428 Hill Staff 7" at bounding box center [495, 302] width 461 height 20
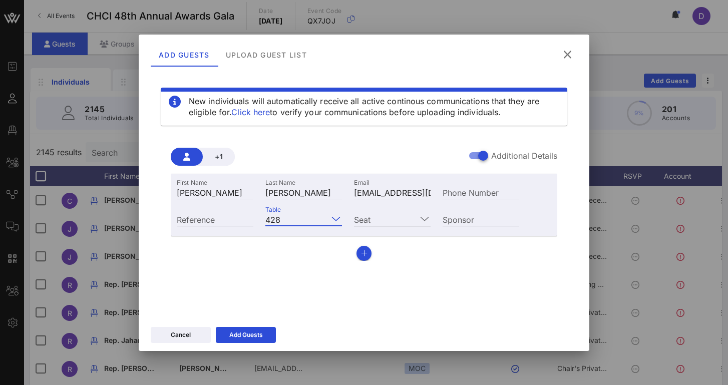
click at [387, 221] on input "Seat" at bounding box center [385, 219] width 63 height 13
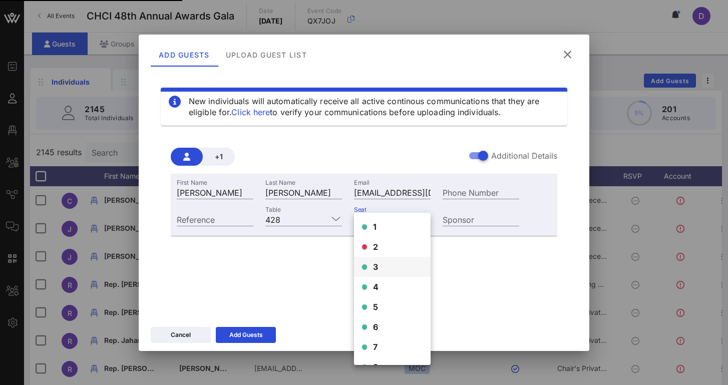
click at [381, 266] on div "3" at bounding box center [392, 267] width 77 height 20
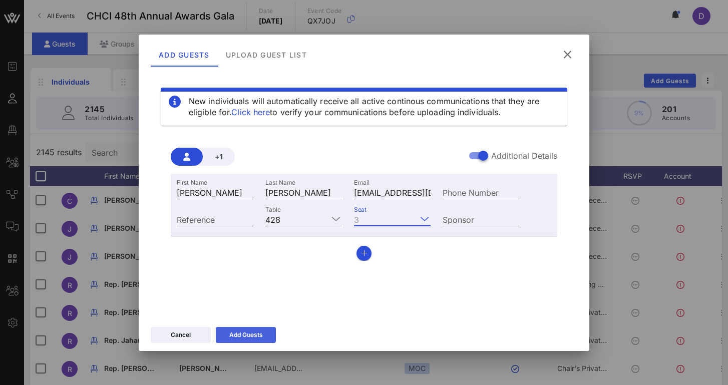
click at [267, 329] on button "Add Guests" at bounding box center [246, 335] width 60 height 16
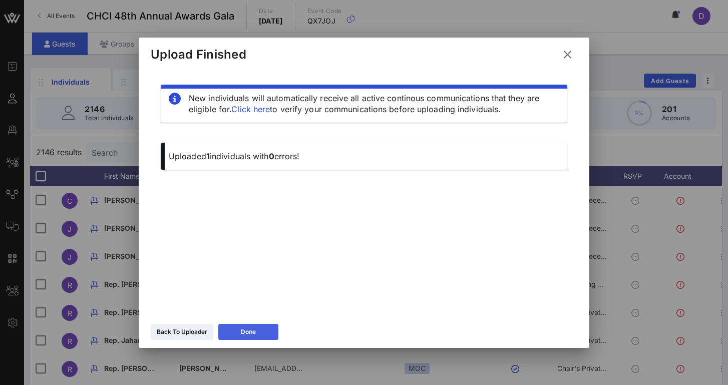
click at [267, 330] on button "Done" at bounding box center [248, 332] width 60 height 16
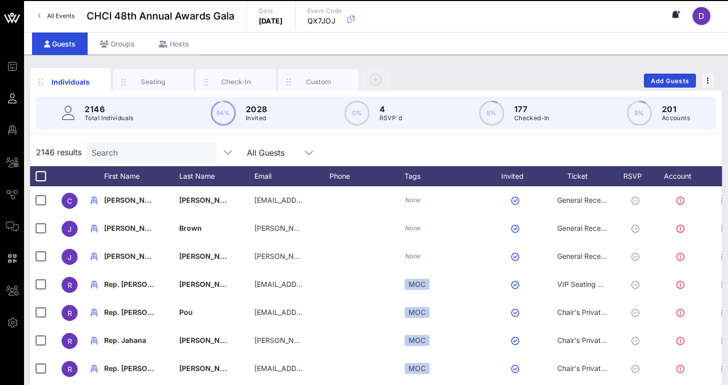
click at [176, 151] on input "Search" at bounding box center [150, 152] width 117 height 13
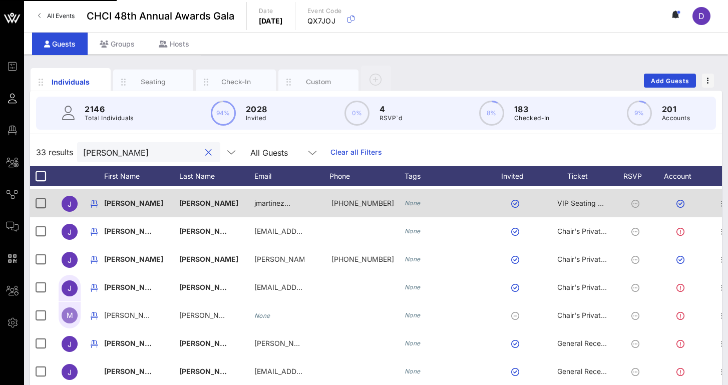
scroll to position [39, 0]
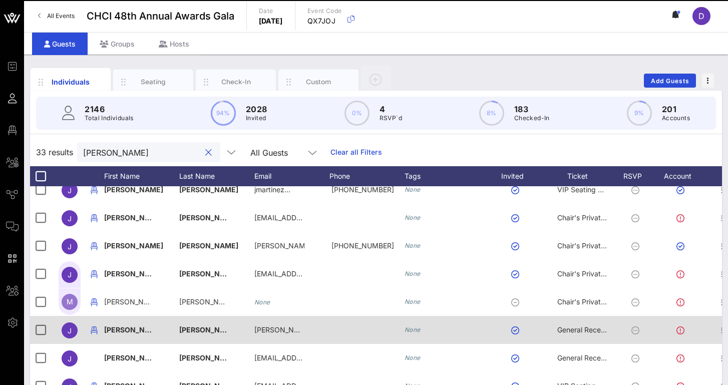
click at [198, 316] on div "[PERSON_NAME]" at bounding box center [204, 330] width 50 height 28
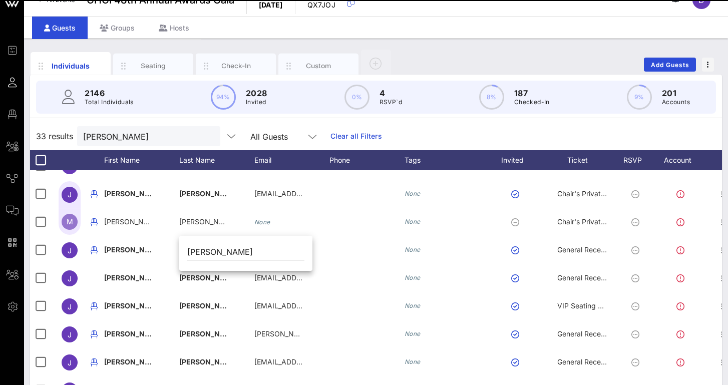
scroll to position [33, 0]
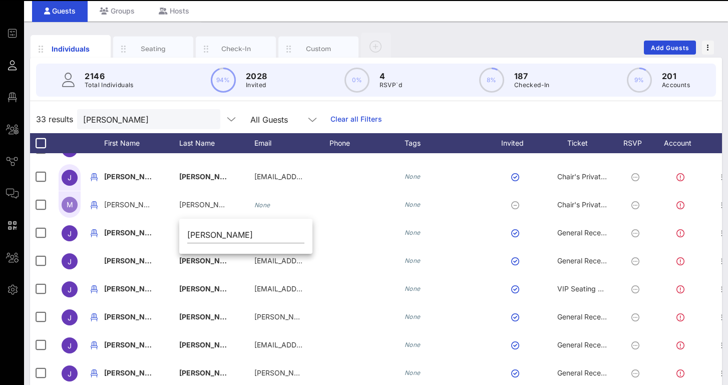
click at [394, 192] on div at bounding box center [367, 205] width 75 height 28
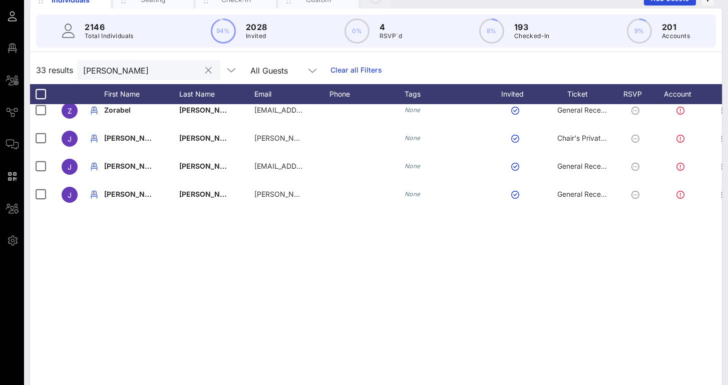
scroll to position [297, 0]
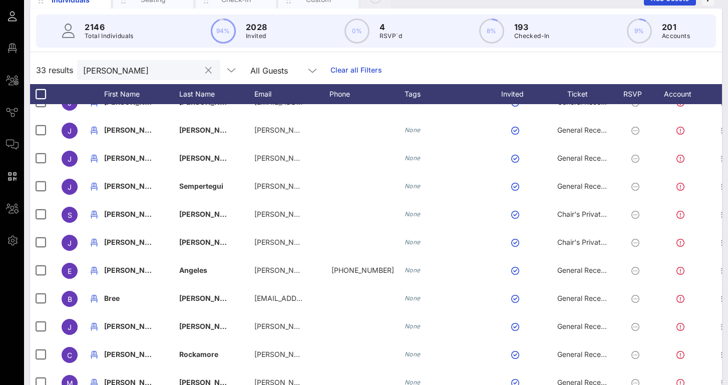
click at [154, 73] on input "[PERSON_NAME]" at bounding box center [141, 70] width 117 height 13
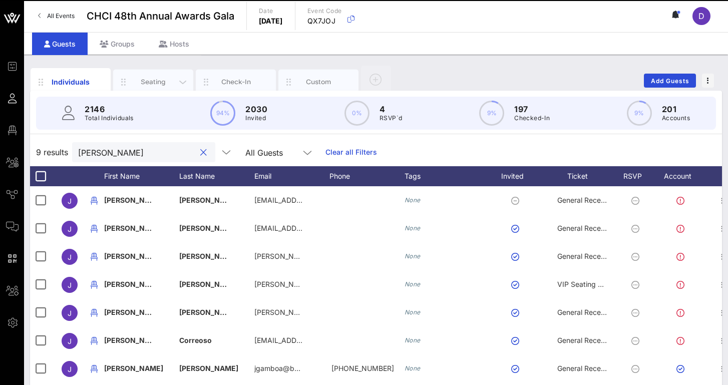
scroll to position [0, 0]
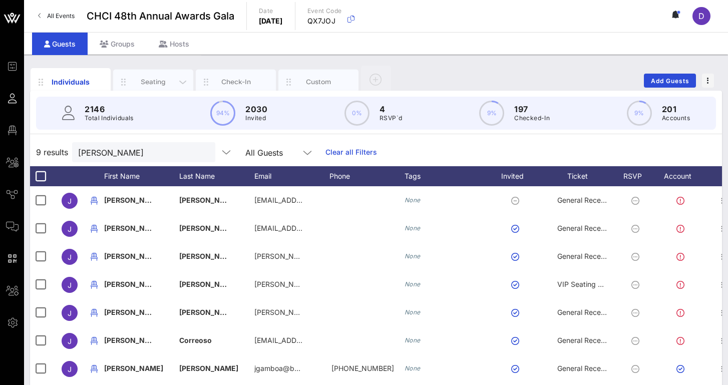
click at [147, 86] on div "Seating" at bounding box center [153, 82] width 45 height 10
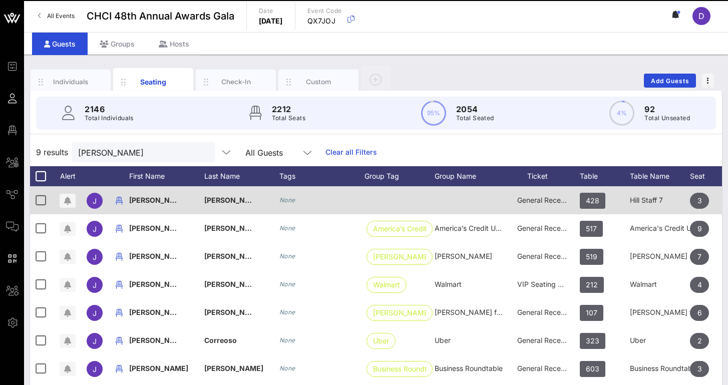
click at [545, 202] on span "General Reception" at bounding box center [547, 200] width 60 height 9
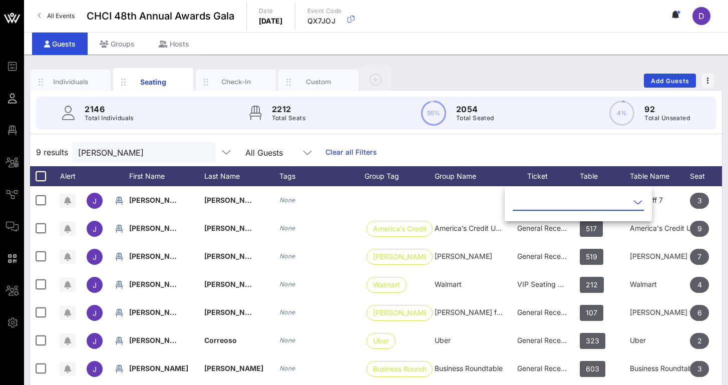
click at [556, 203] on input "text" at bounding box center [571, 202] width 117 height 16
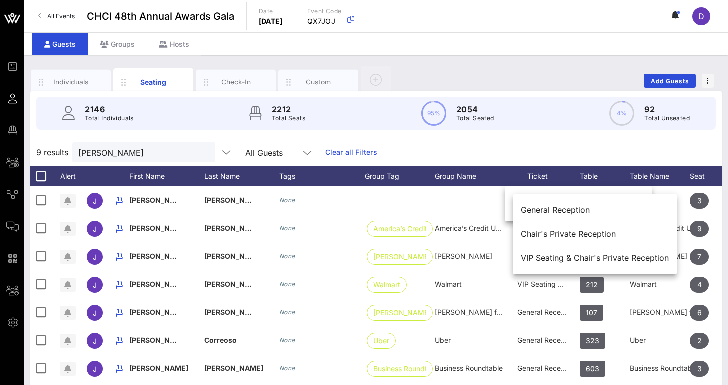
click at [556, 203] on div "General Reception" at bounding box center [595, 210] width 148 height 22
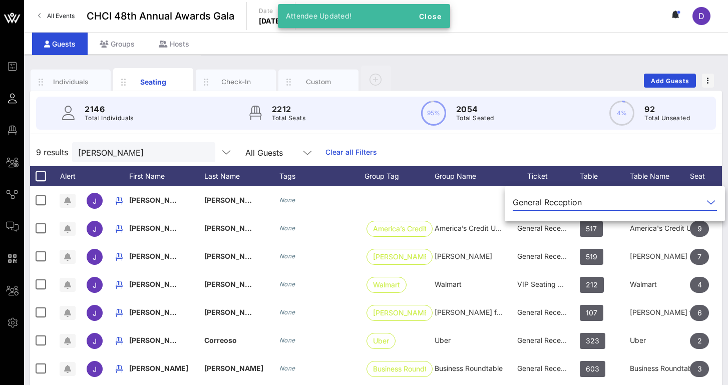
click at [561, 206] on div "General Reception" at bounding box center [547, 202] width 69 height 9
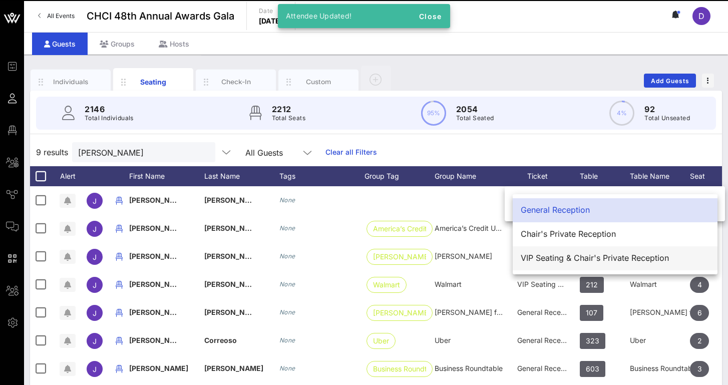
click at [563, 261] on div "VIP Seating & Chair's Private Reception" at bounding box center [615, 258] width 189 height 10
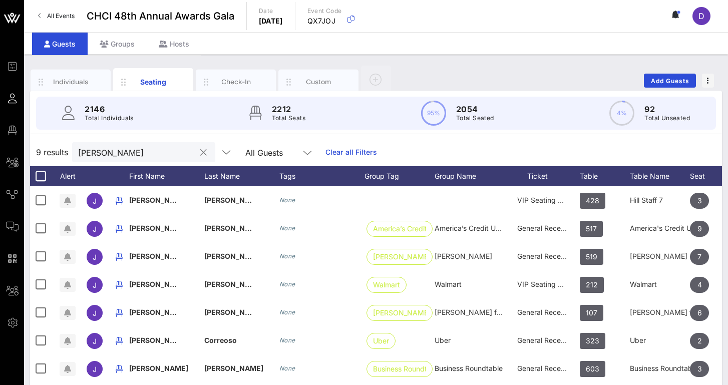
click at [148, 159] on div "[PERSON_NAME]" at bounding box center [136, 152] width 117 height 20
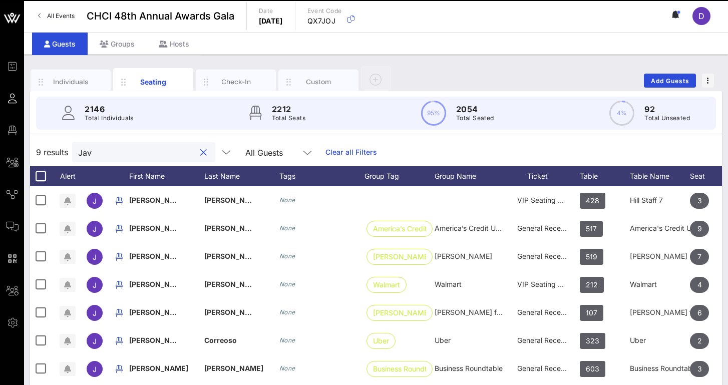
click at [148, 157] on input "Jav" at bounding box center [136, 152] width 117 height 13
type input "[PERSON_NAME]"
click at [148, 157] on input "text" at bounding box center [136, 152] width 117 height 13
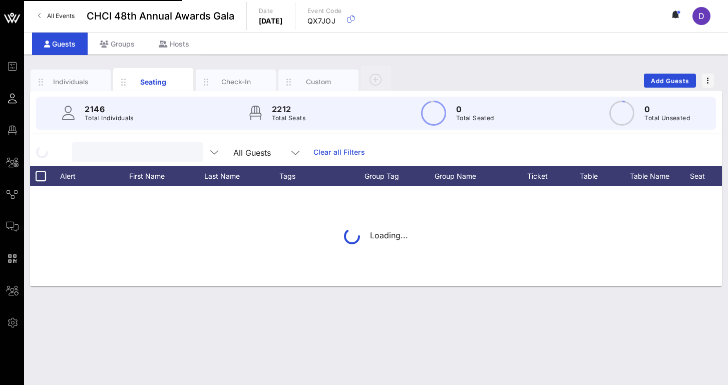
click at [148, 157] on input "text" at bounding box center [136, 152] width 117 height 13
type input "jaw"
click at [681, 80] on span "Add Guests" at bounding box center [671, 81] width 40 height 8
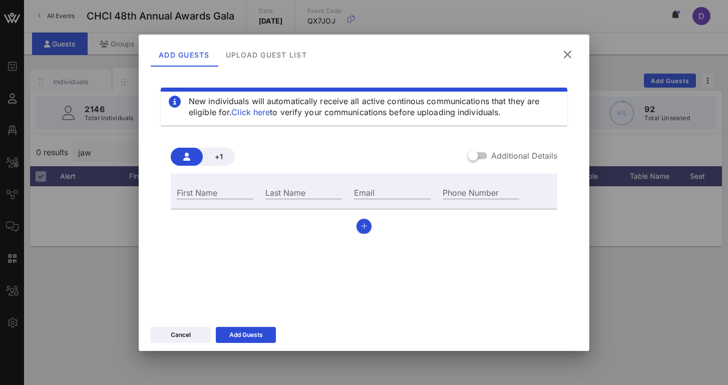
click at [482, 155] on div at bounding box center [473, 155] width 17 height 17
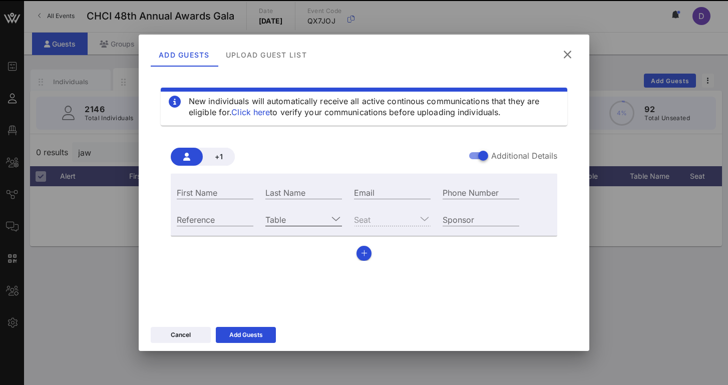
click at [314, 219] on input "Table" at bounding box center [296, 219] width 63 height 13
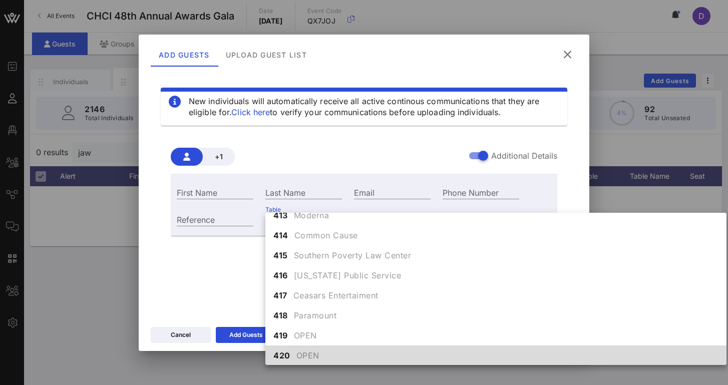
scroll to position [2817, 0]
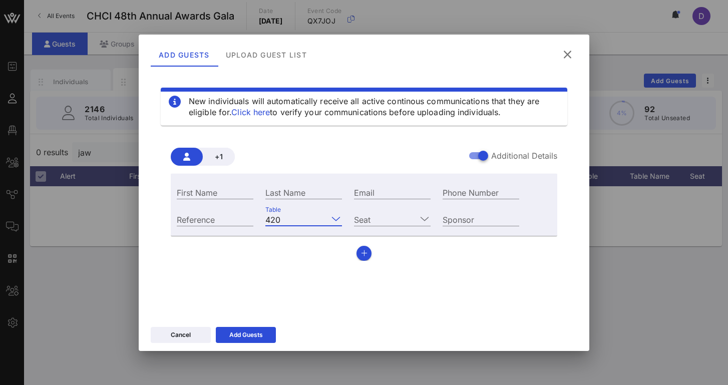
click at [336, 215] on icon at bounding box center [336, 219] width 9 height 12
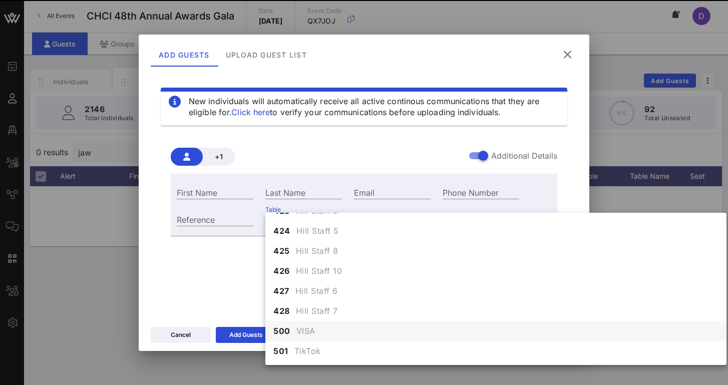
scroll to position [3030, 0]
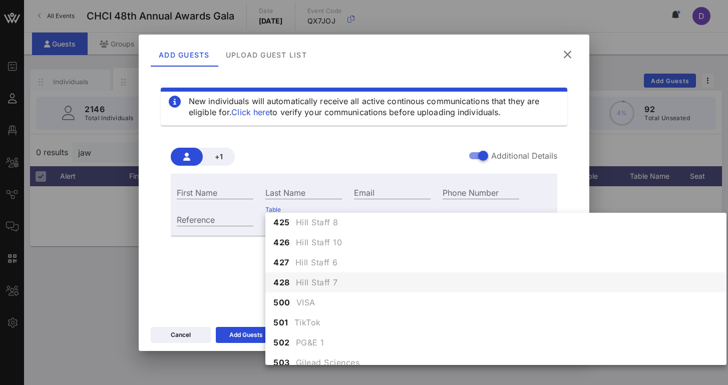
click at [326, 285] on span "Hill Staff 7" at bounding box center [317, 283] width 42 height 12
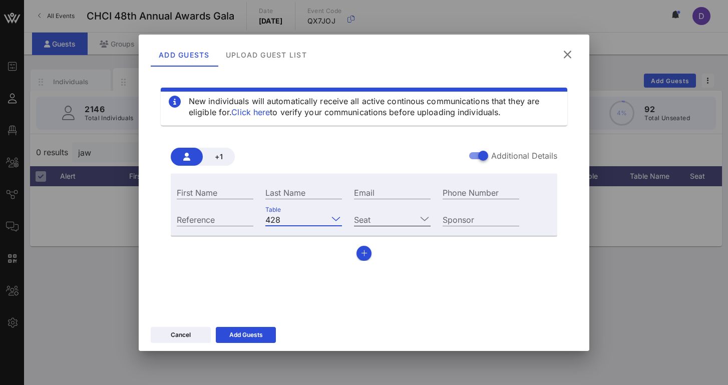
click at [390, 218] on input "Seat" at bounding box center [385, 219] width 63 height 13
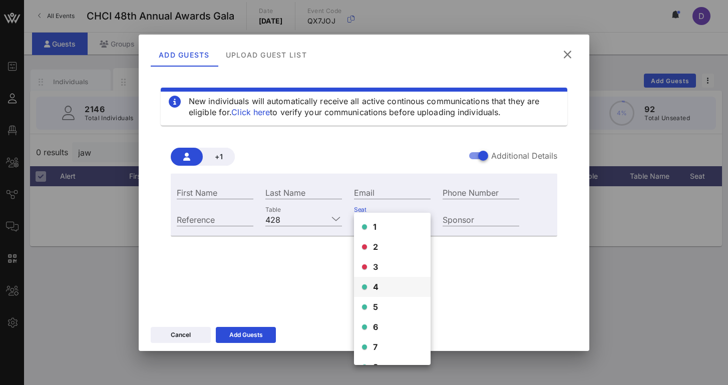
click at [382, 295] on div "4" at bounding box center [392, 287] width 77 height 20
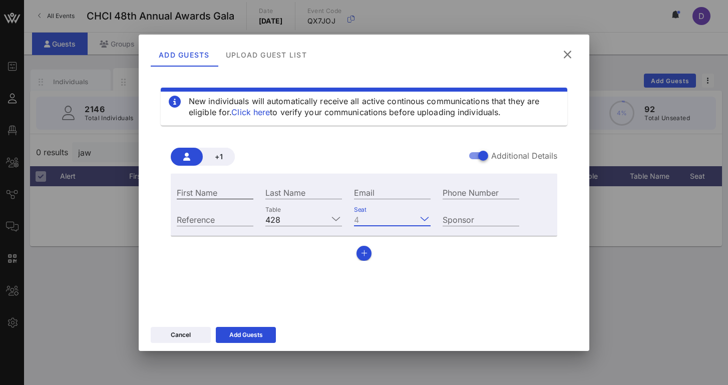
click at [248, 196] on input "First Name" at bounding box center [215, 192] width 77 height 13
type input "[PERSON_NAME]"
type input "j"
click at [227, 189] on input "[PERSON_NAME]" at bounding box center [215, 192] width 77 height 13
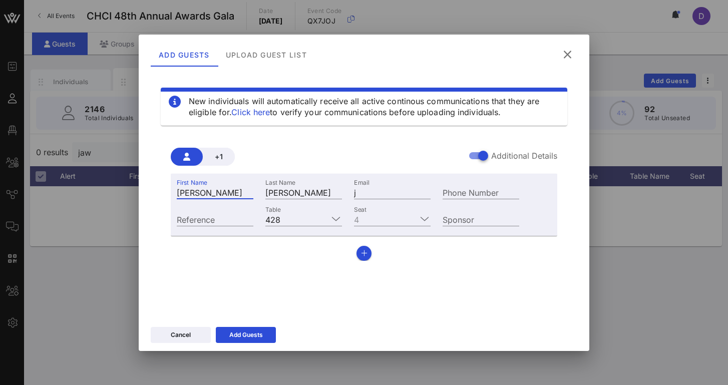
click at [227, 189] on input "[PERSON_NAME]" at bounding box center [215, 192] width 77 height 13
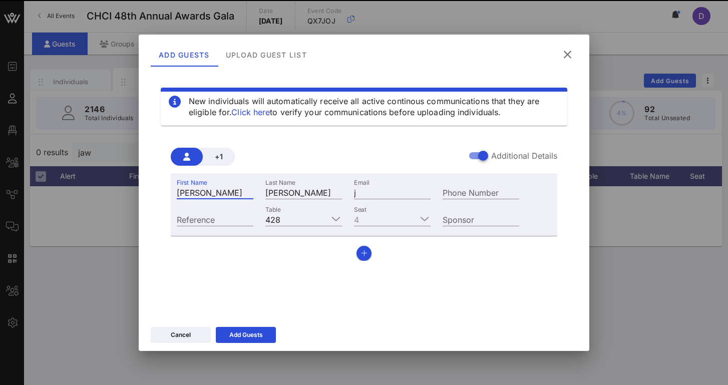
click at [227, 189] on input "[PERSON_NAME]" at bounding box center [215, 192] width 77 height 13
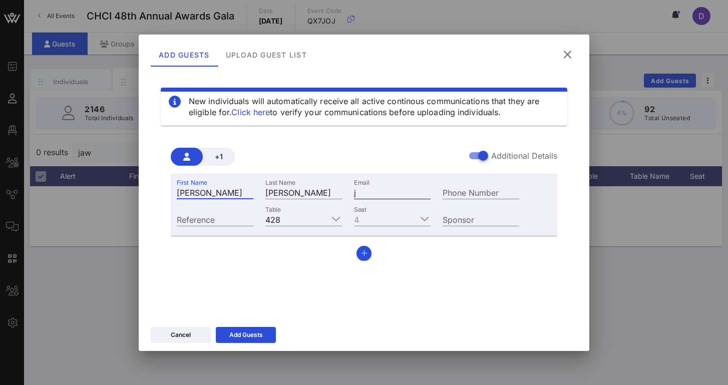
click at [375, 192] on input "j" at bounding box center [392, 192] width 77 height 13
paste input "[PERSON_NAME]"
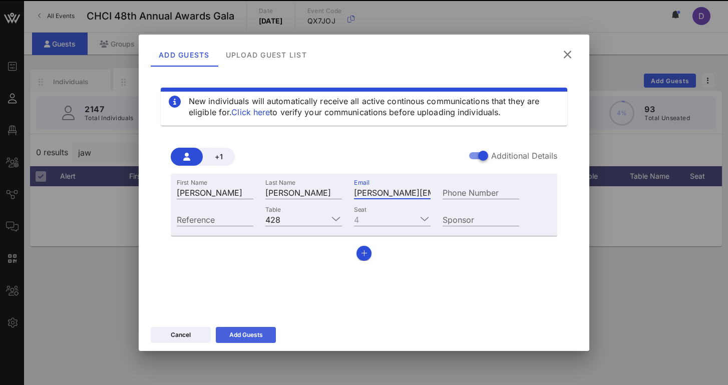
type input "[PERSON_NAME][EMAIL_ADDRESS][DOMAIN_NAME]"
click at [377, 292] on div "New individuals will automatically receive all active continous communications …" at bounding box center [364, 192] width 427 height 240
click at [259, 335] on div "Add Guests" at bounding box center [246, 335] width 34 height 10
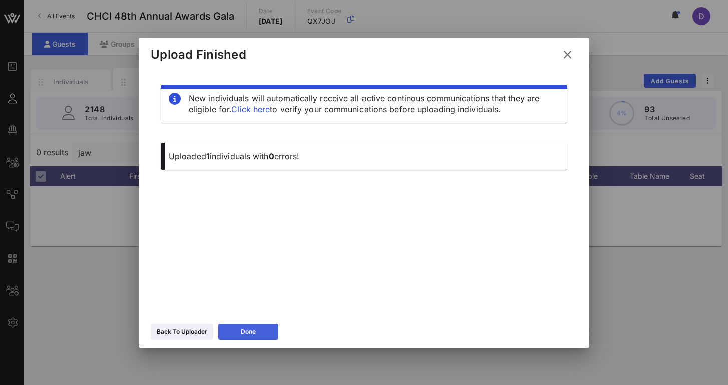
click at [262, 333] on button "Done" at bounding box center [248, 332] width 60 height 16
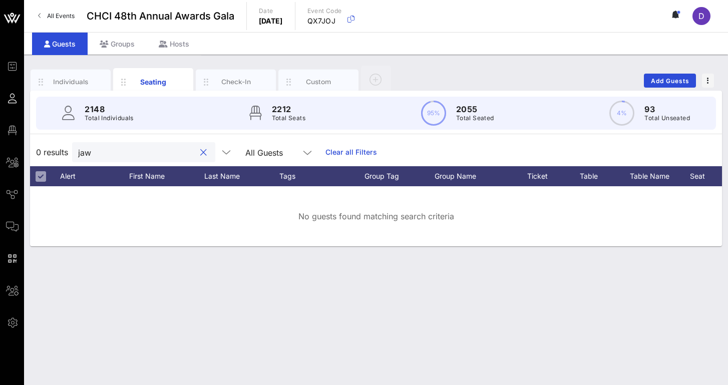
click at [193, 149] on input "jaw" at bounding box center [136, 152] width 117 height 13
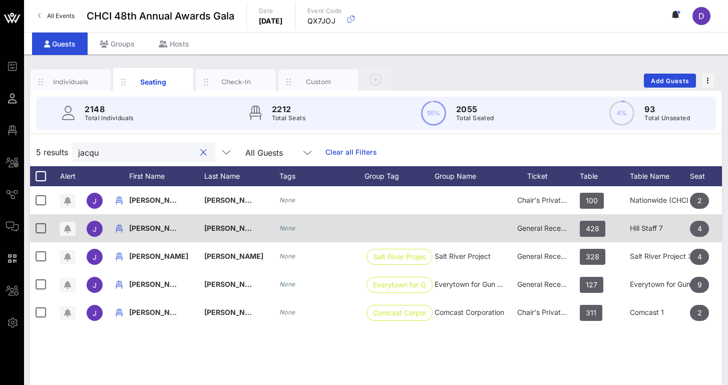
click at [543, 229] on span "General Reception" at bounding box center [547, 228] width 60 height 9
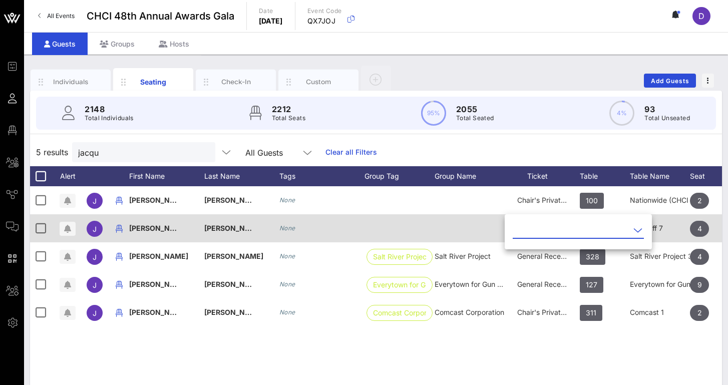
click at [543, 229] on input "text" at bounding box center [571, 230] width 117 height 16
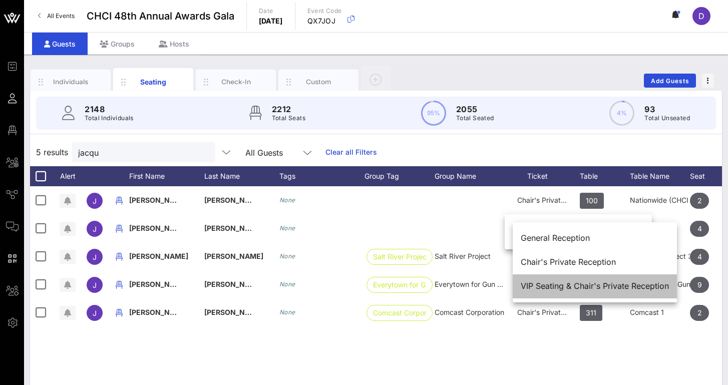
click at [542, 284] on div "VIP Seating & Chair's Private Reception" at bounding box center [595, 287] width 148 height 10
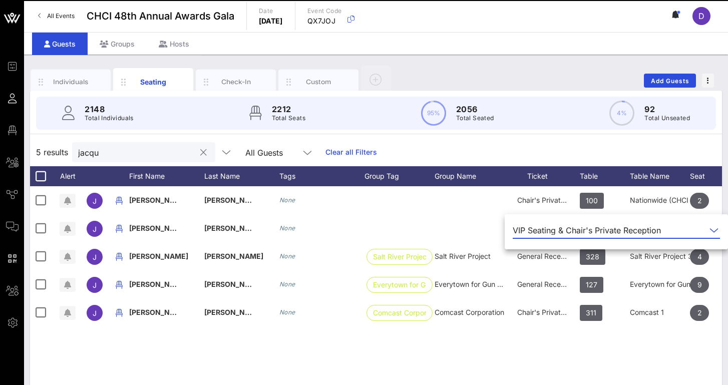
click at [113, 154] on input "jacqu" at bounding box center [136, 152] width 117 height 13
click at [102, 150] on input "jacqu" at bounding box center [136, 152] width 117 height 13
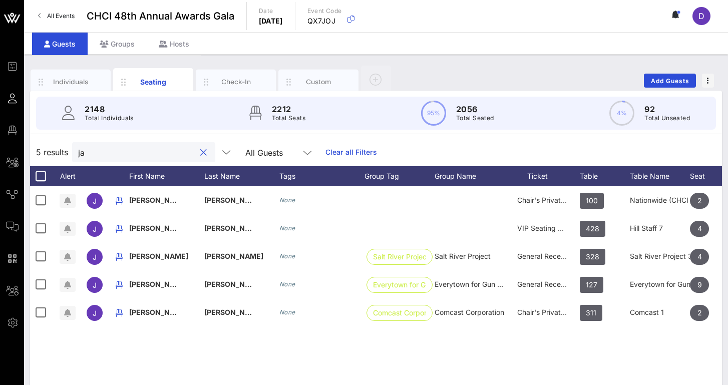
type input "j"
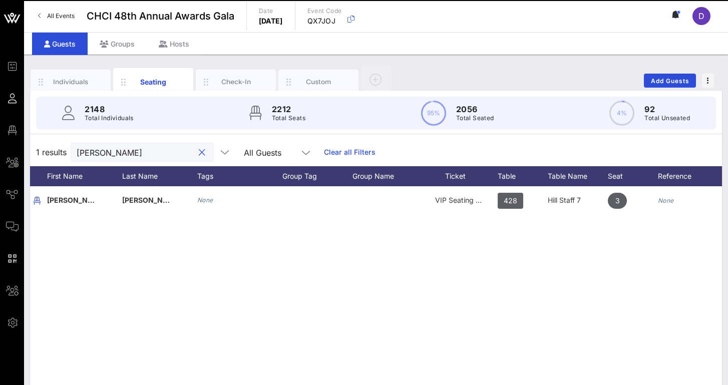
scroll to position [0, 103]
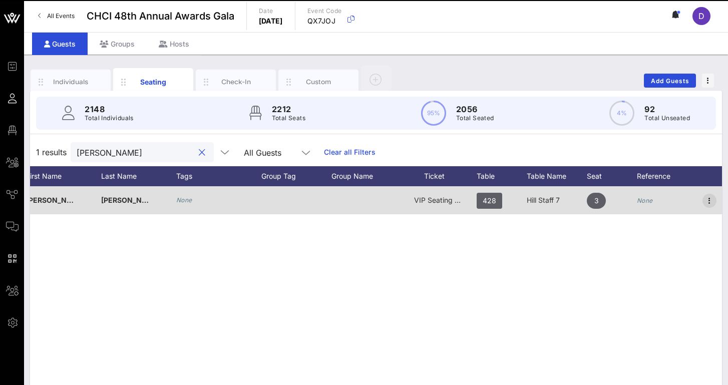
type input "[PERSON_NAME]"
click at [713, 203] on icon "button" at bounding box center [710, 201] width 12 height 12
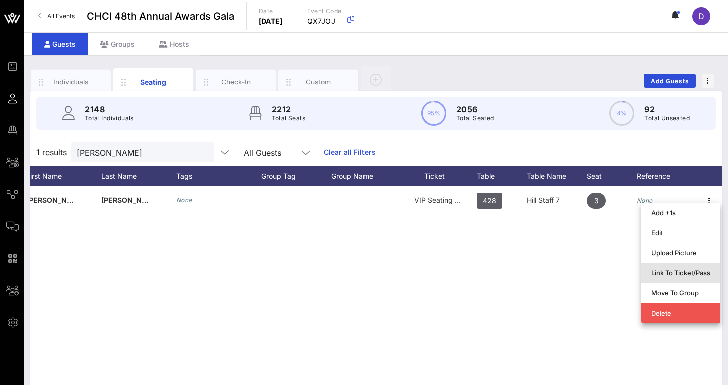
click at [692, 276] on div "Link To Ticket/Pass" at bounding box center [681, 273] width 59 height 8
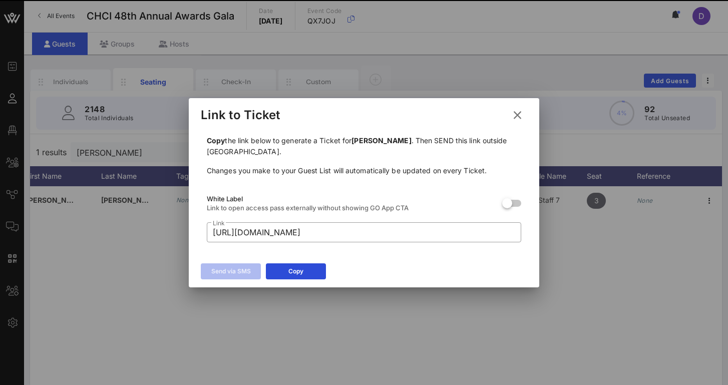
click at [516, 118] on icon at bounding box center [518, 115] width 18 height 18
click at [520, 116] on div "2148 Total Individuals 2212 Total Seats 95% 2056 Total Seated 4% 92 Total Unsea…" at bounding box center [376, 113] width 680 height 33
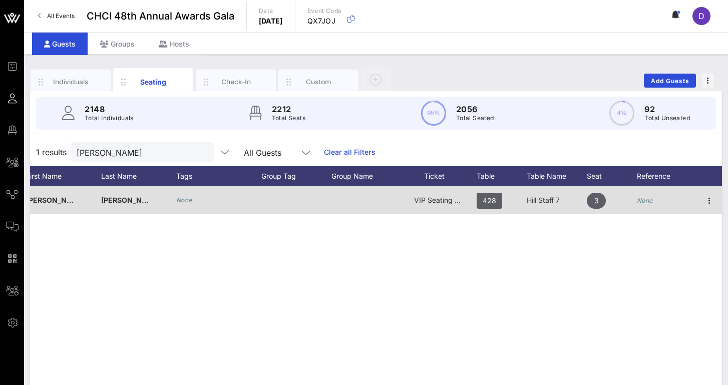
scroll to position [0, 0]
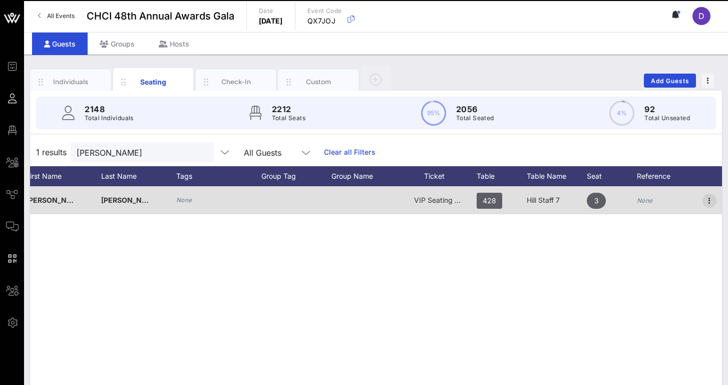
click at [715, 203] on icon "button" at bounding box center [710, 201] width 12 height 12
click at [0, 0] on div "Add +1s Edit Upload Picture Link To Ticket/Pass Move To Group Delete" at bounding box center [0, 0] width 0 height 0
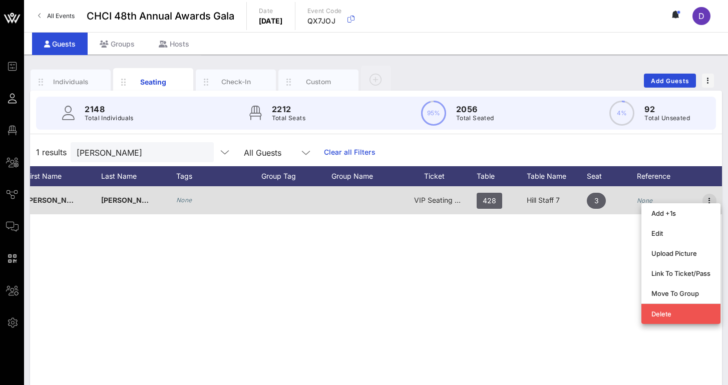
click at [709, 203] on icon "button" at bounding box center [710, 201] width 12 height 12
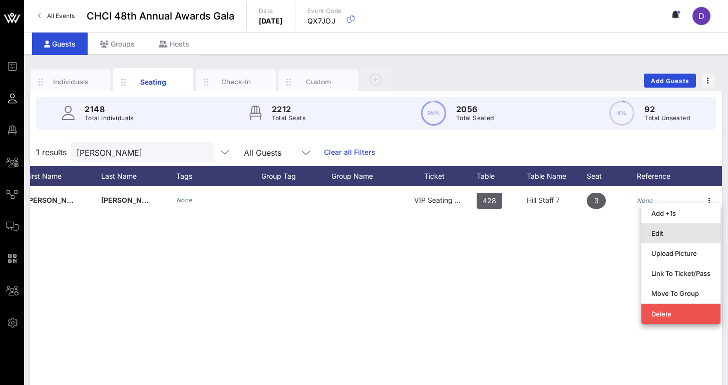
click at [689, 233] on div "Edit" at bounding box center [681, 233] width 59 height 8
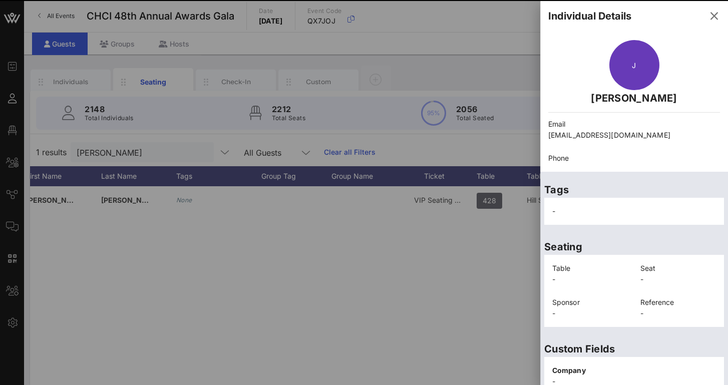
scroll to position [212, 0]
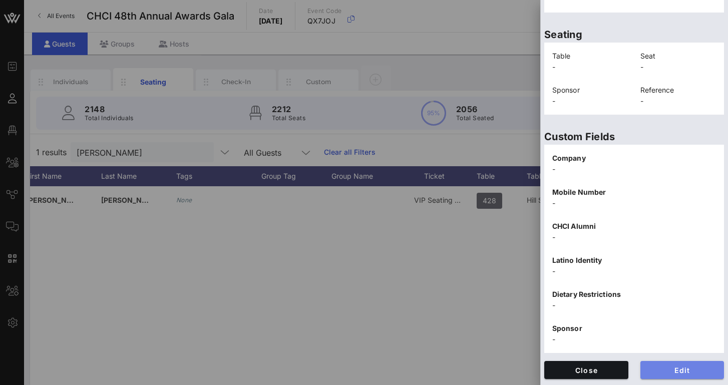
click at [668, 369] on span "Edit" at bounding box center [683, 370] width 68 height 9
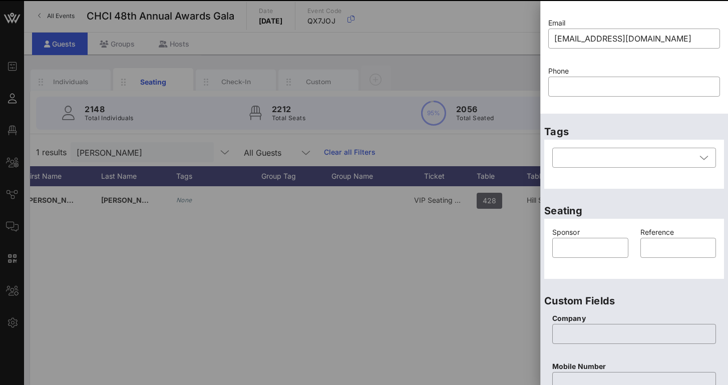
scroll to position [0, 0]
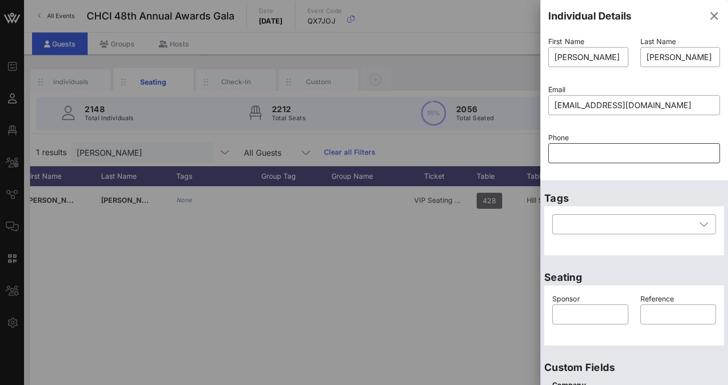
click at [629, 155] on input "text" at bounding box center [635, 153] width 160 height 16
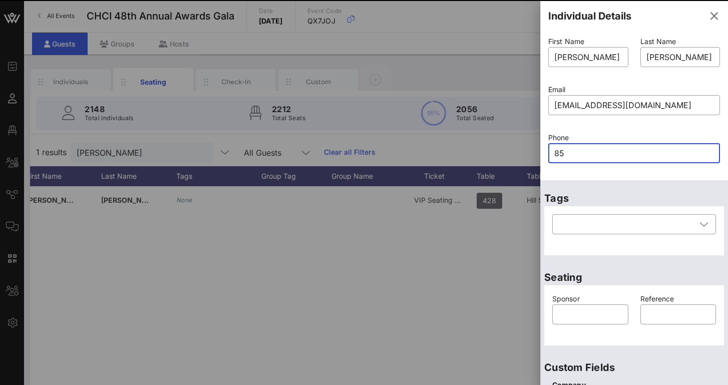
type input "858"
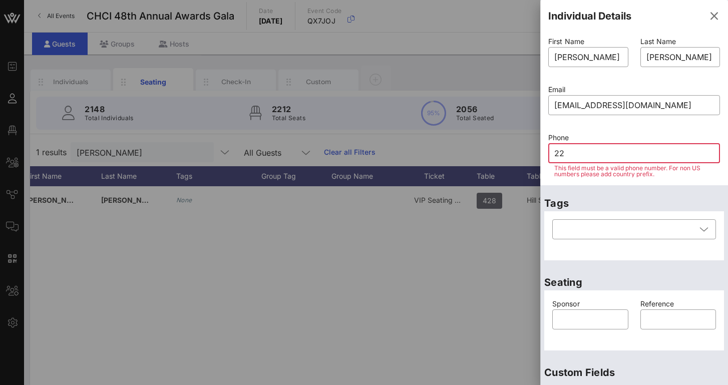
type input "2"
type input "85"
type input "8"
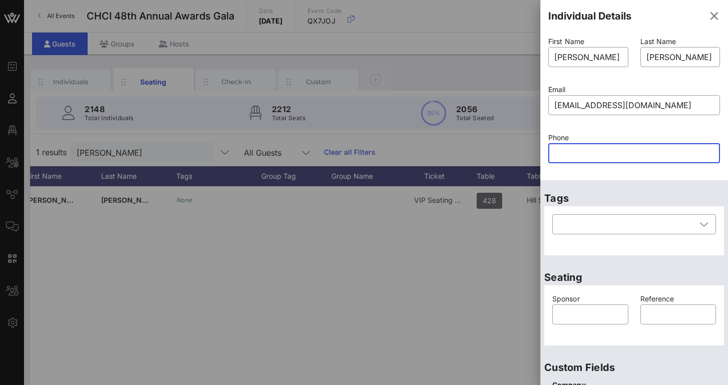
type input "8"
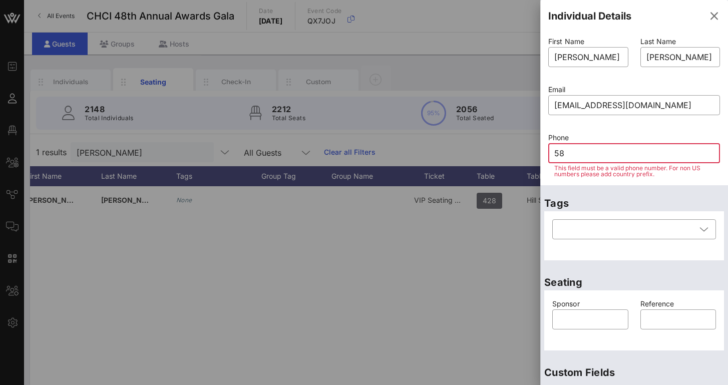
type input "5"
type input "86"
type input "58266"
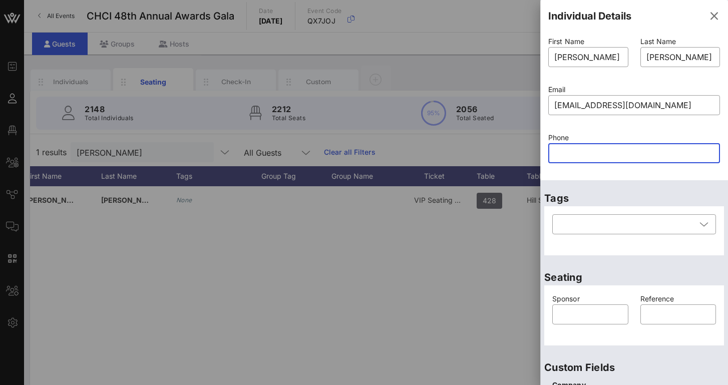
paste input "8582267900"
type input "8582267900"
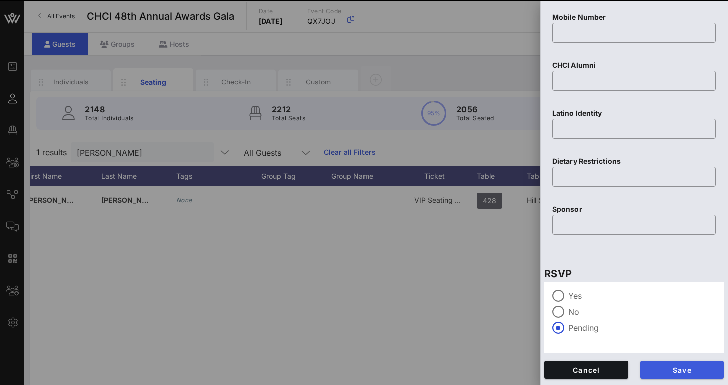
scroll to position [416, 0]
click at [673, 371] on span "Save" at bounding box center [683, 370] width 68 height 9
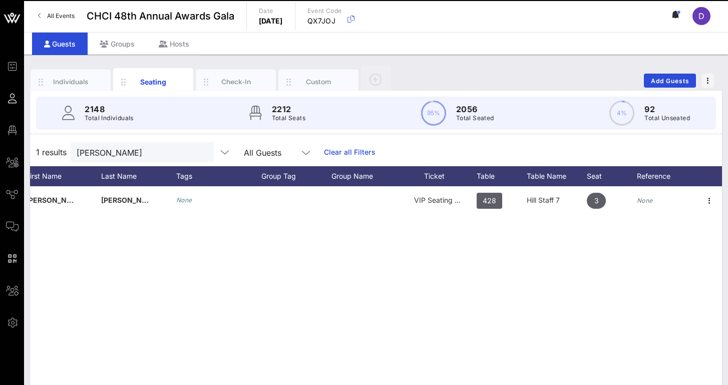
click at [654, 254] on div "J [PERSON_NAME] None VIP Seating & Chair's Private Reception 428 Hill Staff 7 3…" at bounding box center [376, 336] width 692 height 301
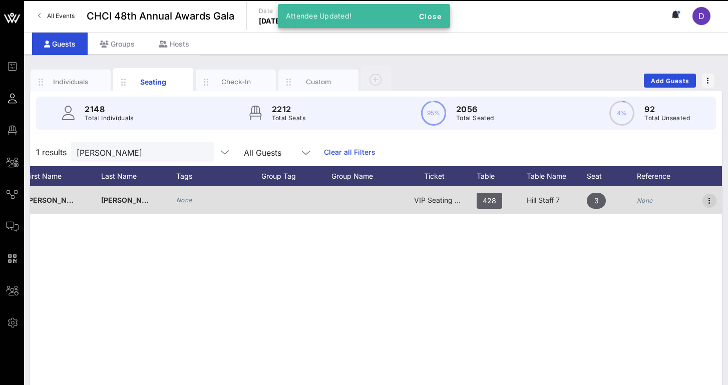
click at [704, 203] on icon "button" at bounding box center [710, 201] width 12 height 12
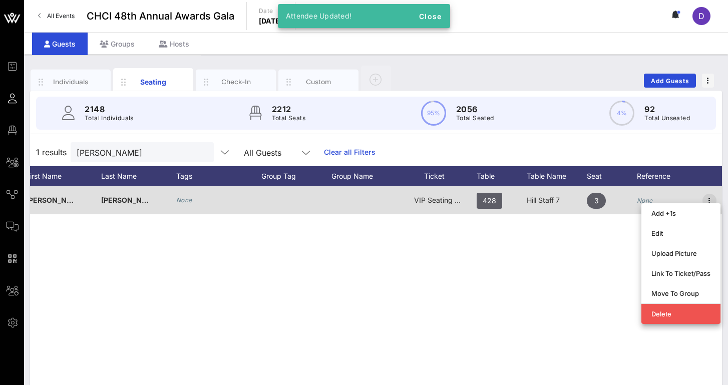
click at [710, 201] on icon "button" at bounding box center [710, 201] width 12 height 12
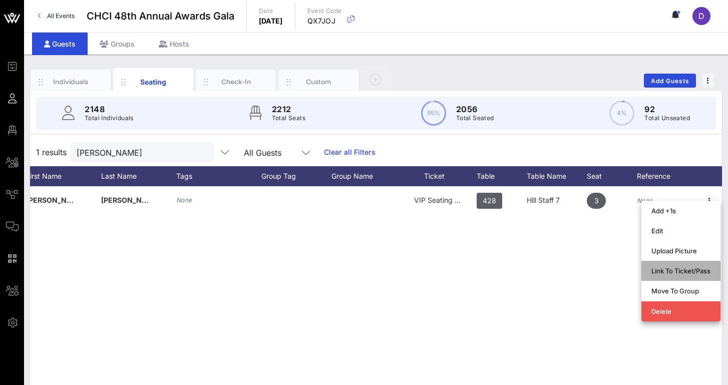
click at [685, 272] on div "Link To Ticket/Pass" at bounding box center [681, 271] width 59 height 8
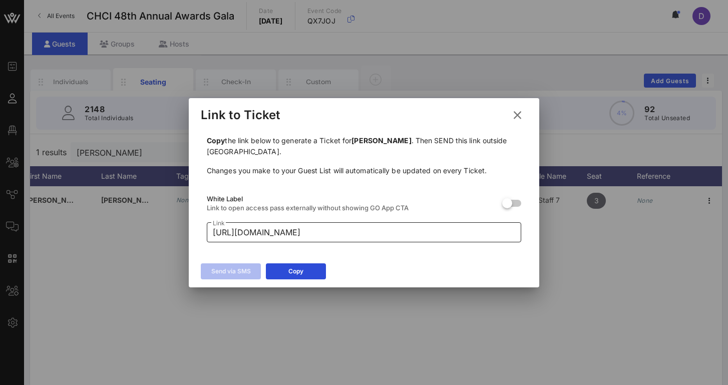
click at [300, 224] on input "[URL][DOMAIN_NAME]" at bounding box center [364, 232] width 303 height 16
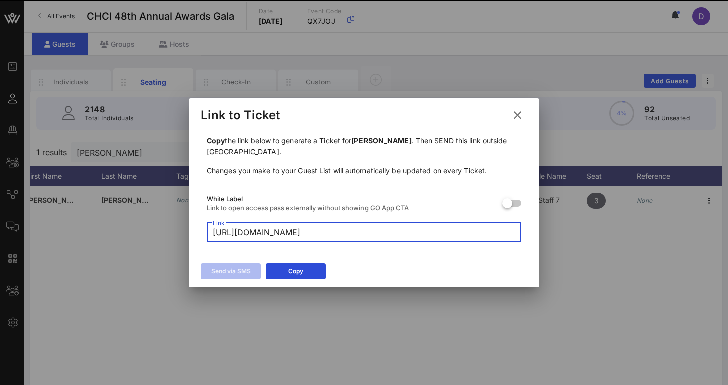
click at [300, 231] on input "[URL][DOMAIN_NAME]" at bounding box center [364, 232] width 303 height 16
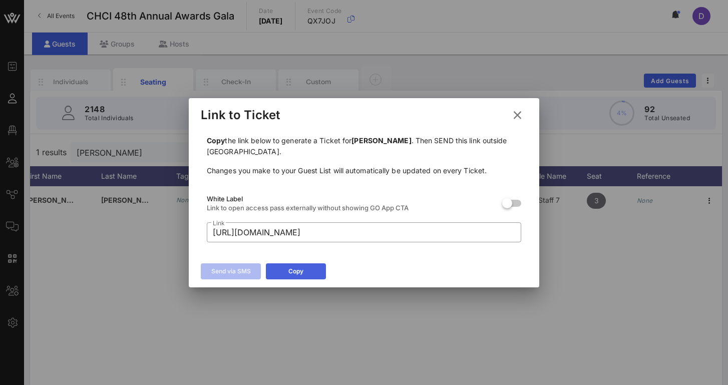
click at [303, 264] on button "Copy" at bounding box center [296, 271] width 60 height 16
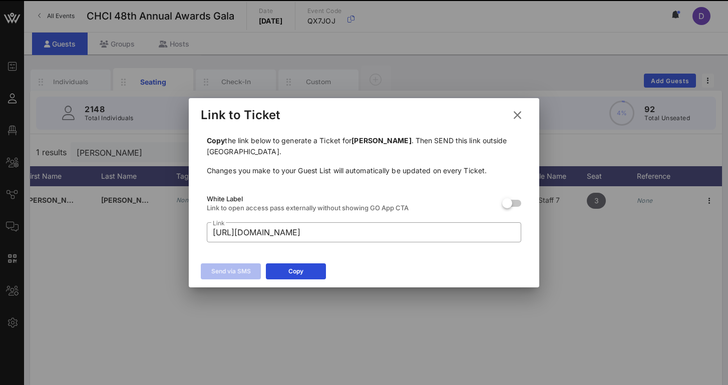
click at [517, 116] on icon at bounding box center [518, 115] width 18 height 18
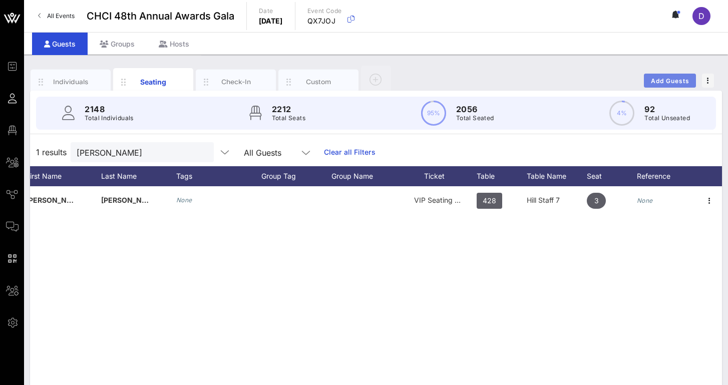
click at [671, 77] on span "Add Guests" at bounding box center [671, 81] width 40 height 8
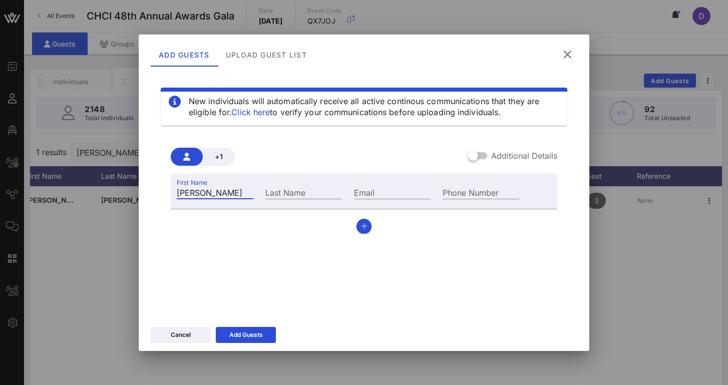
type input "[PERSON_NAME]"
type input "[PERSON_NAME][EMAIL_ADDRESS][DOMAIN_NAME]"
click at [482, 155] on div at bounding box center [473, 155] width 17 height 17
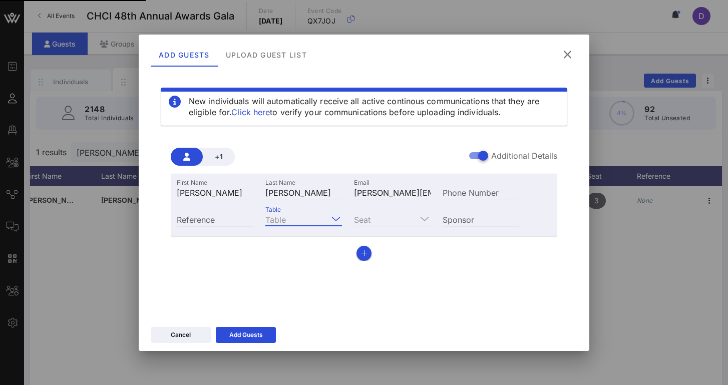
click at [313, 225] on input "Table" at bounding box center [296, 219] width 63 height 13
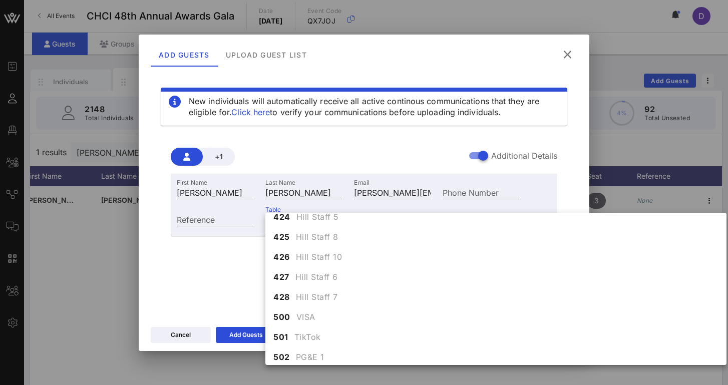
scroll to position [3034, 0]
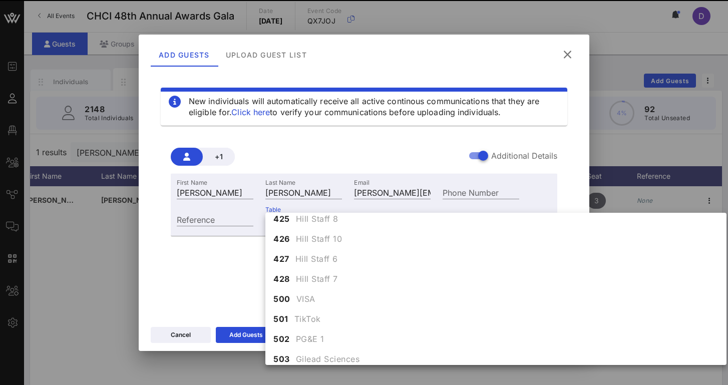
click at [322, 282] on span "Hill Staff 7" at bounding box center [317, 279] width 42 height 12
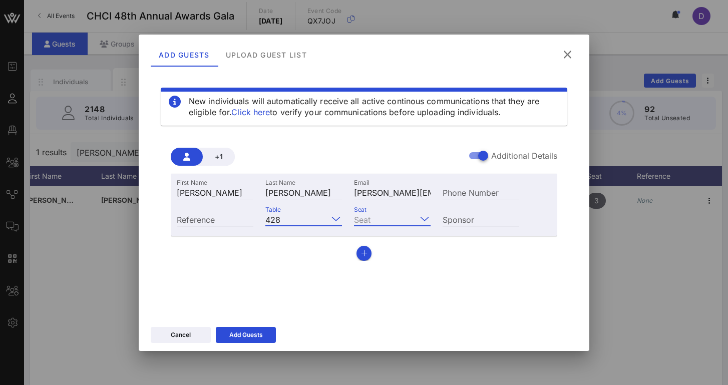
click at [382, 220] on input "Seat" at bounding box center [385, 219] width 63 height 13
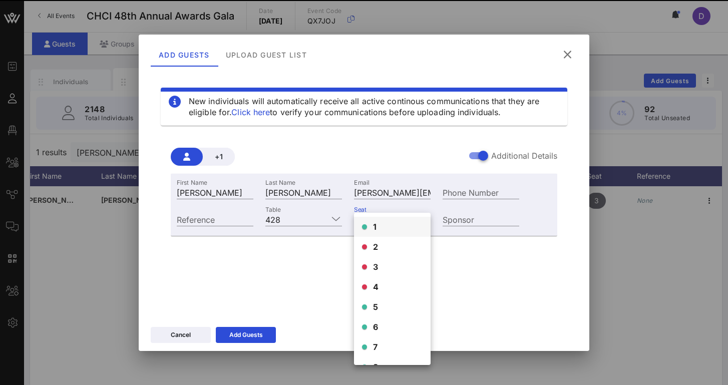
click at [382, 223] on div "1" at bounding box center [392, 227] width 77 height 20
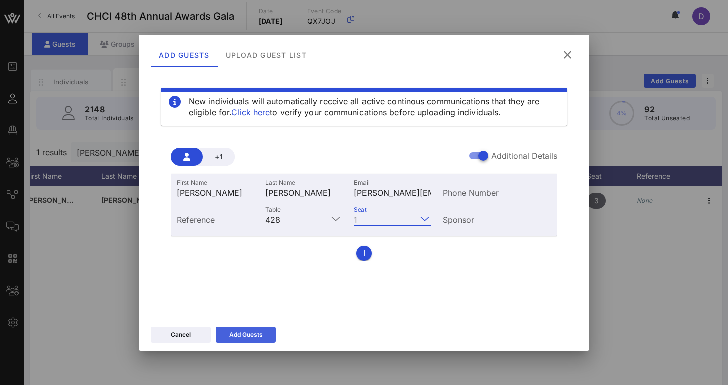
click at [255, 334] on div "Add Guests" at bounding box center [246, 335] width 34 height 10
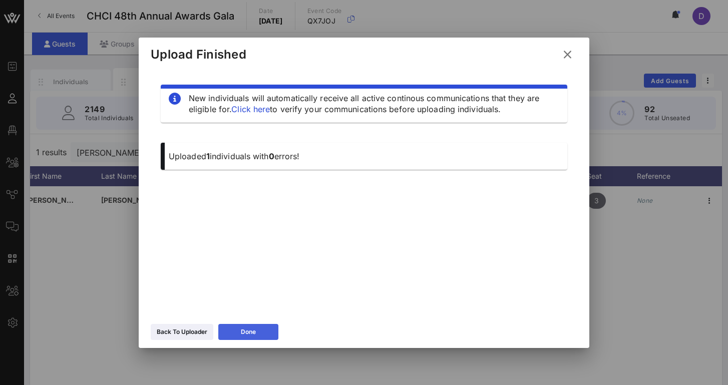
click at [262, 330] on button "Done" at bounding box center [248, 332] width 60 height 16
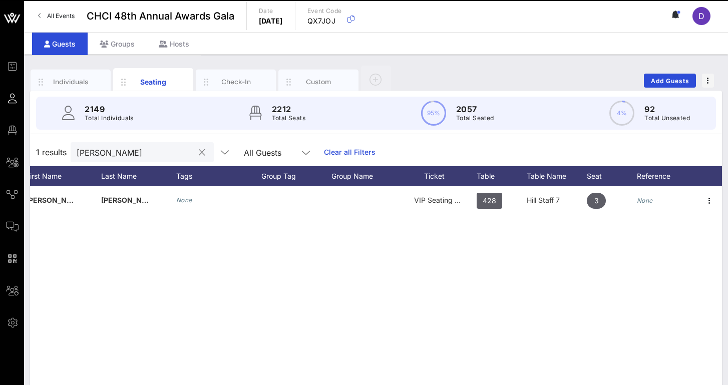
click at [151, 156] on input "[PERSON_NAME]" at bounding box center [135, 152] width 117 height 13
click at [151, 152] on input "[PERSON_NAME]" at bounding box center [135, 152] width 117 height 13
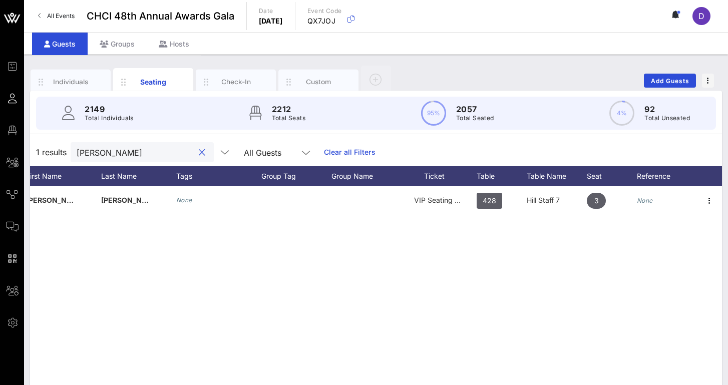
click at [151, 152] on input "[PERSON_NAME]" at bounding box center [135, 152] width 117 height 13
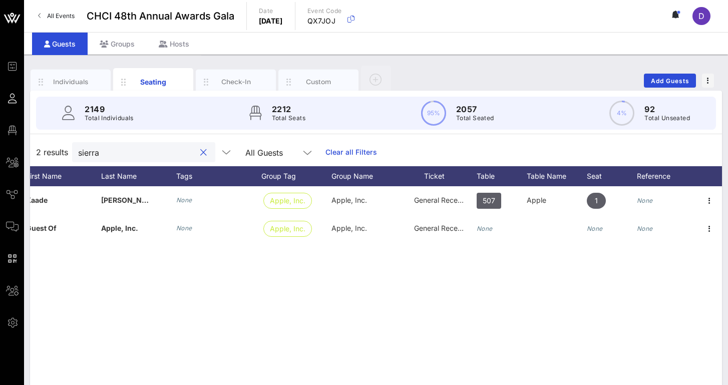
type input "Sierra"
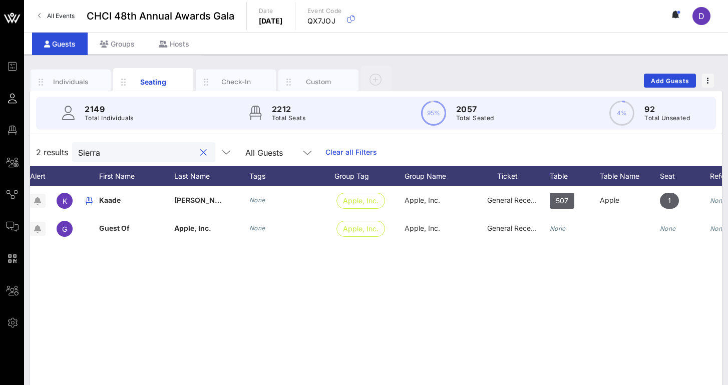
scroll to position [0, 26]
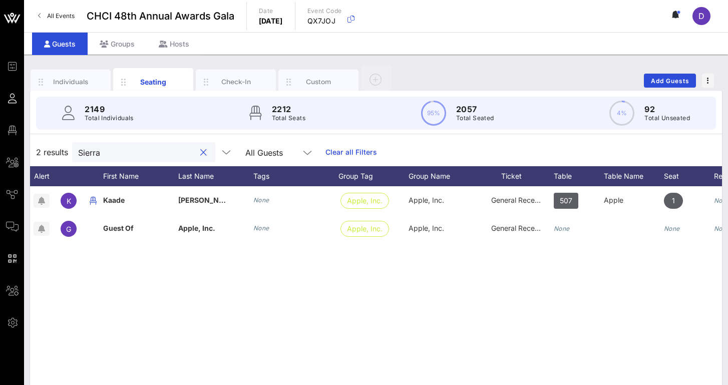
click at [119, 158] on input "Sierra" at bounding box center [136, 152] width 117 height 13
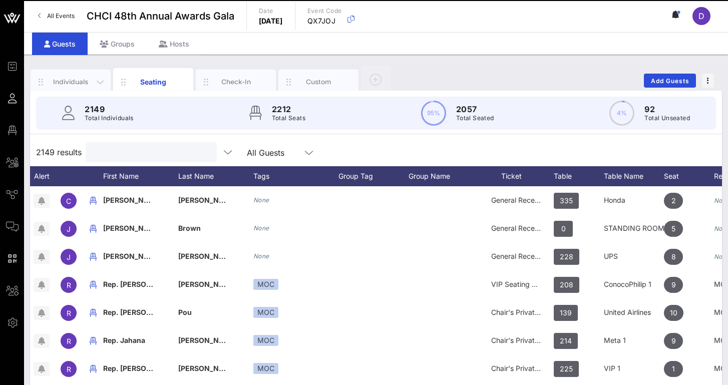
click at [87, 84] on div "Individuals" at bounding box center [71, 82] width 45 height 10
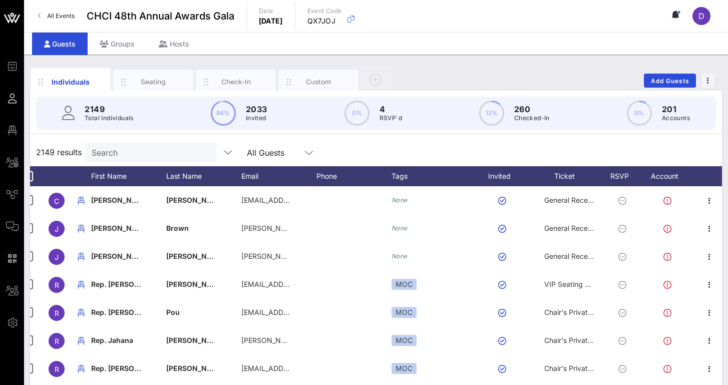
scroll to position [0, 13]
